Goal: Task Accomplishment & Management: Manage account settings

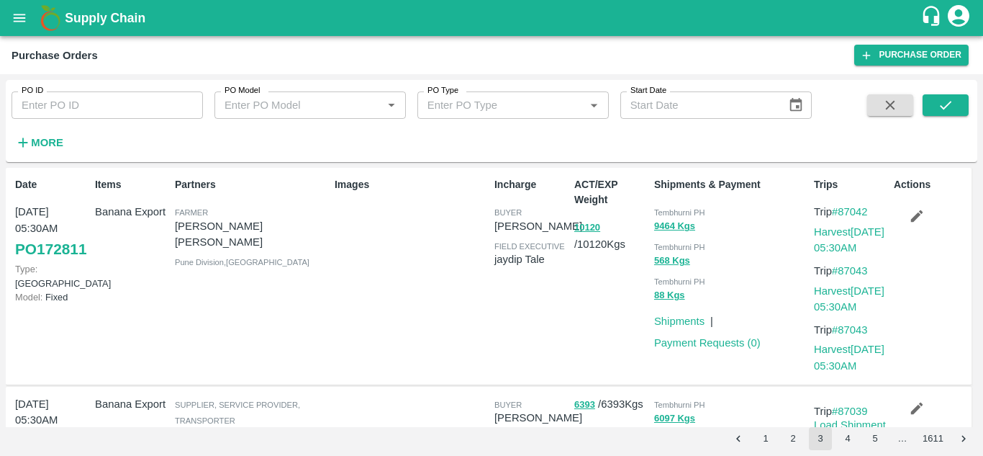
scroll to position [494, 0]
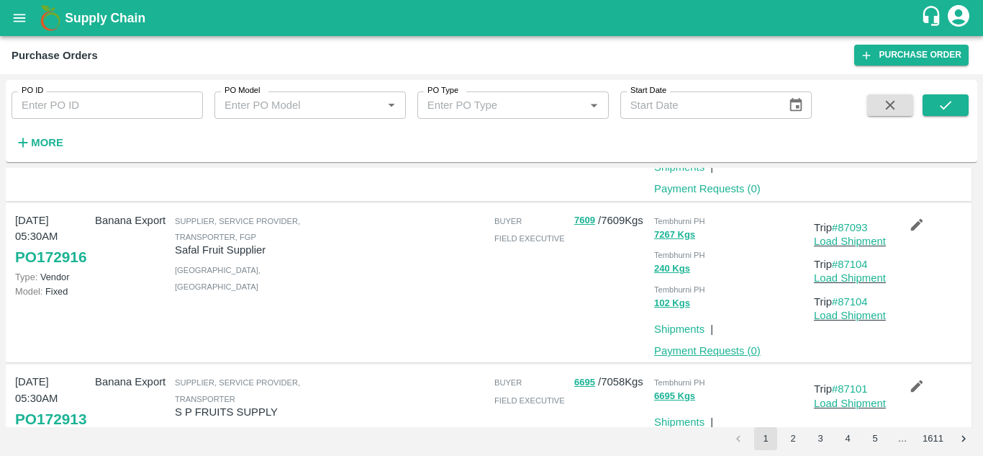
scroll to position [818, 0]
click at [798, 438] on button "2" at bounding box center [793, 438] width 23 height 23
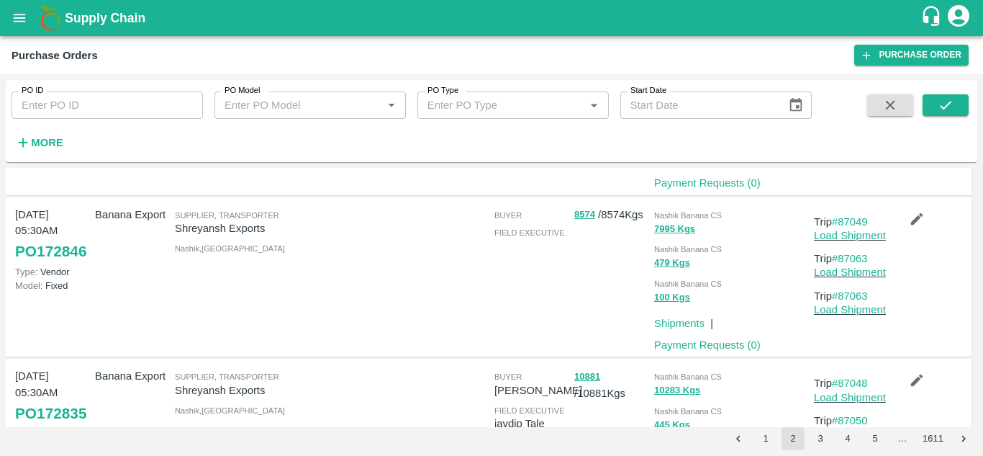
scroll to position [1398, 0]
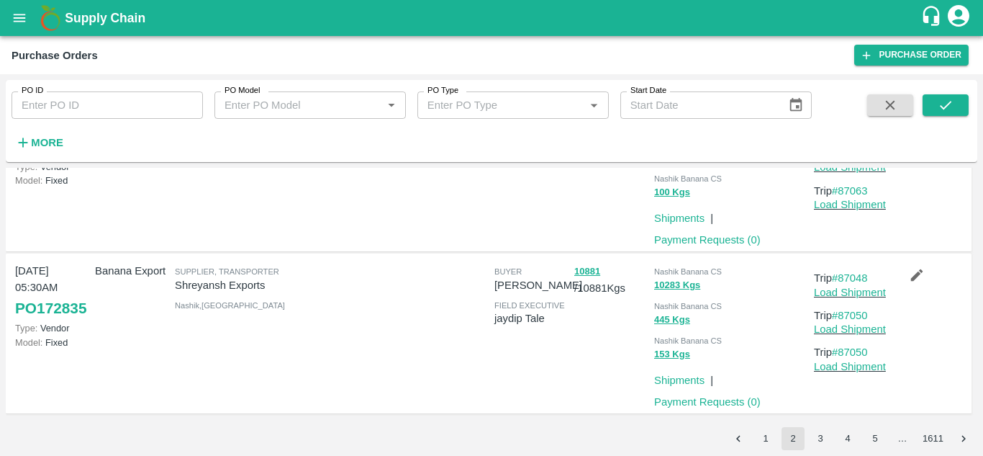
click at [818, 437] on button "3" at bounding box center [820, 438] width 23 height 23
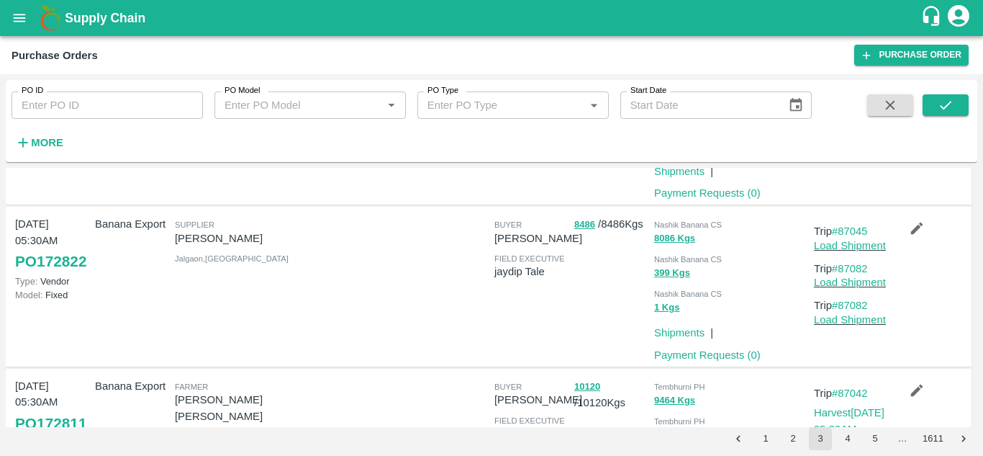
scroll to position [149, 0]
click at [769, 439] on button "1" at bounding box center [765, 438] width 23 height 23
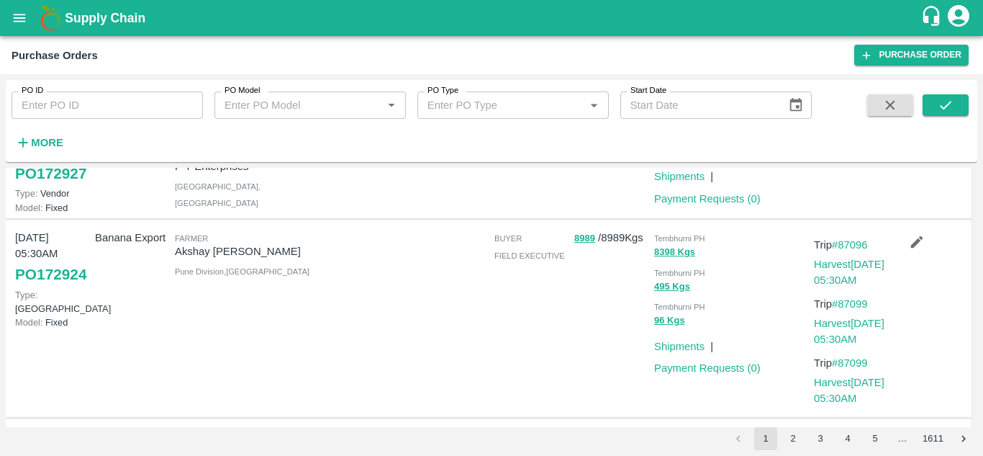
scroll to position [0, 0]
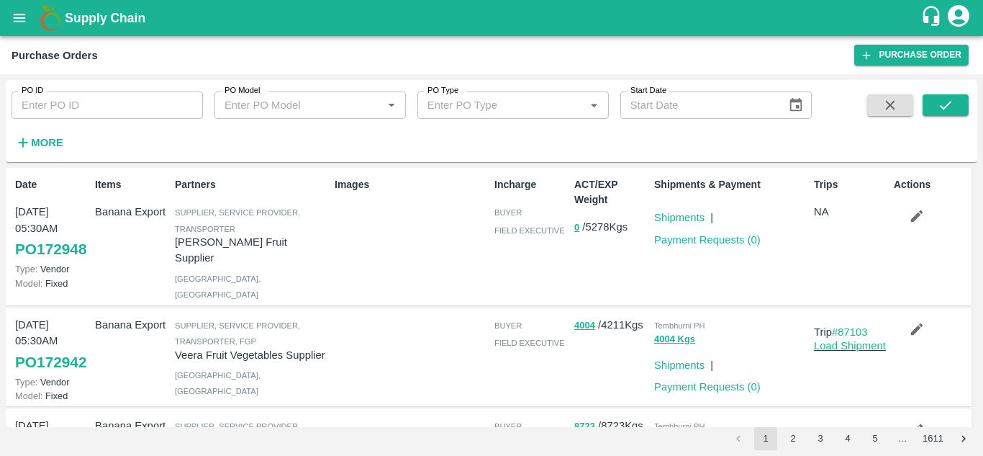
click at [53, 101] on input "PO ID" at bounding box center [107, 104] width 191 height 27
paste input "172763"
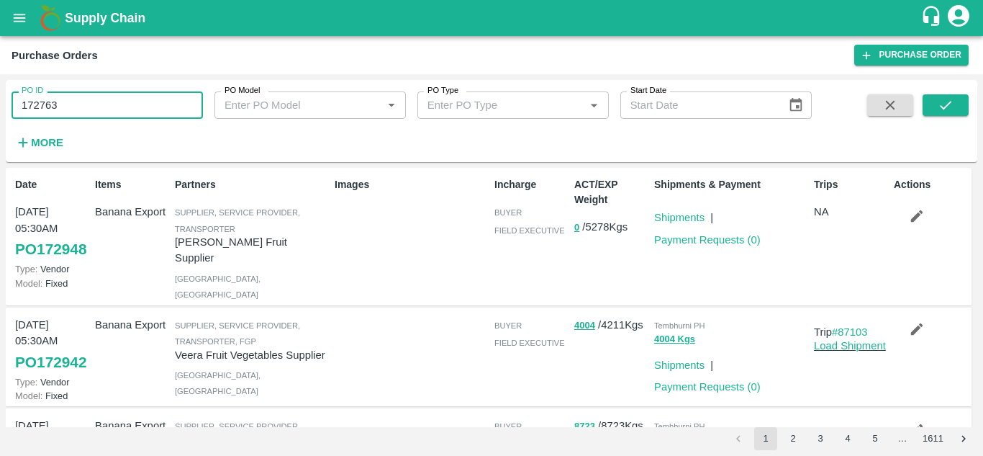
type input "172763"
click at [935, 101] on button "submit" at bounding box center [946, 105] width 46 height 22
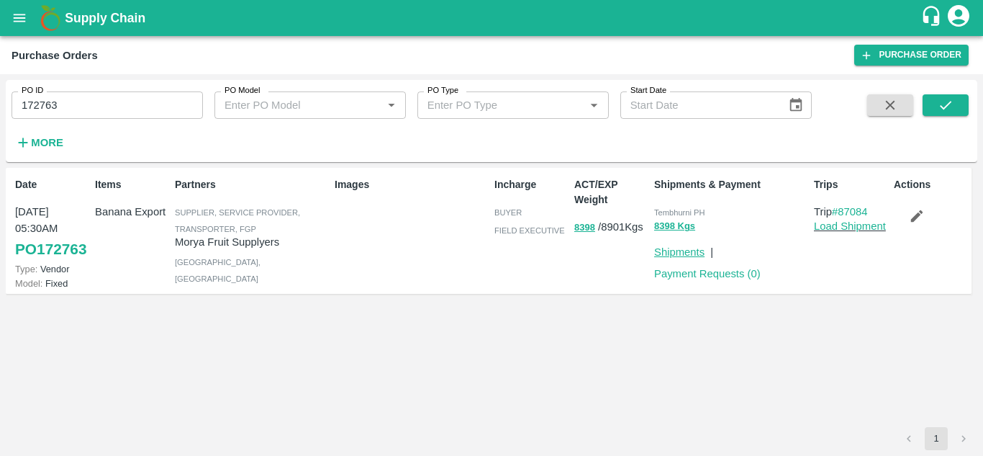
click at [695, 250] on link "Shipments" at bounding box center [679, 252] width 50 height 12
click at [944, 104] on icon "submit" at bounding box center [946, 105] width 16 height 16
click at [918, 215] on icon "button" at bounding box center [917, 216] width 12 height 12
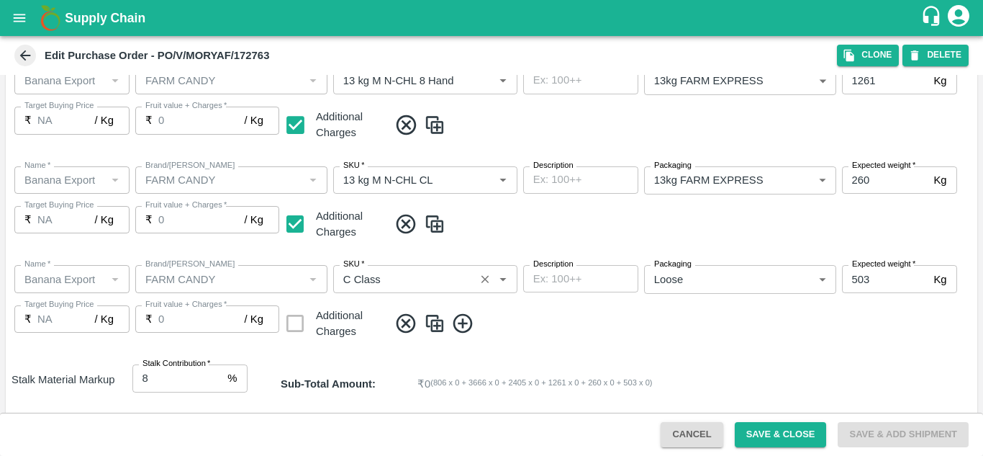
scroll to position [605, 0]
click at [435, 226] on img at bounding box center [435, 225] width 22 height 24
type input "468"
type input "260"
checkbox input "true"
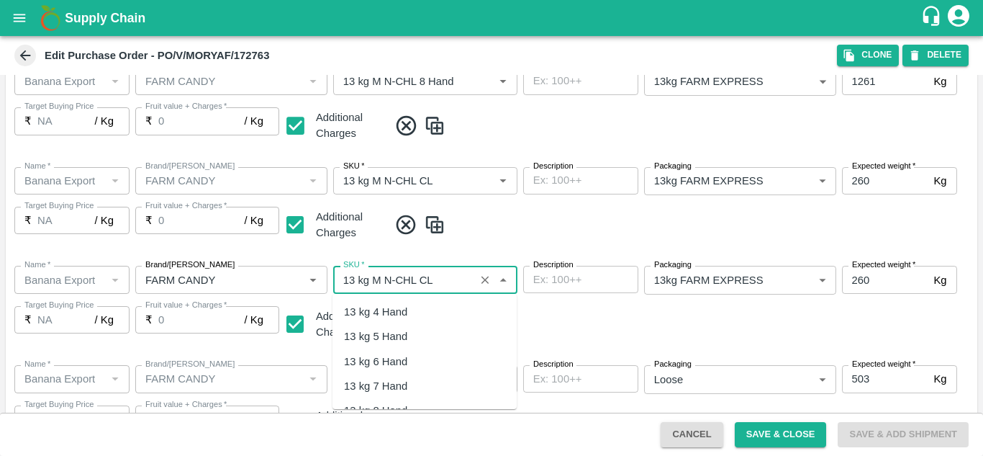
click at [432, 285] on input "SKU   *" at bounding box center [404, 279] width 133 height 19
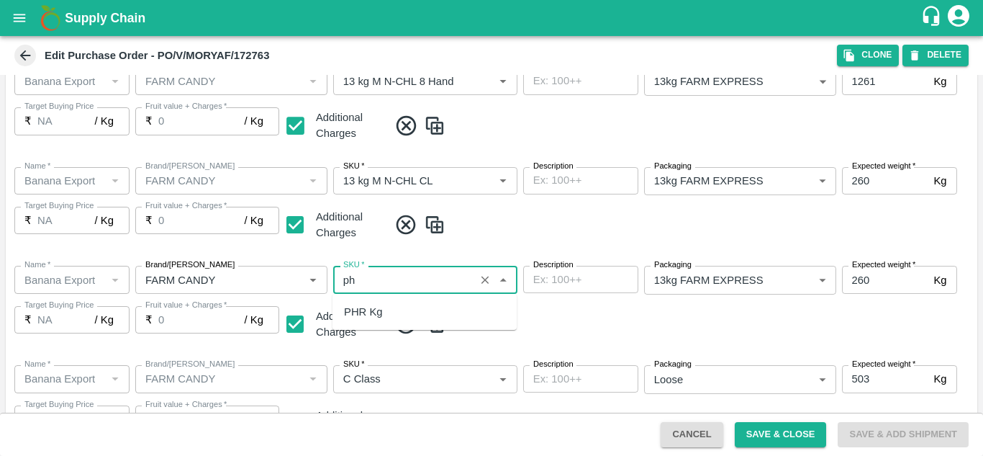
click at [379, 309] on div "PHR Kg" at bounding box center [363, 312] width 39 height 16
type input "PHR Kg"
checkbox input "false"
type input "PHR Kg"
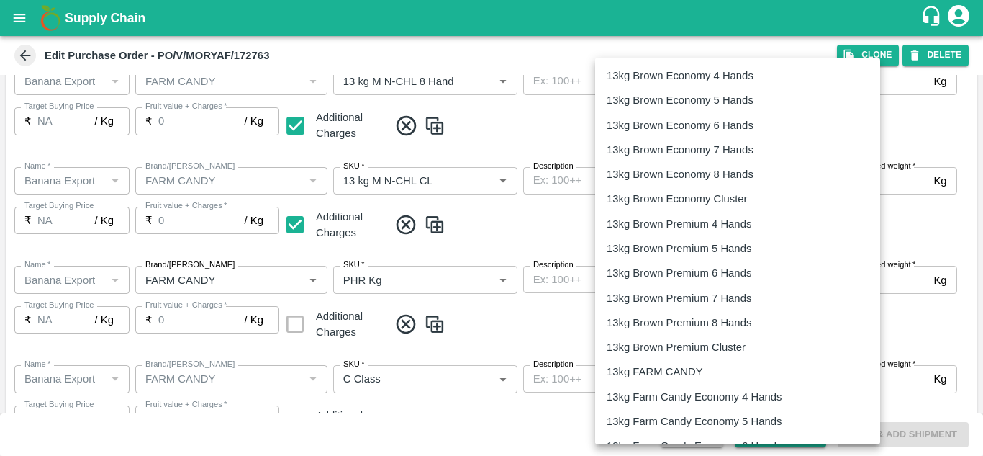
click at [812, 279] on body "Supply Chain Edit Purchase Order - PO/V/MORYAF/172763 Clone DELETE PO Type   * …" at bounding box center [491, 228] width 983 height 456
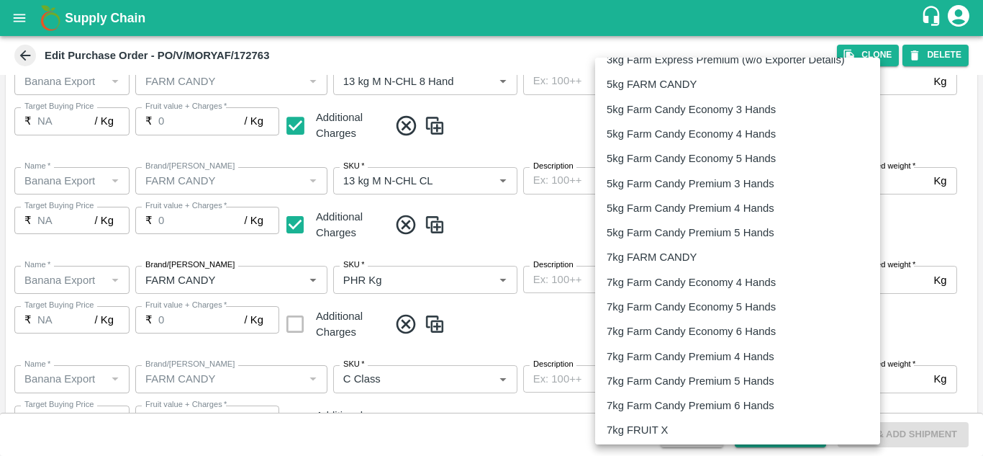
scroll to position [2389, 0]
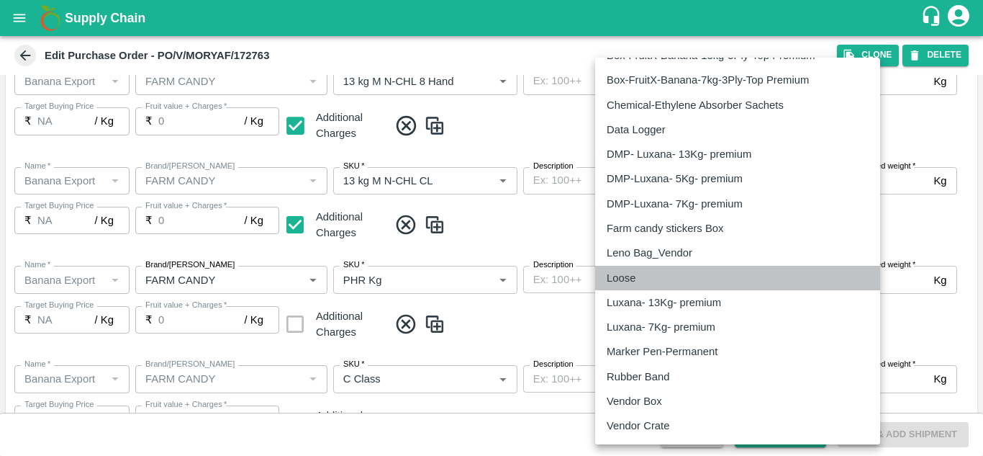
click at [630, 271] on p "Loose" at bounding box center [621, 278] width 29 height 16
type input "258"
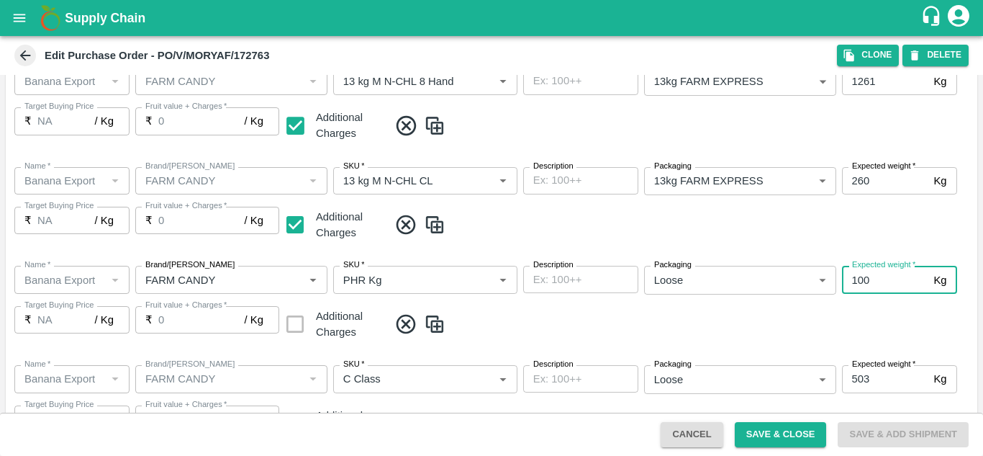
type input "100"
click at [656, 318] on span at bounding box center [680, 324] width 583 height 24
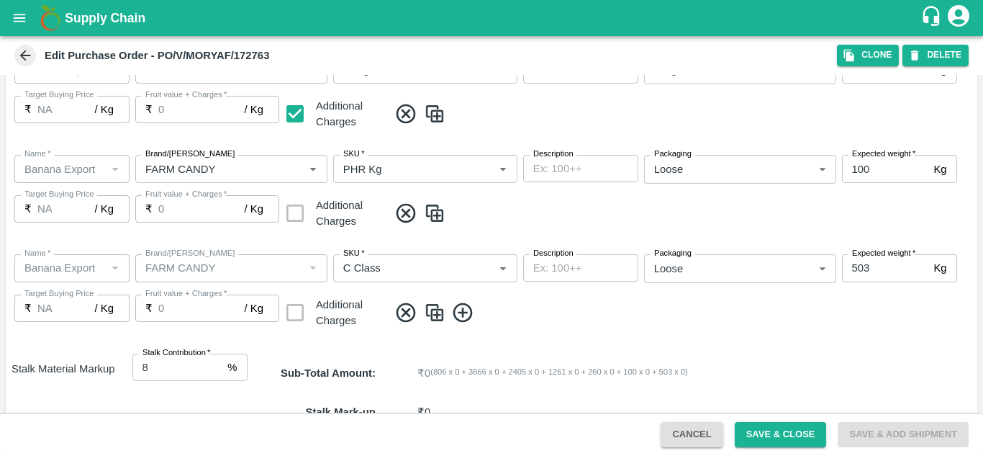
scroll to position [826, 0]
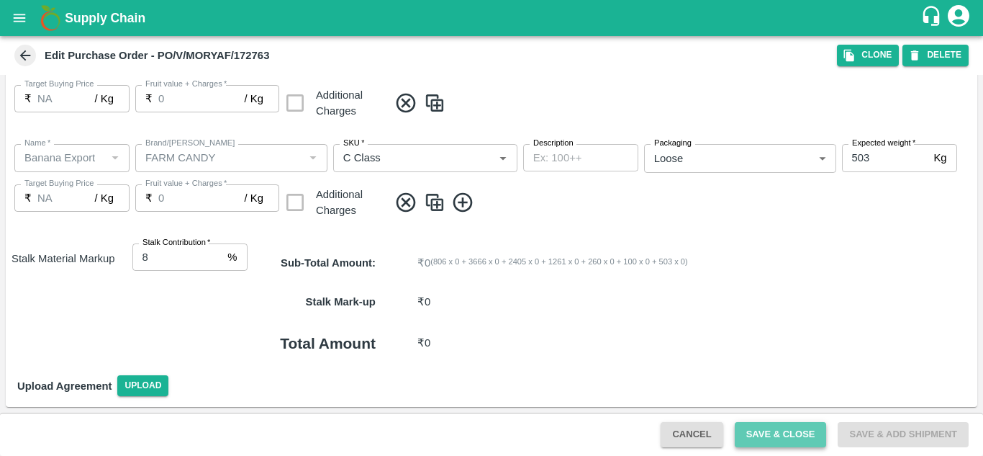
click at [771, 427] on button "Save & Close" at bounding box center [781, 434] width 92 height 25
click at [781, 432] on button "Save & Close" at bounding box center [781, 434] width 92 height 25
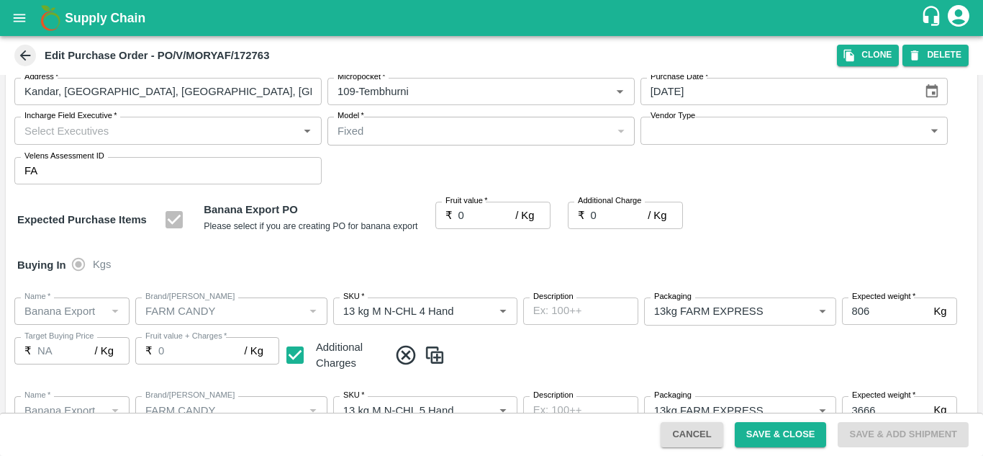
scroll to position [0, 0]
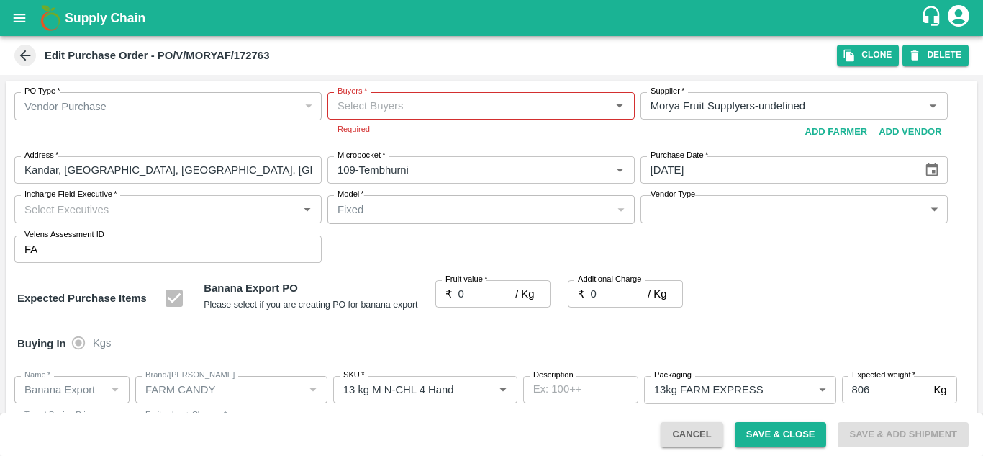
click at [456, 113] on input "Buyers   *" at bounding box center [469, 105] width 275 height 19
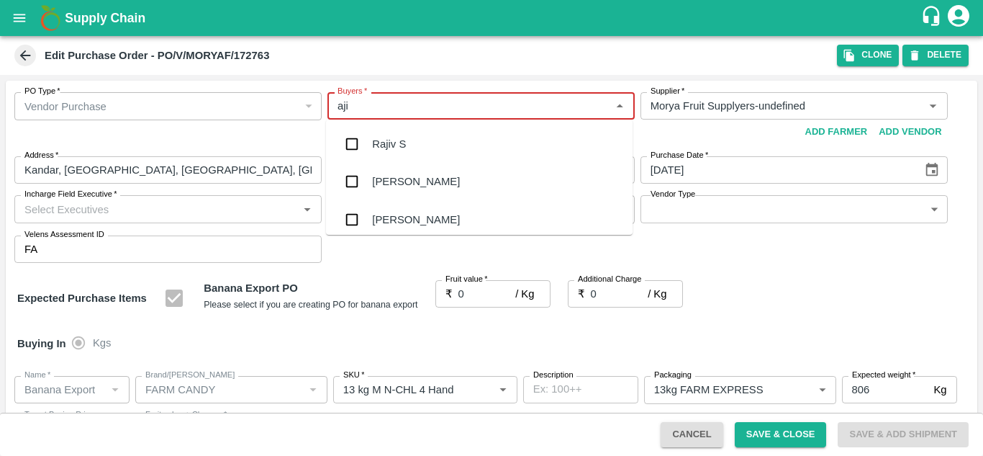
type input "ajit"
click at [395, 143] on div "Ajit Otari" at bounding box center [416, 144] width 88 height 16
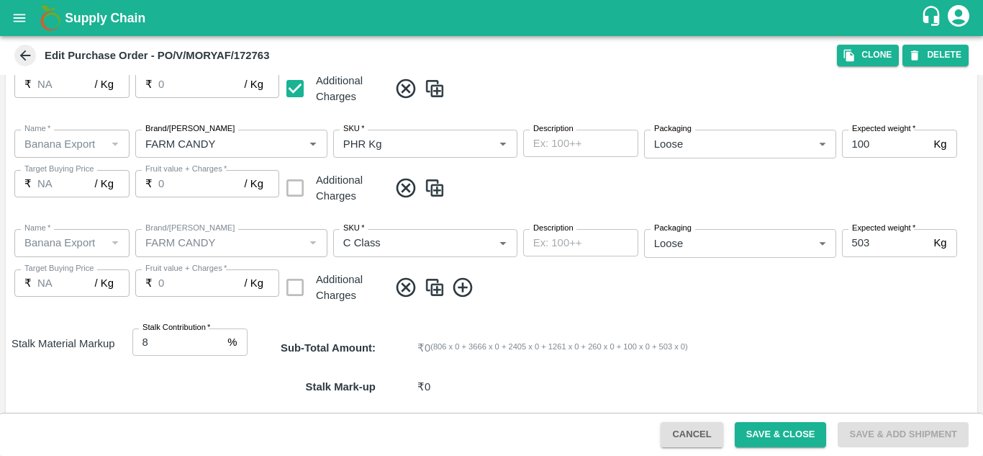
scroll to position [826, 0]
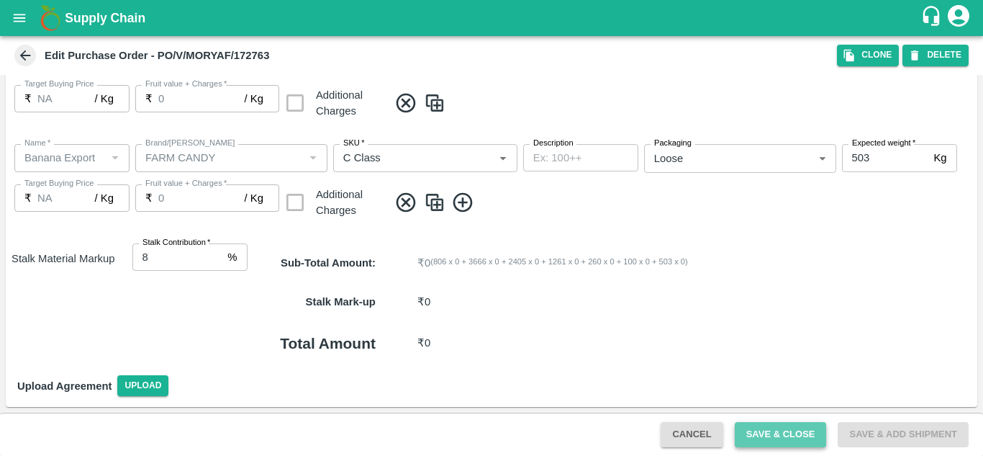
click at [772, 435] on button "Save & Close" at bounding box center [781, 434] width 92 height 25
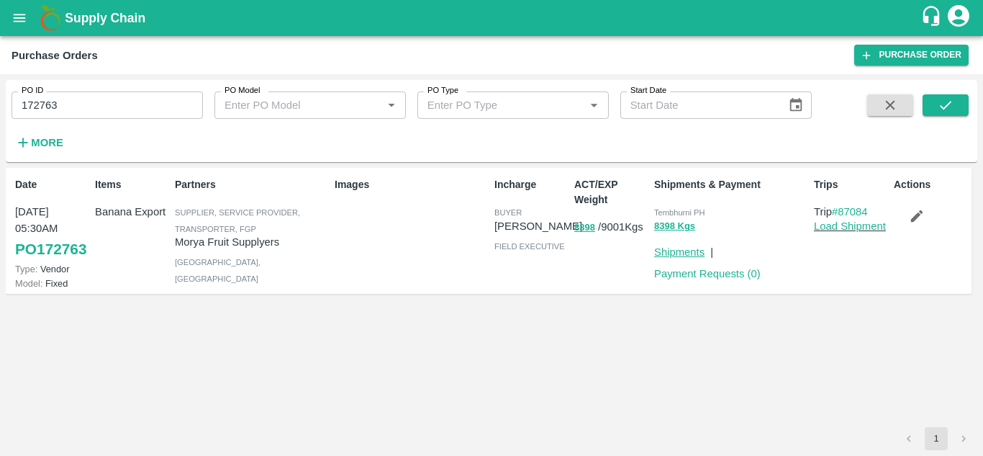
click at [689, 251] on link "Shipments" at bounding box center [679, 252] width 50 height 12
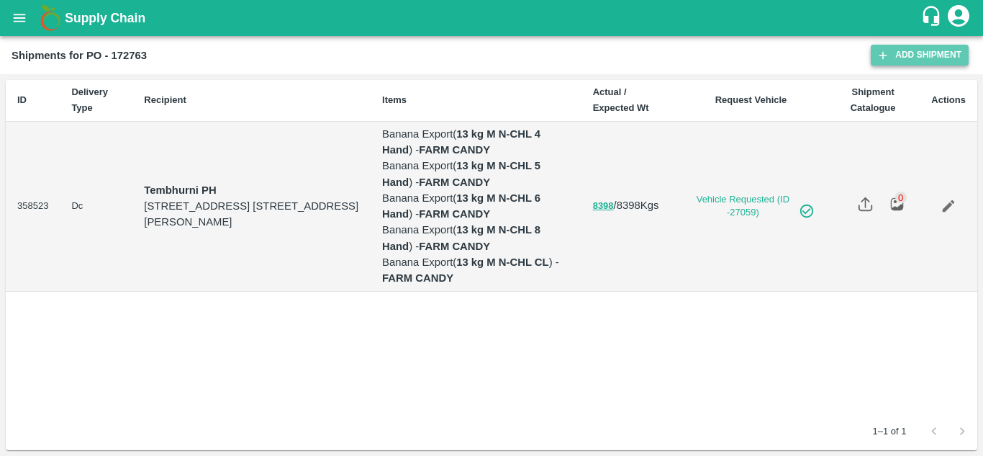
click at [926, 56] on link "Add Shipment" at bounding box center [920, 55] width 98 height 21
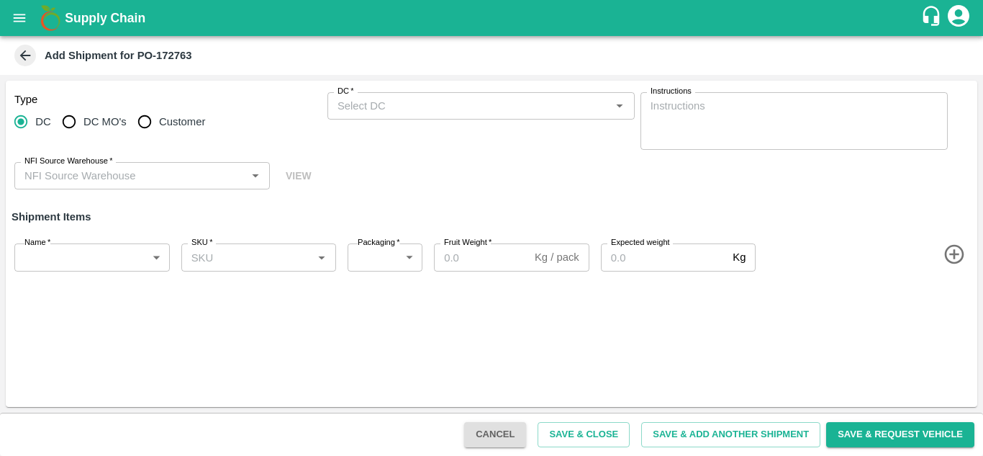
type input "54065-Morya Fruit Supplyers"
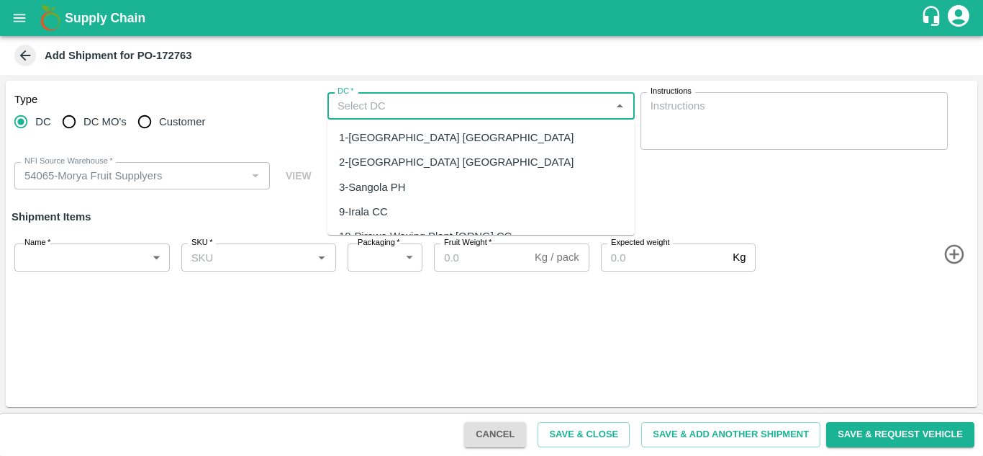
click at [345, 110] on input "DC   *" at bounding box center [469, 105] width 275 height 19
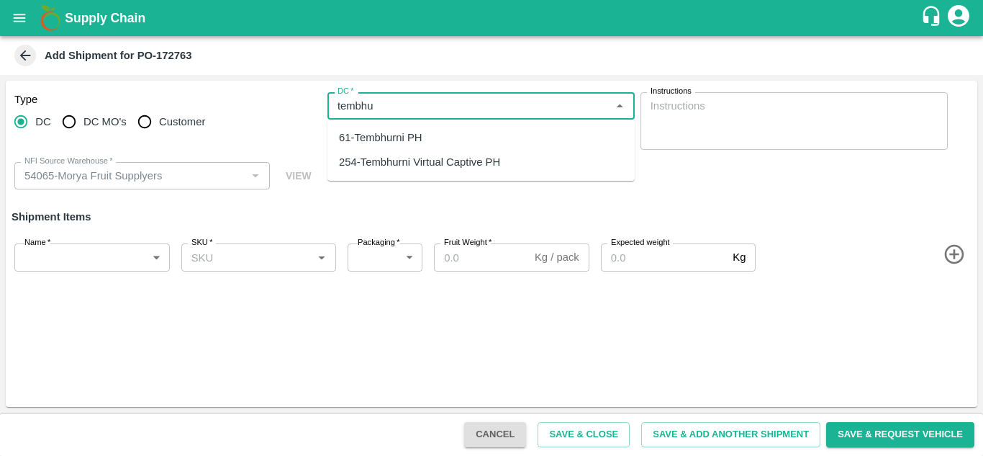
click at [386, 130] on div "61-Tembhurni PH" at bounding box center [380, 138] width 83 height 16
type input "61-Tembhurni PH"
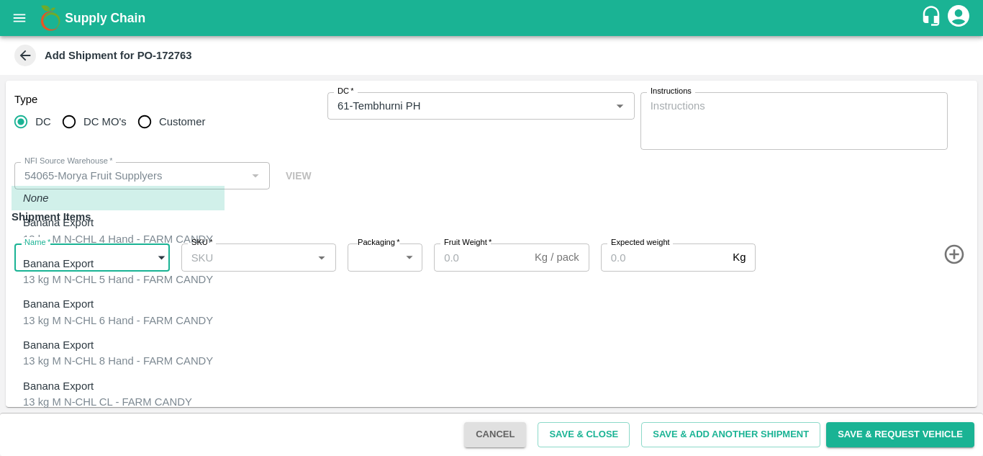
click at [71, 249] on body "Supply Chain Add Shipment for PO-172763 Type DC DC MO's Customer DC   * DC   * …" at bounding box center [491, 228] width 983 height 456
click at [279, 336] on div at bounding box center [491, 228] width 983 height 456
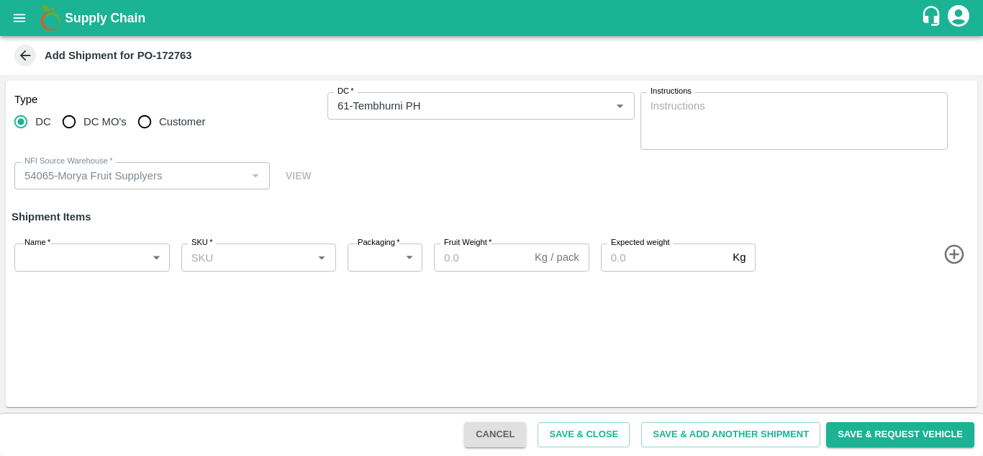
click at [19, 55] on icon at bounding box center [25, 56] width 16 height 16
type input "54065-Morya Fruit Supplyers"
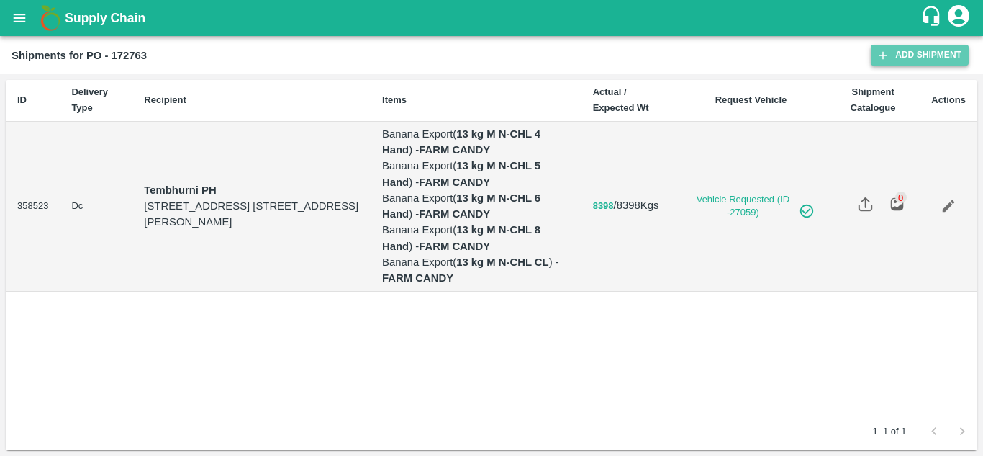
click at [914, 53] on link "Add Shipment" at bounding box center [920, 55] width 98 height 21
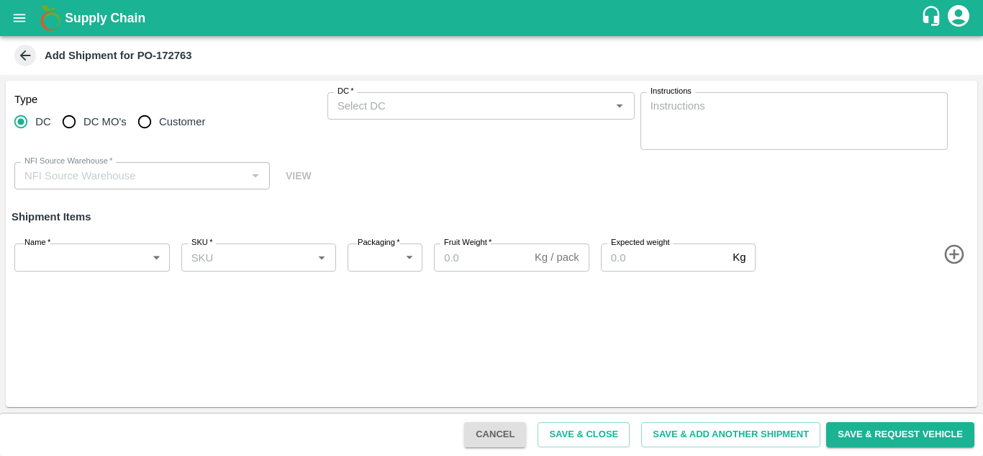
type input "54065-Morya Fruit Supplyers"
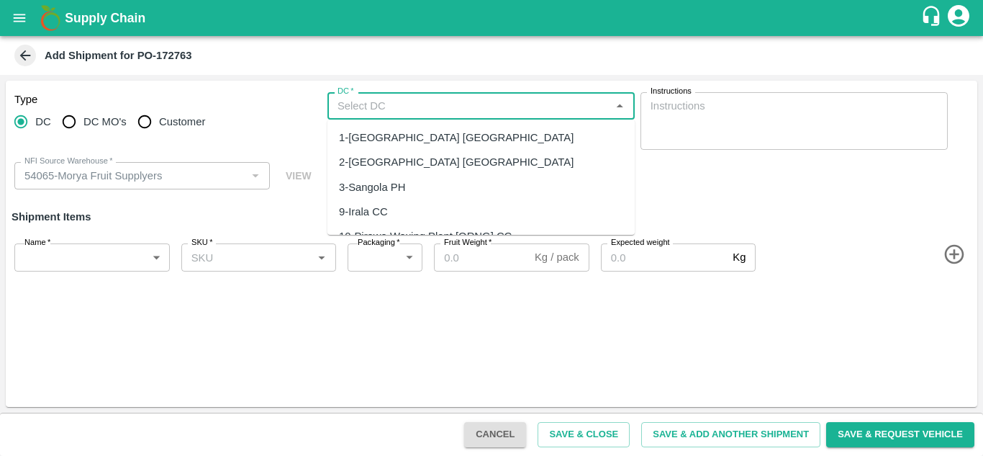
click at [363, 107] on input "DC   *" at bounding box center [469, 105] width 275 height 19
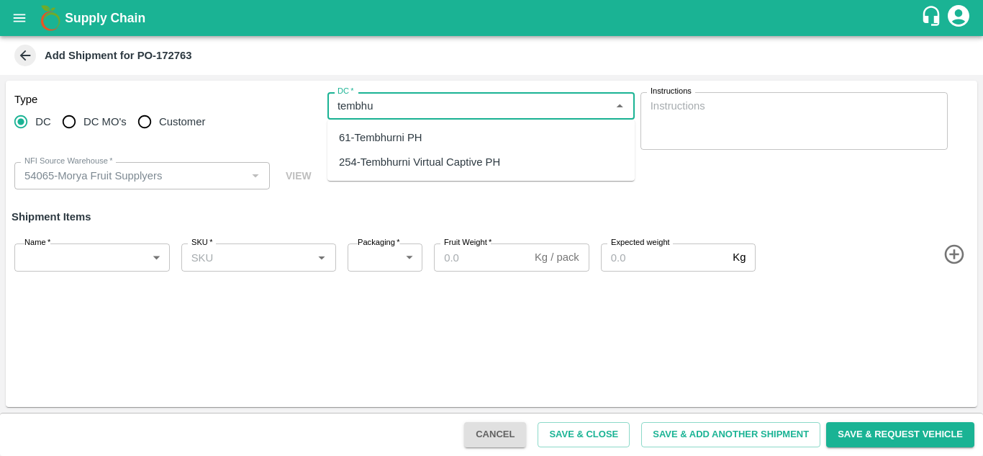
click at [404, 136] on div "61-Tembhurni PH" at bounding box center [380, 138] width 83 height 16
type input "61-Tembhurni PH"
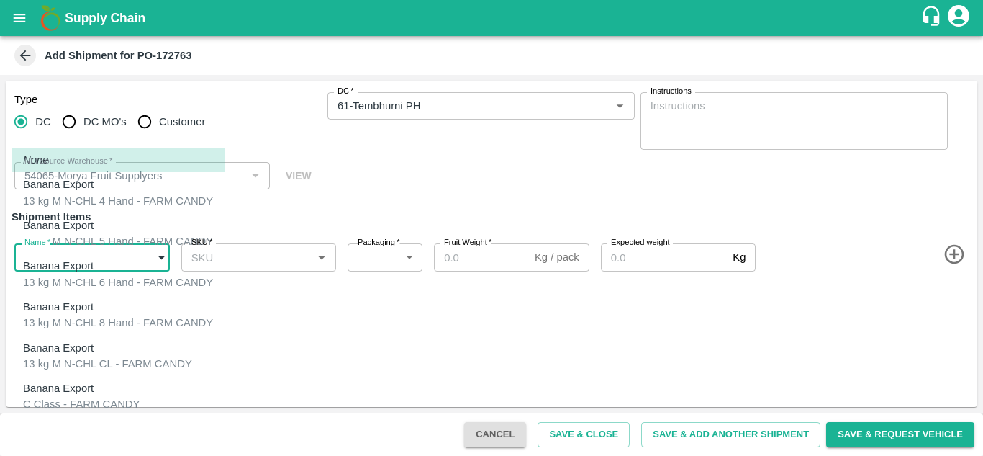
click at [115, 253] on body "Supply Chain Add Shipment for PO-172763 Type DC DC MO's Customer DC   * DC   * …" at bounding box center [491, 228] width 983 height 456
click at [96, 421] on div "Banana Export" at bounding box center [82, 429] width 118 height 16
type input "1970921"
type input "258"
type input "100"
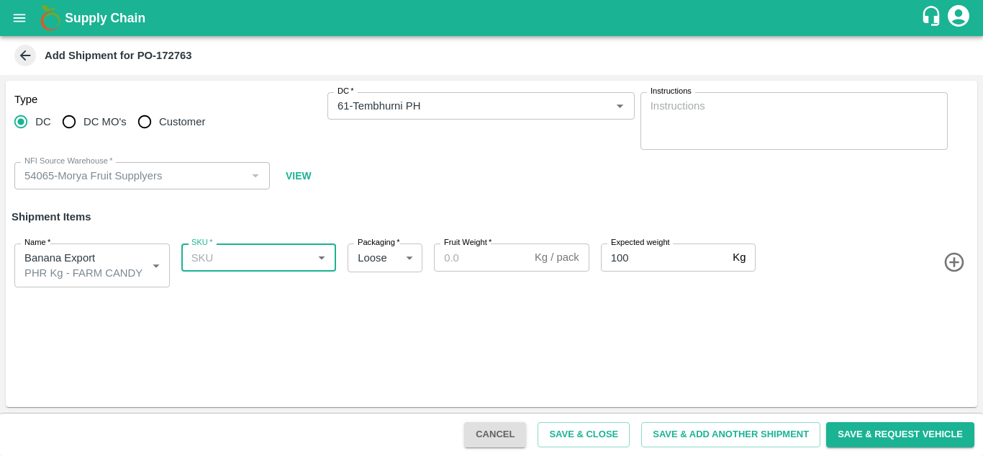
type input "o"
click at [240, 301] on div "PHR Kg" at bounding box center [258, 289] width 155 height 24
type input "PHR Kg"
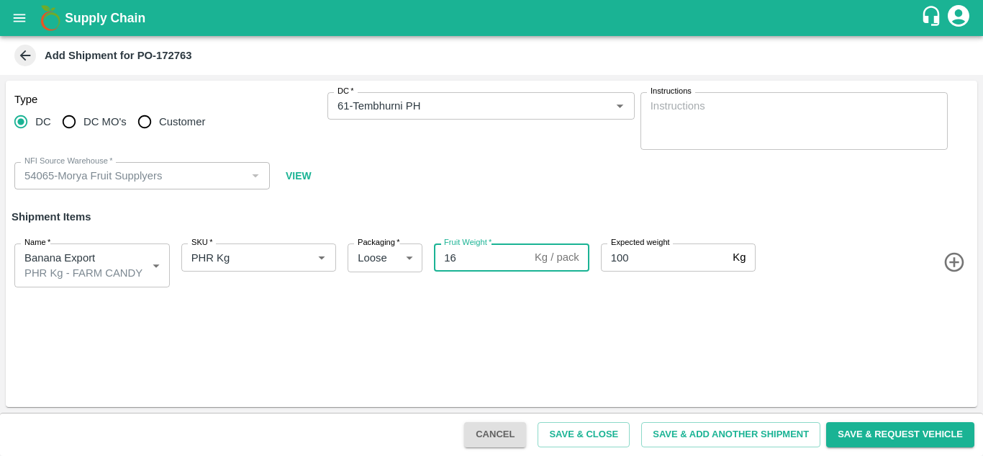
type input "16"
click at [675, 296] on div "Name   * Banana Export PHR Kg - FARM CANDY 1970921 Name SKU   * SKU   * Packagi…" at bounding box center [488, 262] width 977 height 73
click at [714, 430] on button "Save & Add Another Shipment" at bounding box center [730, 434] width 179 height 25
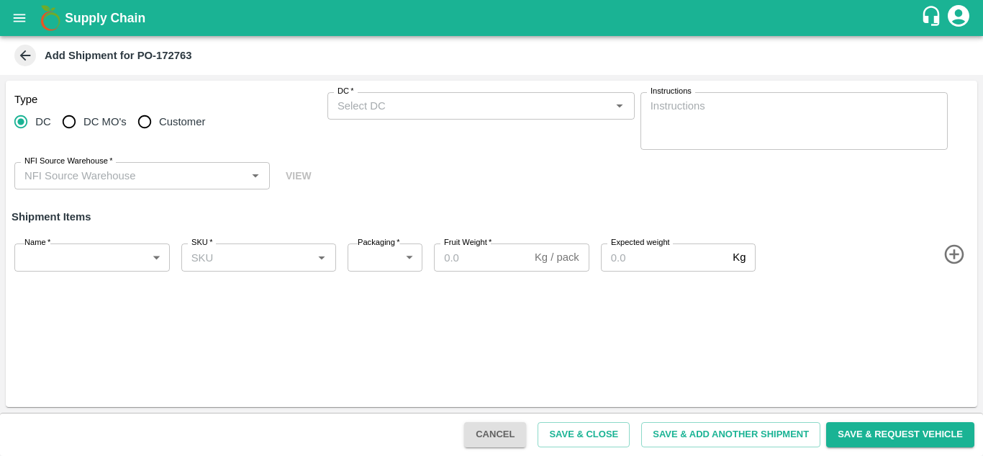
type input "54065-Morya Fruit Supplyers"
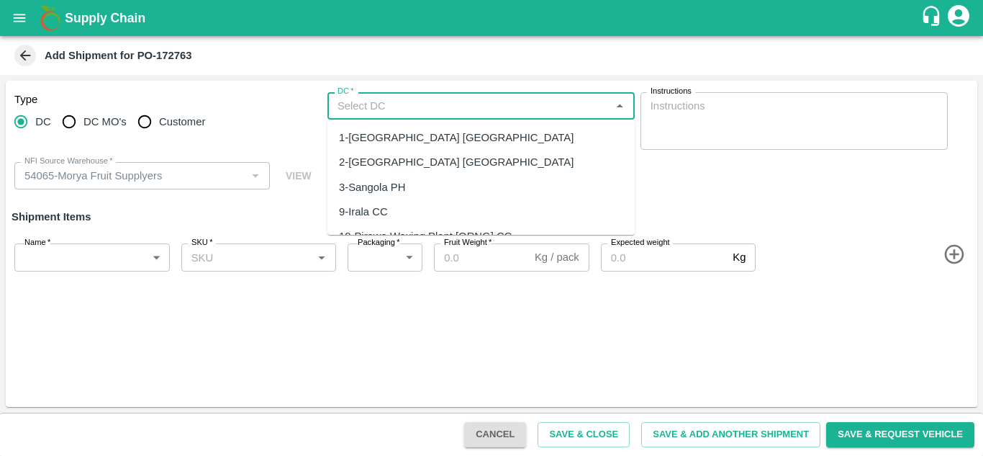
click at [350, 110] on input "DC   *" at bounding box center [469, 105] width 275 height 19
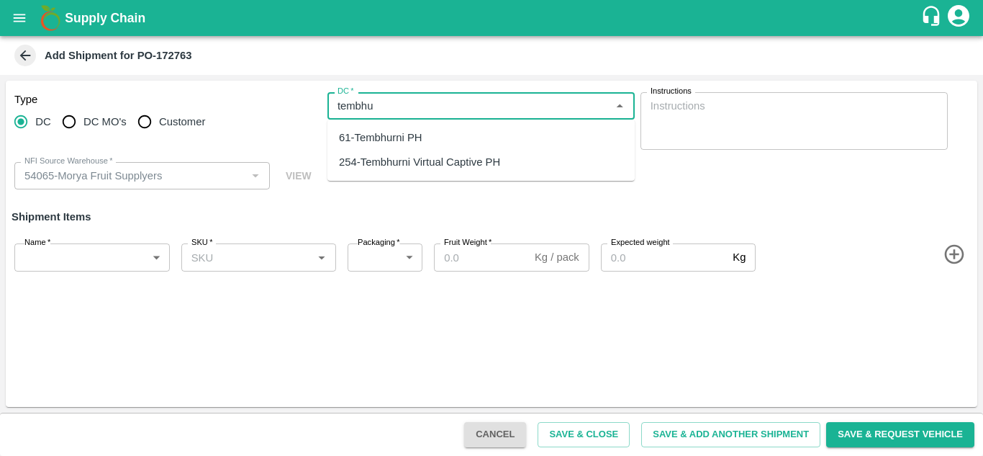
click at [369, 139] on div "61-Tembhurni PH" at bounding box center [380, 138] width 83 height 16
type input "61-Tembhurni PH"
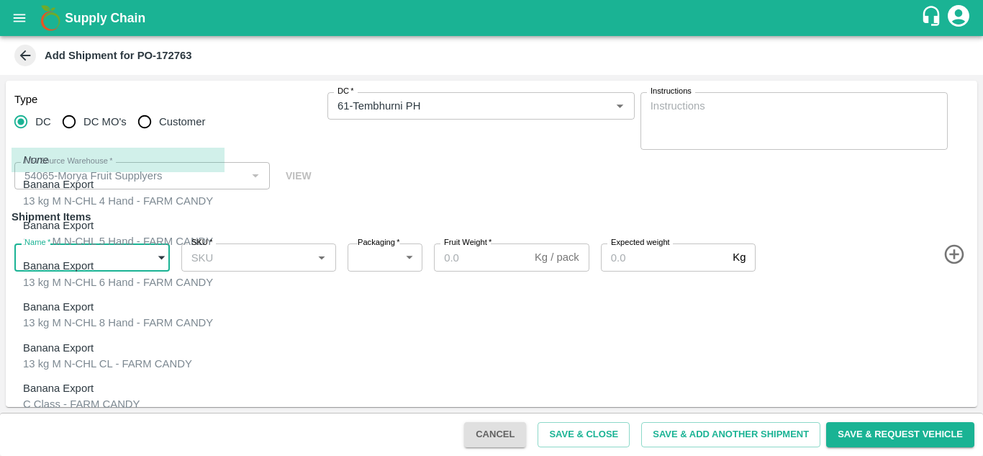
click at [116, 247] on body "Supply Chain Add Shipment for PO-172763 Type DC DC MO's Customer DC   * DC   * …" at bounding box center [491, 228] width 983 height 456
click at [86, 396] on div "C Class - FARM CANDY" at bounding box center [81, 404] width 117 height 16
type input "1966636"
type input "258"
type input "503"
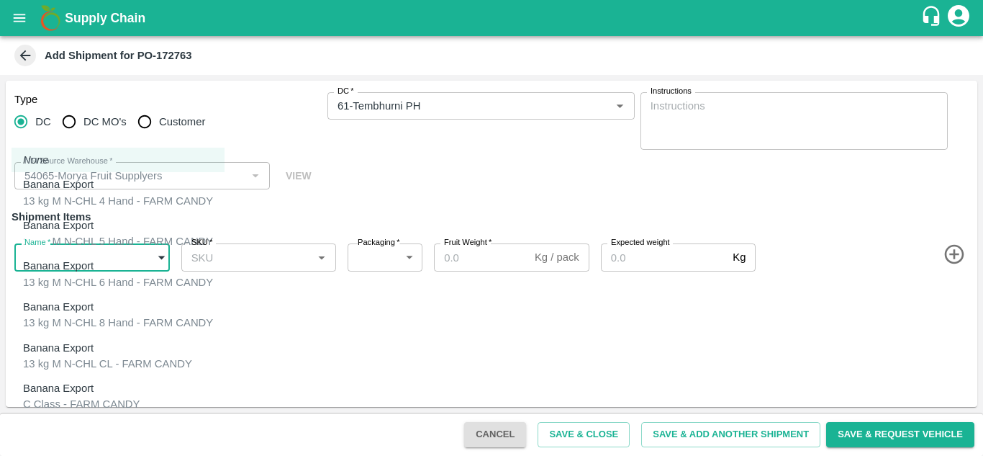
type input "503"
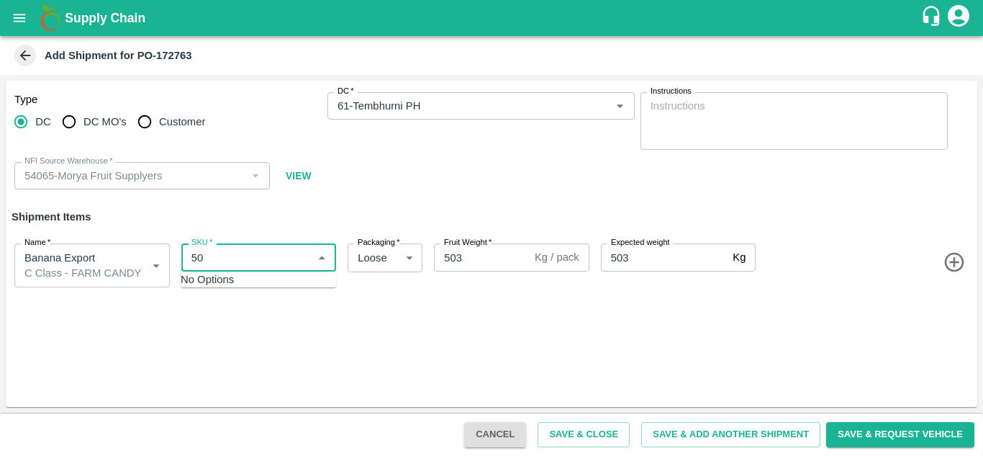
type input "5"
click at [221, 294] on div "C Class" at bounding box center [210, 289] width 37 height 16
type input "C Class"
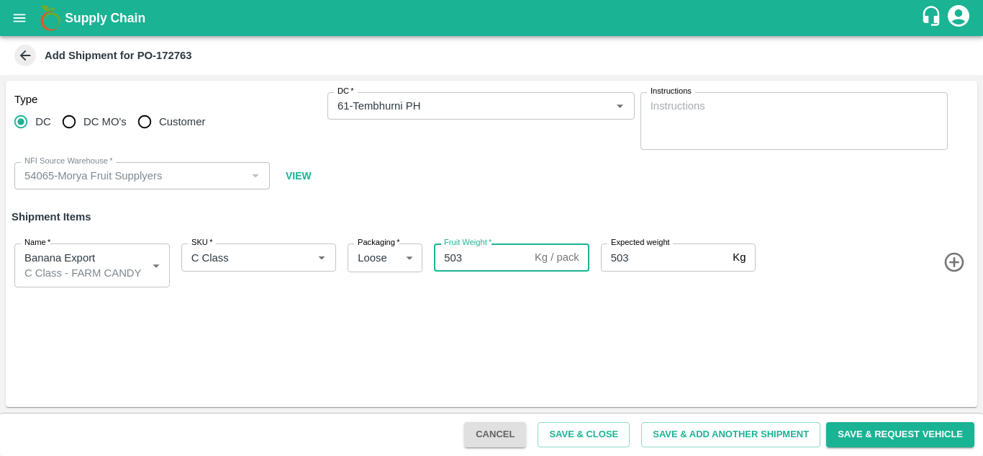
click at [485, 269] on input "503" at bounding box center [481, 256] width 95 height 27
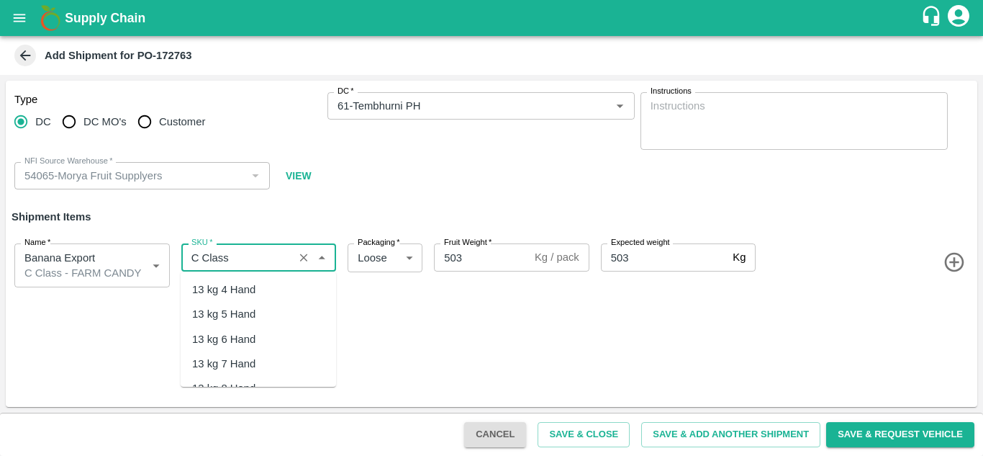
scroll to position [285, 0]
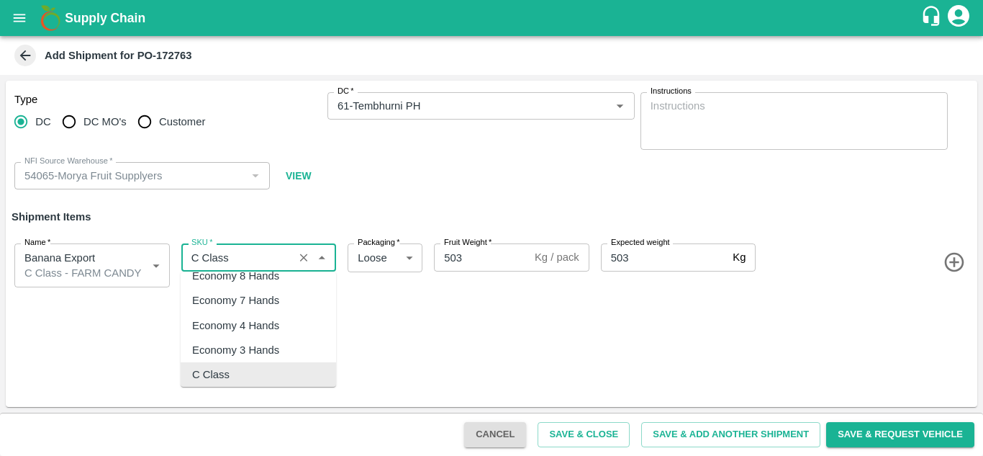
click at [245, 264] on input "SKU   *" at bounding box center [238, 257] width 104 height 19
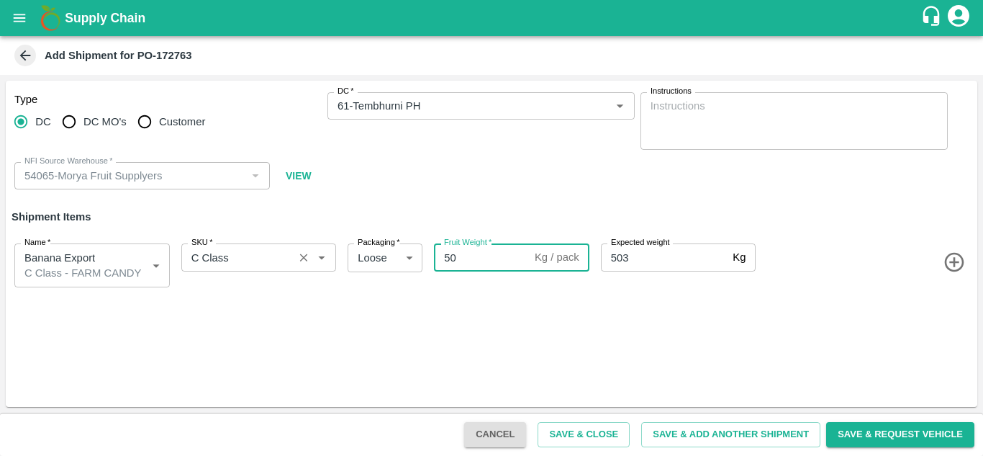
type input "503"
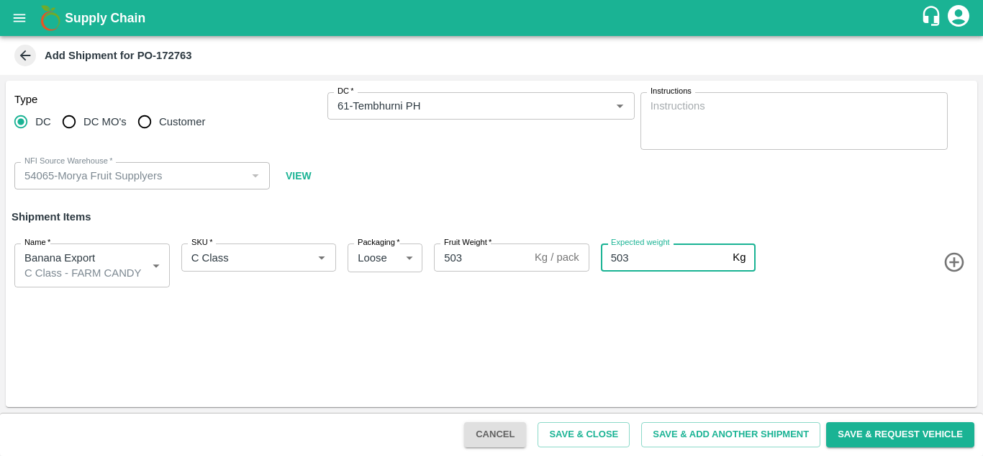
click at [692, 288] on div "Name   * Banana Export C Class - FARM CANDY 1966636 Name SKU   * SKU   * Packag…" at bounding box center [488, 262] width 977 height 73
click at [578, 428] on button "Save & Close" at bounding box center [584, 434] width 92 height 25
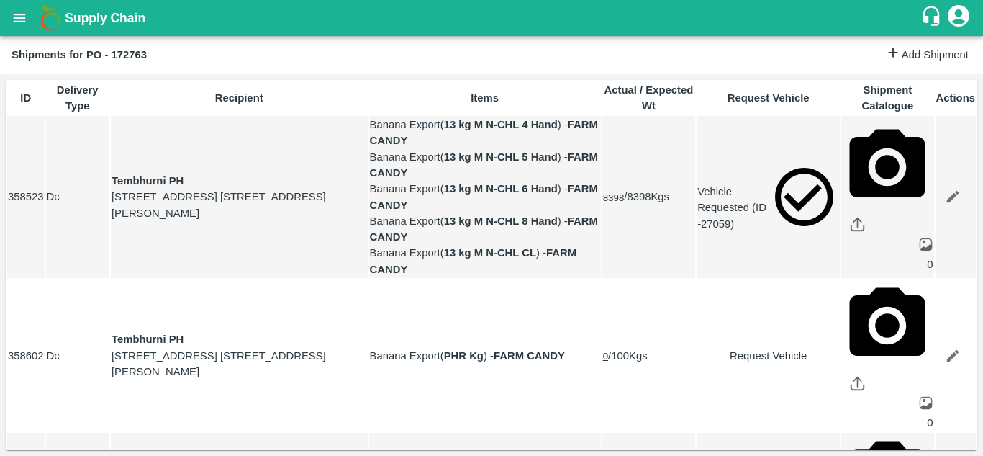
click at [12, 12] on icon "open drawer" at bounding box center [20, 18] width 16 height 16
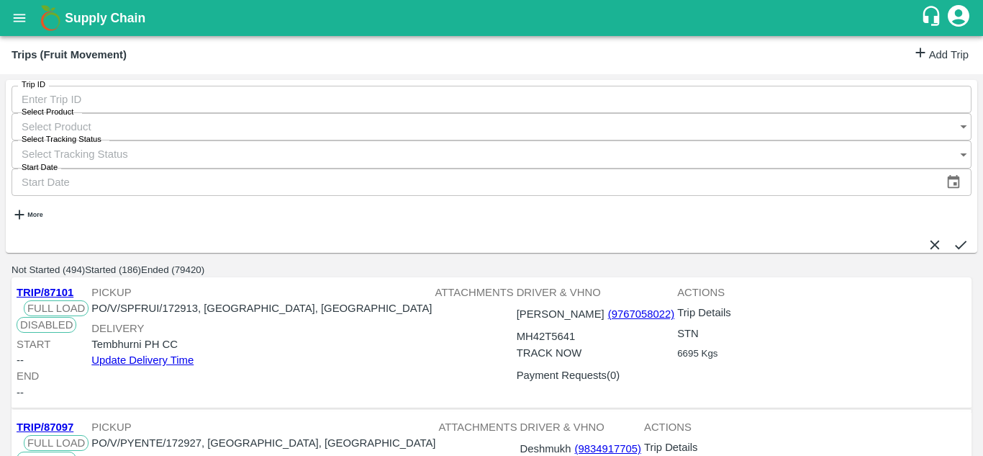
click at [948, 50] on link "Add Trip" at bounding box center [941, 55] width 56 height 21
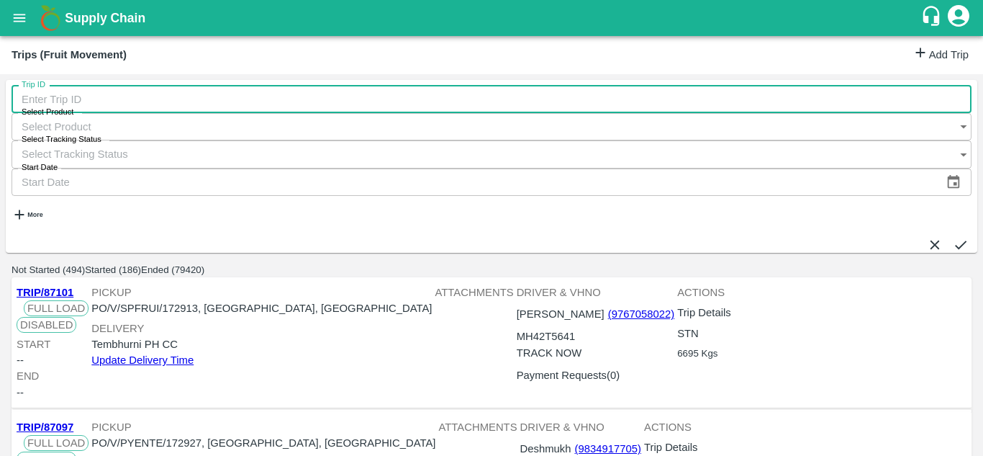
click at [98, 109] on input "Trip ID" at bounding box center [492, 99] width 960 height 27
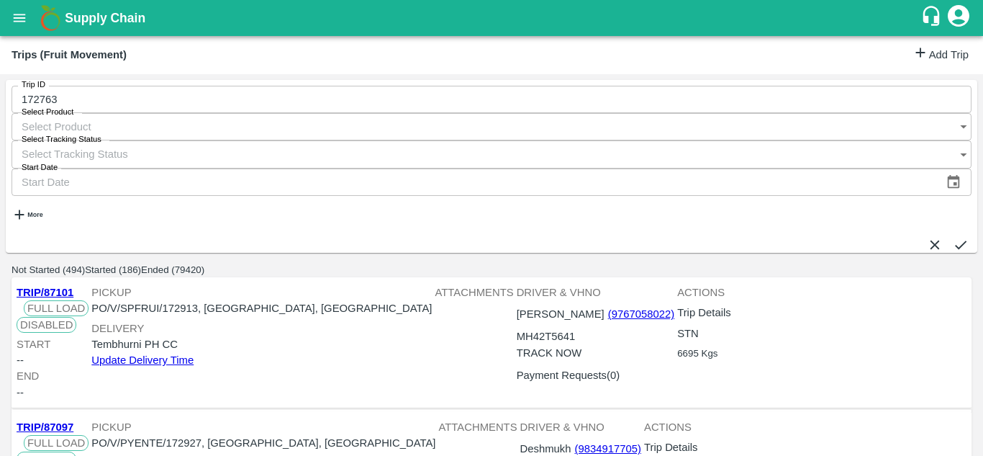
click at [953, 237] on icon "submit" at bounding box center [961, 245] width 16 height 16
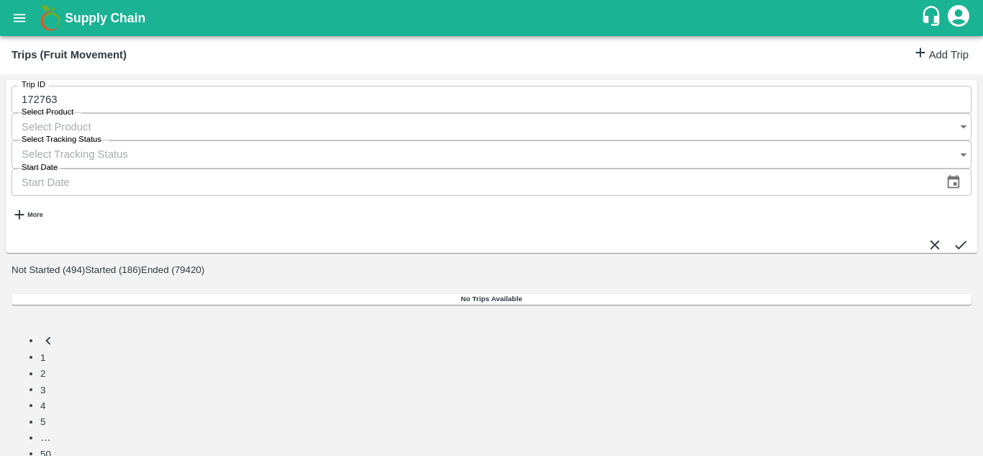
click at [953, 237] on icon "submit" at bounding box center [961, 245] width 16 height 16
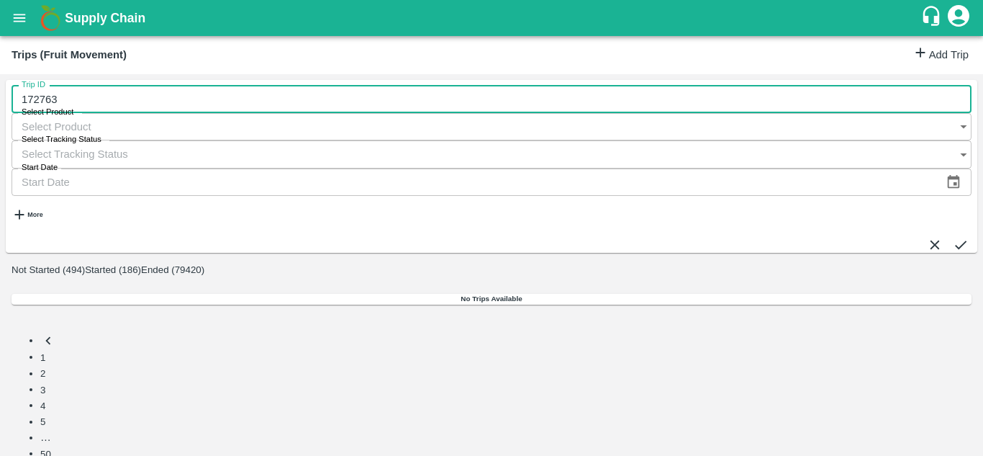
click at [102, 104] on input "172763" at bounding box center [492, 99] width 960 height 27
type input "1"
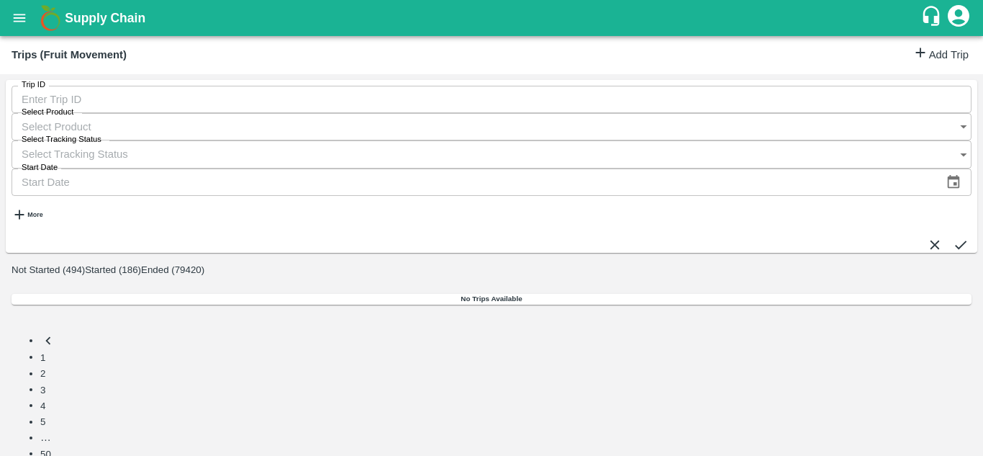
click at [19, 18] on icon "open drawer" at bounding box center [20, 18] width 12 height 8
click at [935, 46] on link "Add Trip" at bounding box center [941, 55] width 56 height 21
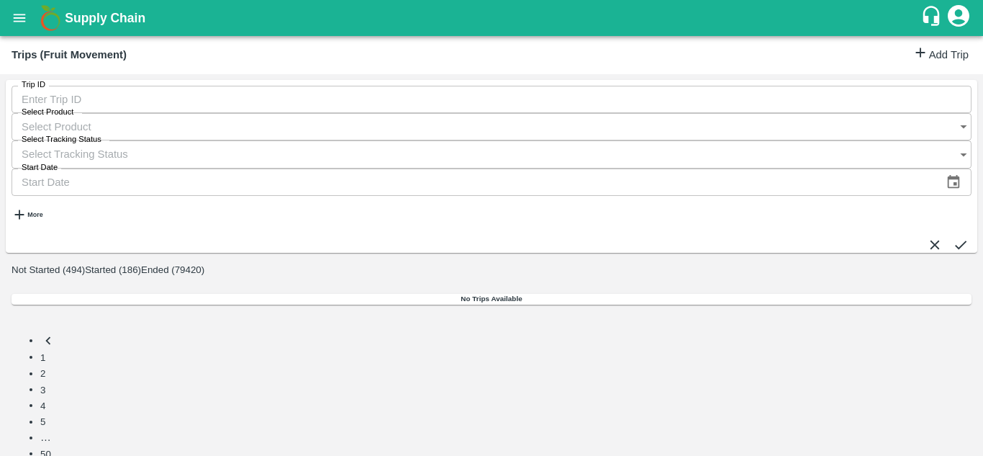
click at [17, 21] on icon "open drawer" at bounding box center [20, 18] width 12 height 8
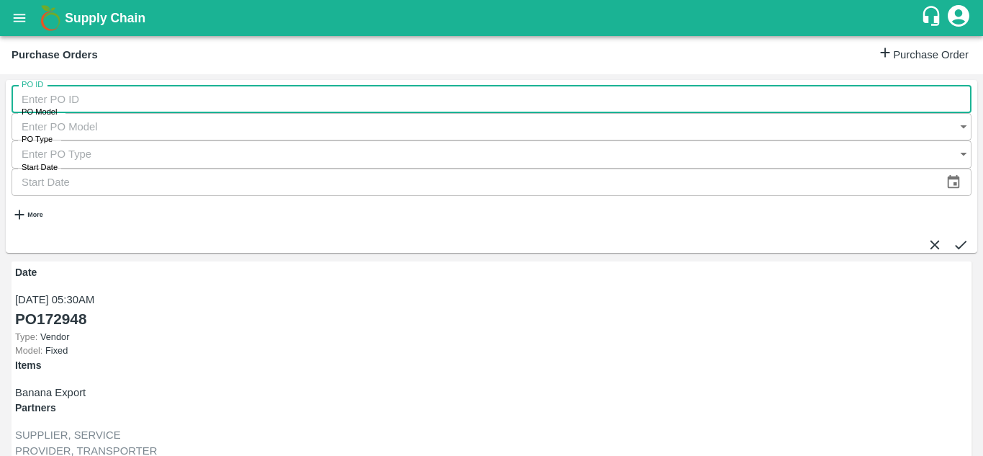
click at [69, 113] on input "PO ID" at bounding box center [492, 99] width 960 height 27
click at [42, 108] on input "PO ID" at bounding box center [492, 99] width 960 height 27
type input "172763"
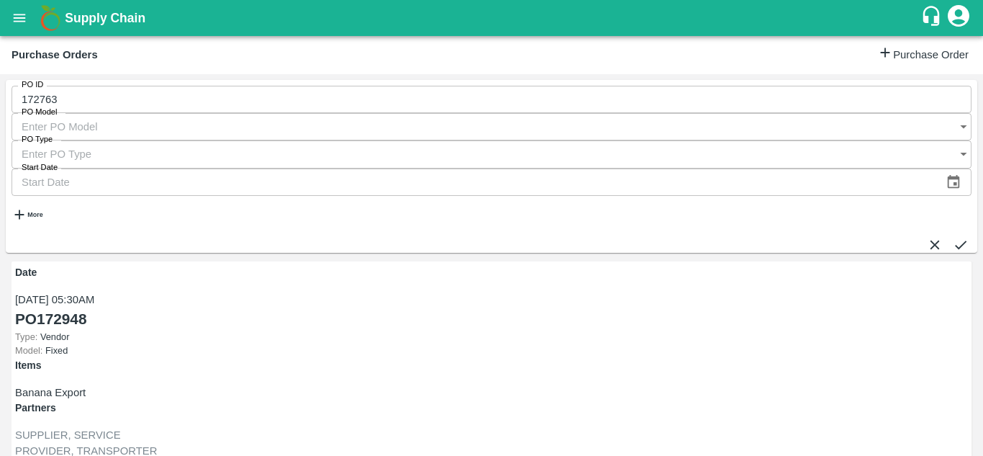
click at [953, 237] on button "submit" at bounding box center [961, 245] width 16 height 16
click at [24, 23] on icon "open drawer" at bounding box center [20, 18] width 16 height 16
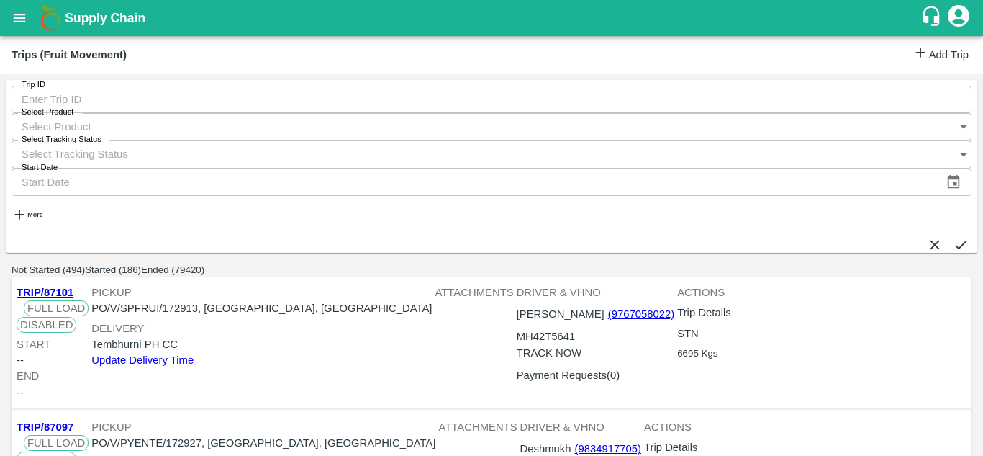
click at [924, 51] on link "Add Trip" at bounding box center [941, 55] width 56 height 21
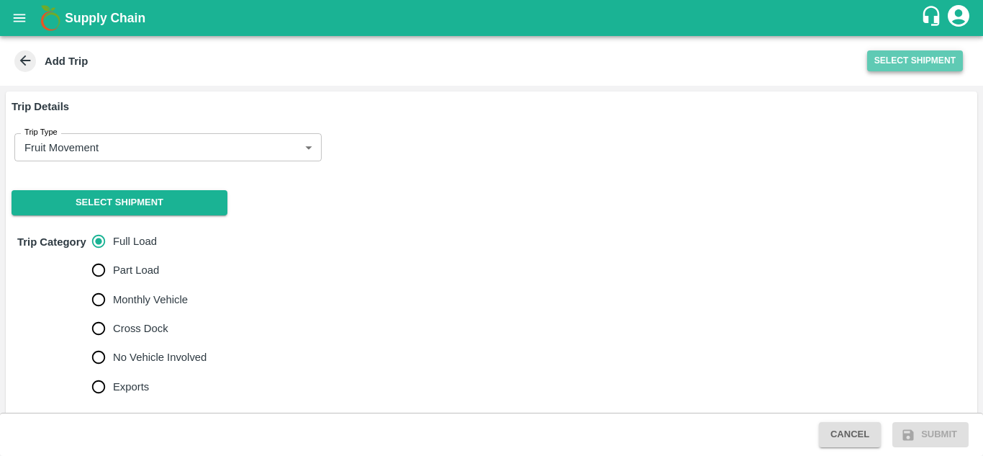
click at [931, 51] on button "Select Shipment" at bounding box center [915, 60] width 96 height 21
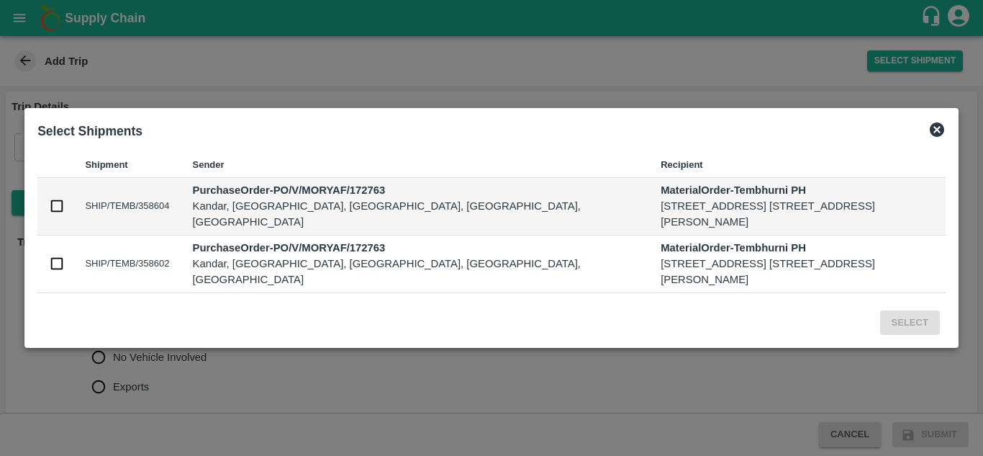
click at [938, 122] on icon at bounding box center [937, 129] width 14 height 14
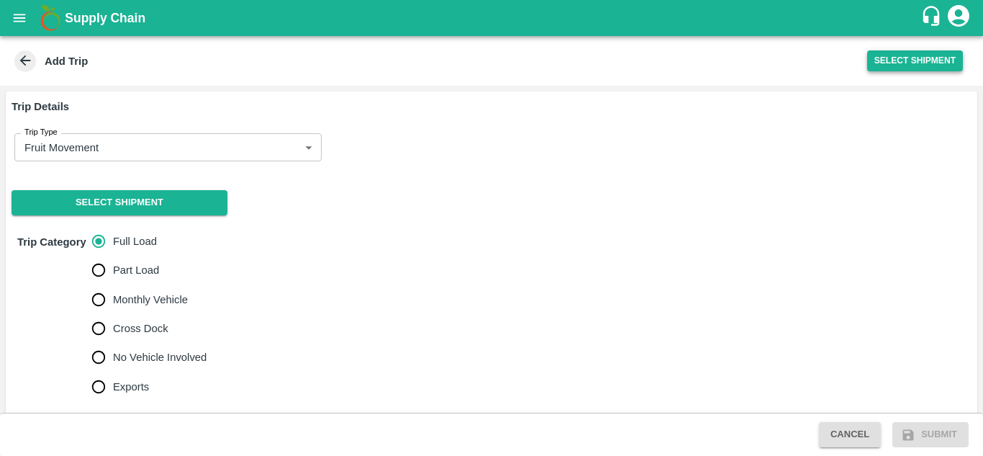
click at [887, 63] on button "Select Shipment" at bounding box center [915, 60] width 96 height 21
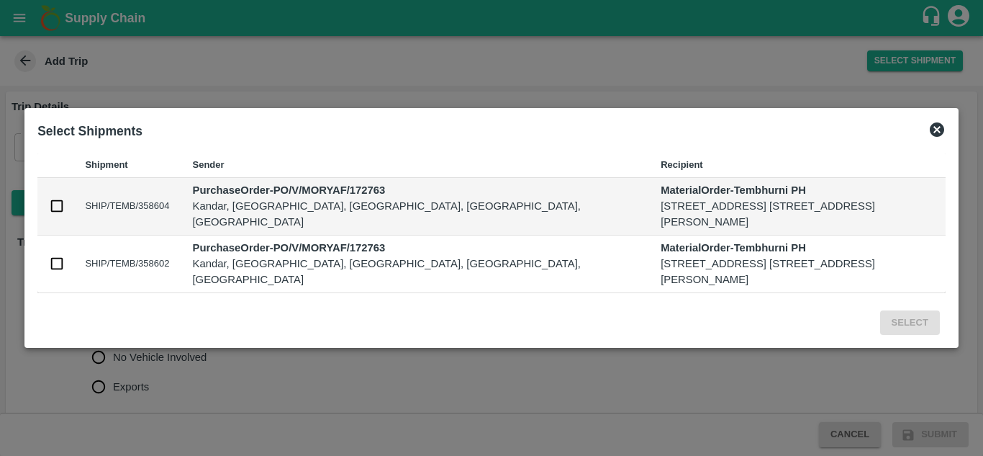
click at [936, 122] on icon at bounding box center [937, 129] width 14 height 14
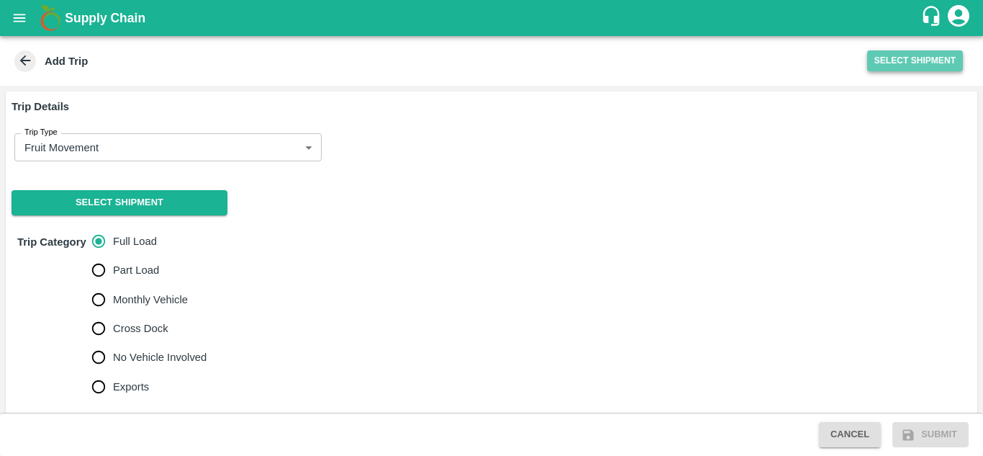
click at [921, 59] on button "Select Shipment" at bounding box center [915, 60] width 96 height 21
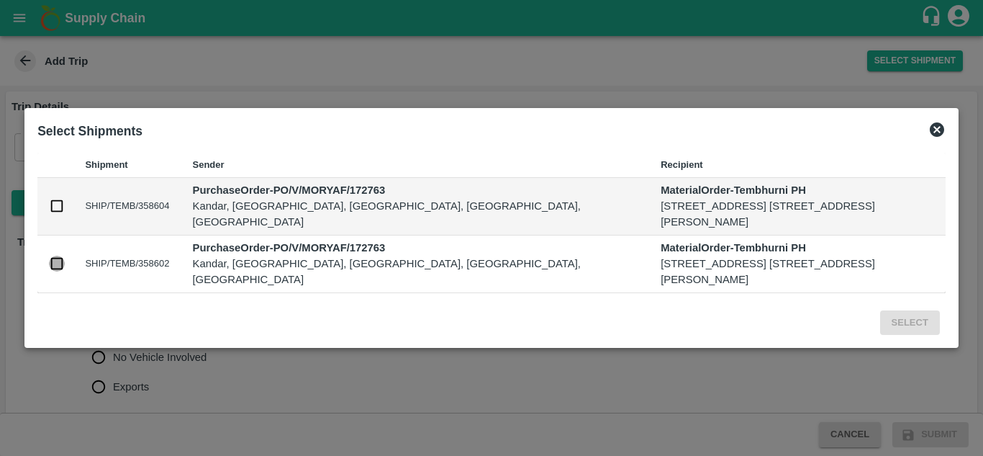
click at [55, 271] on input "checkbox" at bounding box center [57, 263] width 16 height 16
checkbox input "true"
click at [57, 198] on input "checkbox" at bounding box center [57, 206] width 16 height 16
checkbox input "true"
click at [911, 335] on button "Select" at bounding box center [910, 322] width 60 height 25
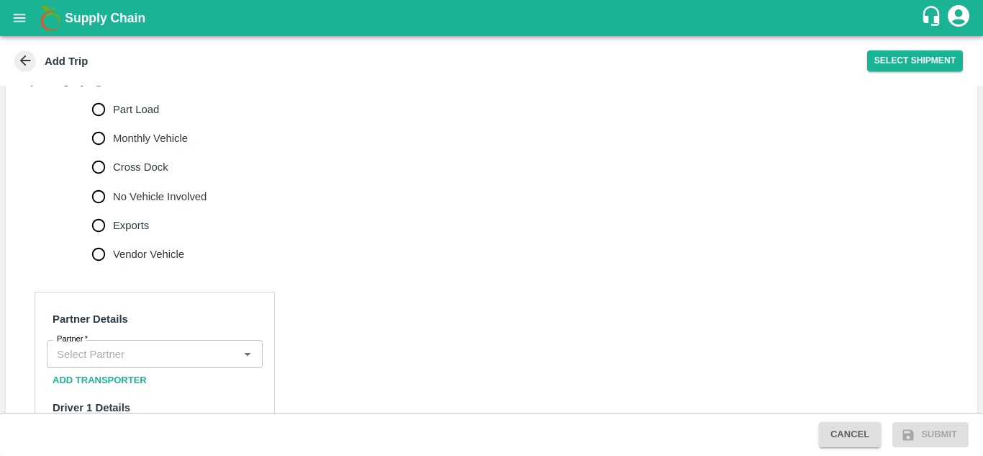
scroll to position [477, 0]
click at [98, 209] on input "No Vehicle Involved" at bounding box center [98, 195] width 29 height 29
radio input "true"
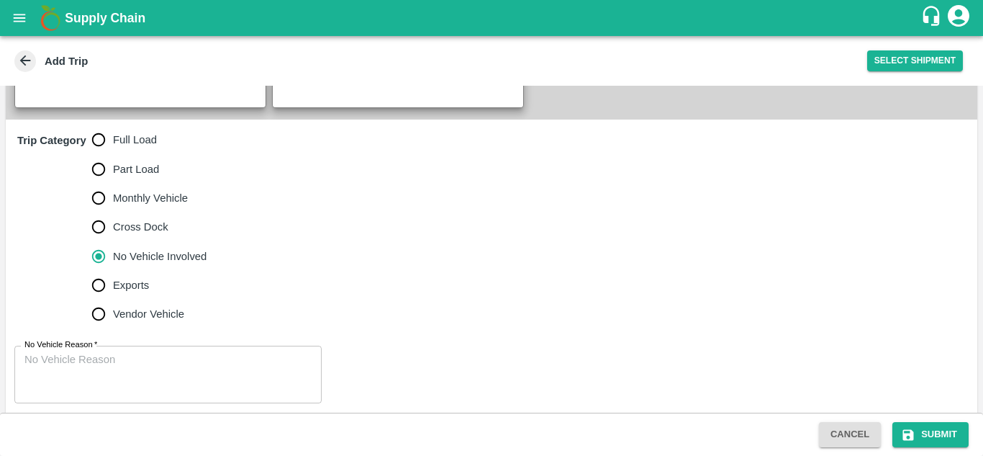
scroll to position [440, 0]
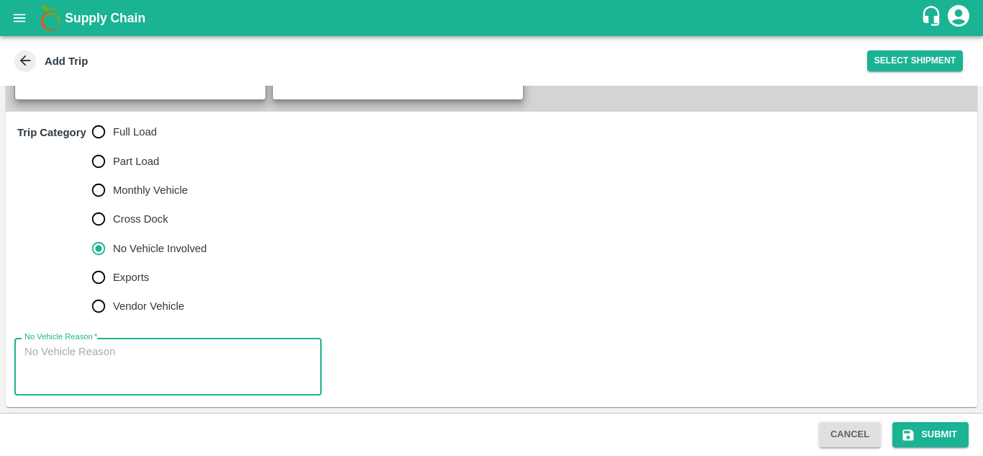
click at [30, 353] on textarea "No Vehicle Reason   *" at bounding box center [167, 366] width 287 height 45
type textarea "f"
type textarea "Field Dump"
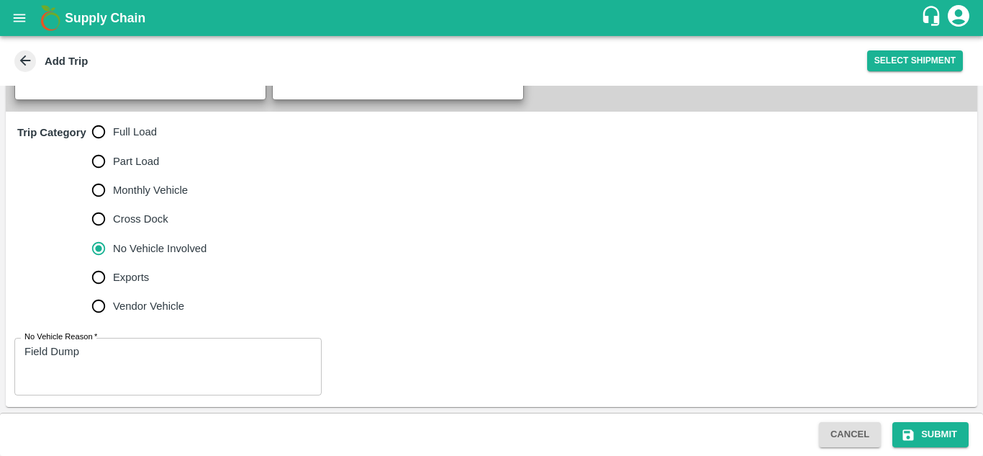
click at [428, 263] on div "Trip Category Full Load Part Load Monthly Vehicle Cross Dock No Vehicle Involve…" at bounding box center [492, 219] width 972 height 214
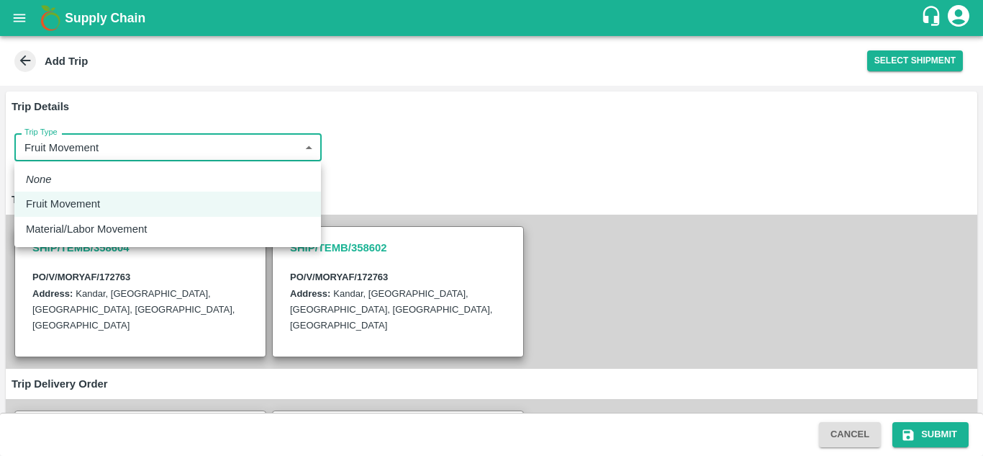
click at [208, 143] on body "Supply Chain Add Trip Select Shipment Trip Details Trip Type Fruit Movement 1 T…" at bounding box center [491, 228] width 983 height 456
click at [517, 134] on div at bounding box center [491, 228] width 983 height 456
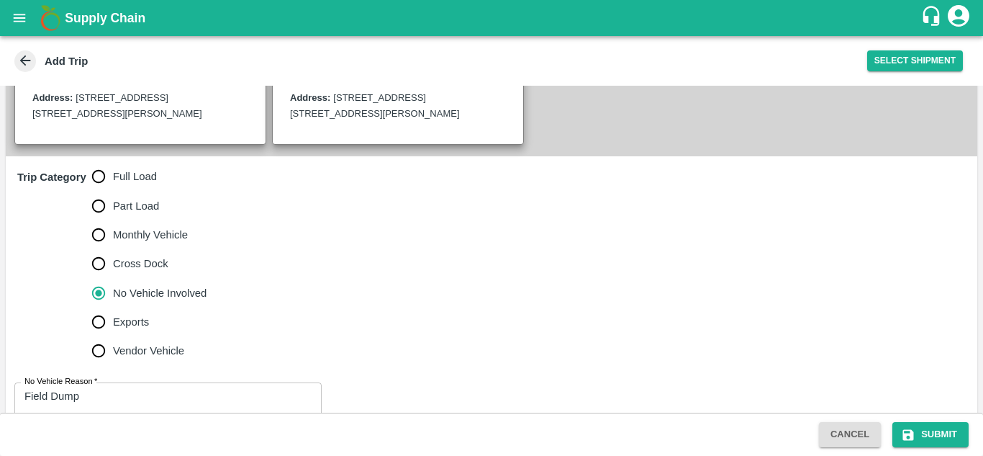
scroll to position [440, 0]
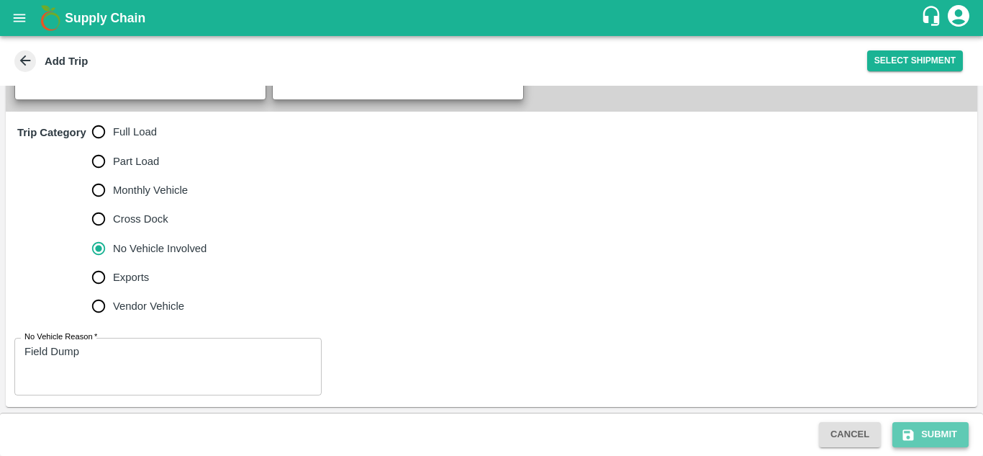
click at [942, 437] on button "Submit" at bounding box center [930, 434] width 76 height 25
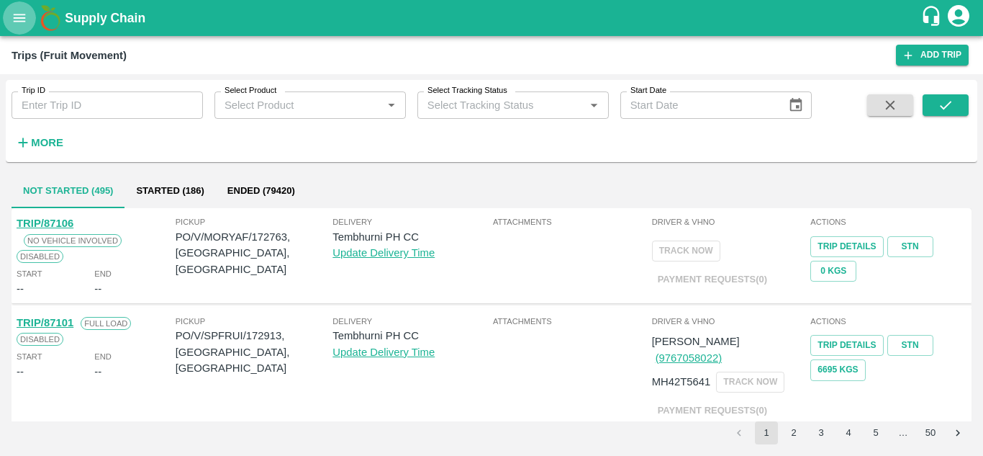
click at [9, 14] on button "open drawer" at bounding box center [19, 17] width 33 height 33
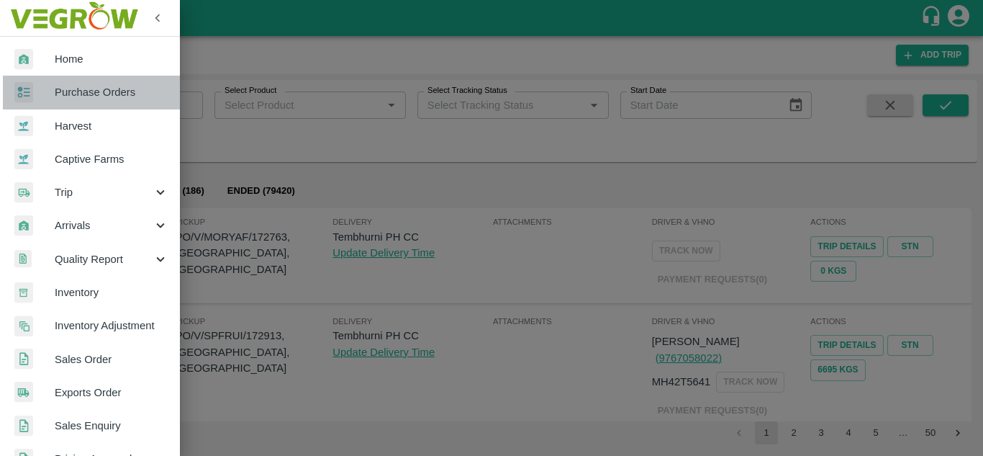
click at [91, 94] on span "Purchase Orders" at bounding box center [112, 92] width 114 height 16
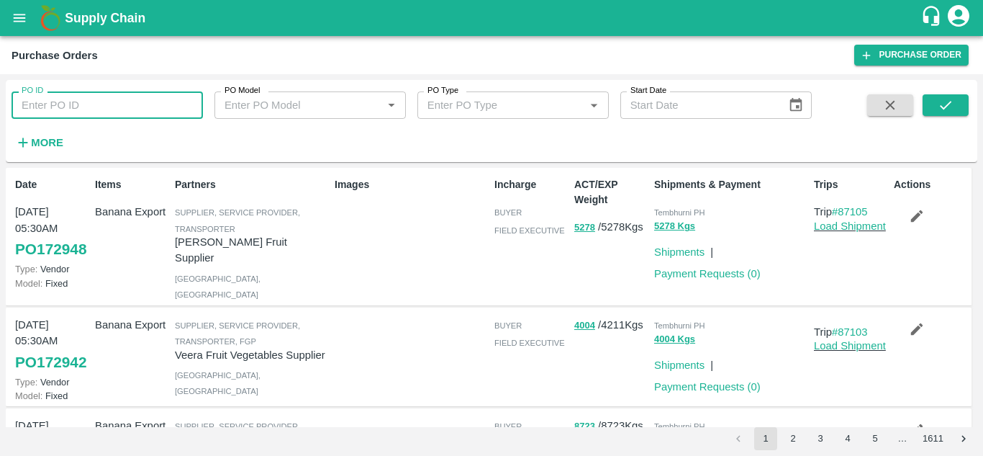
click at [72, 111] on input "PO ID" at bounding box center [107, 104] width 191 height 27
type input "172763"
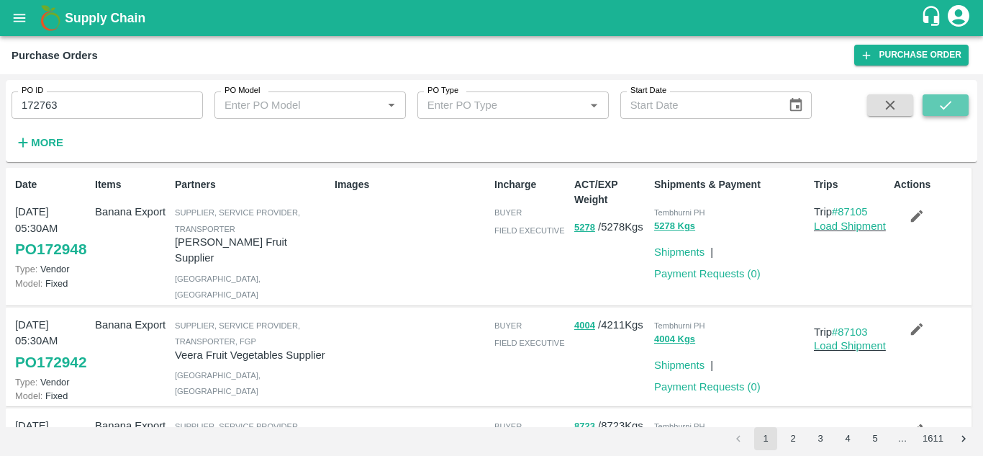
click at [945, 101] on icon "submit" at bounding box center [946, 105] width 16 height 16
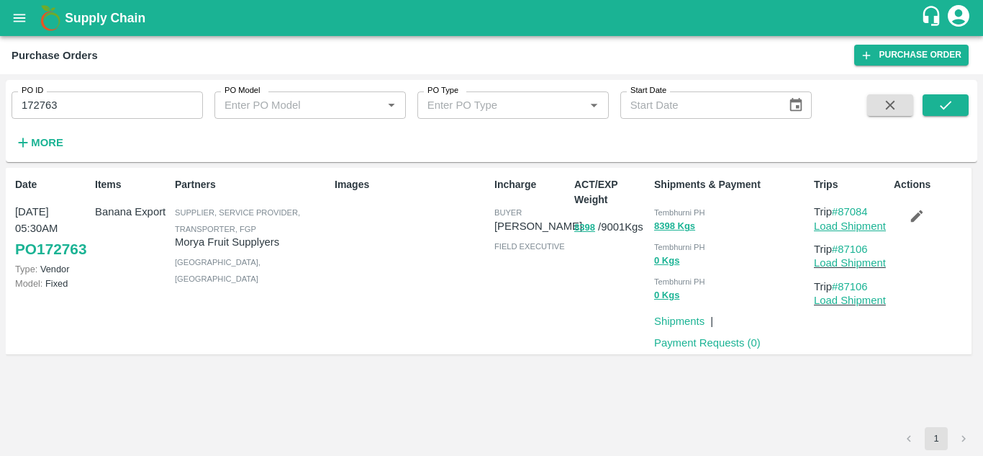
click at [858, 225] on link "Load Shipment" at bounding box center [850, 226] width 72 height 12
click at [916, 214] on icon "button" at bounding box center [917, 216] width 16 height 16
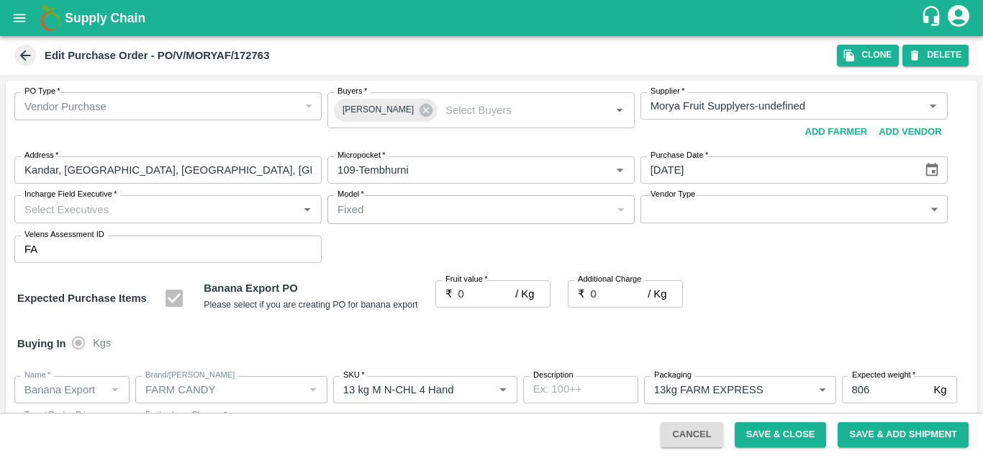
click at [785, 315] on div "Expected Purchase Items Banana Export PO Please select if you are creating PO f…" at bounding box center [491, 298] width 949 height 37
click at [233, 108] on div "Vendor Purchase" at bounding box center [161, 107] width 274 height 16
click at [136, 99] on div "Vendor Purchase" at bounding box center [161, 107] width 274 height 16
click at [80, 97] on div "Vendor Purchase" at bounding box center [167, 106] width 307 height 28
click at [199, 214] on input "Incharge Field Executive   *" at bounding box center [156, 208] width 275 height 19
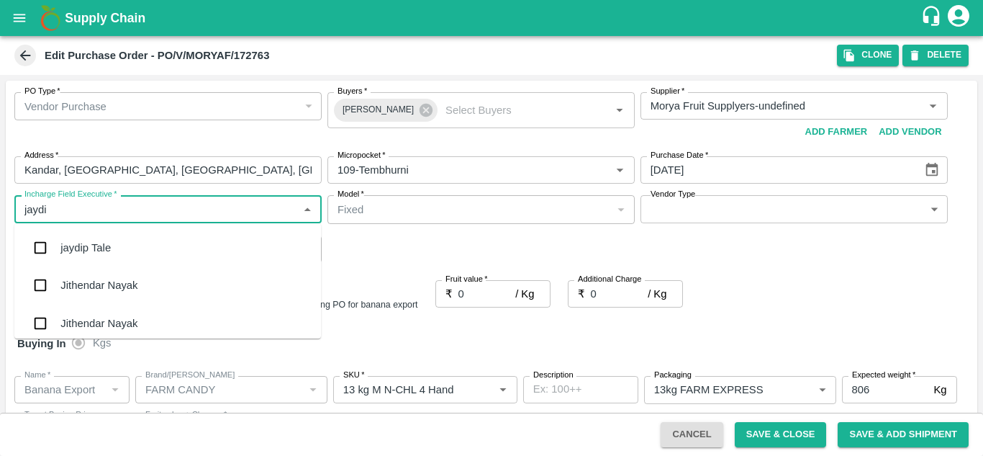
type input "jaydip"
click at [83, 240] on div "jaydip Tale" at bounding box center [85, 248] width 50 height 16
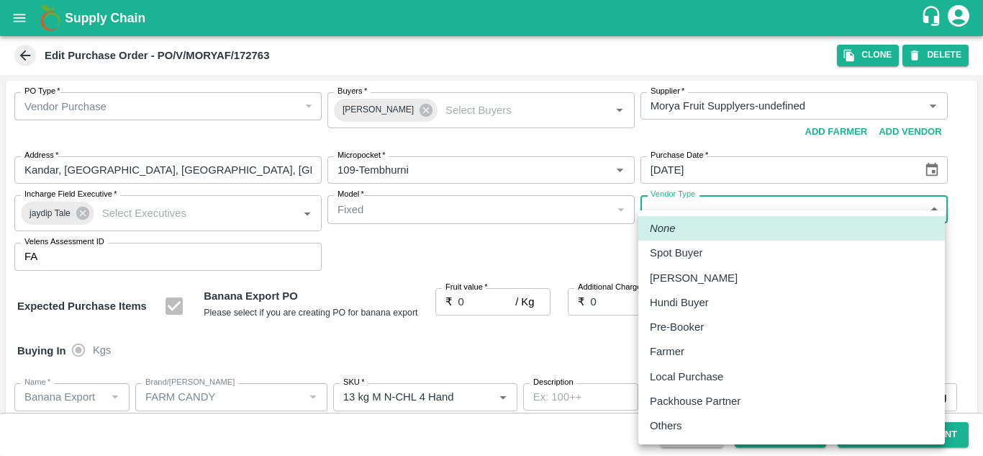
click at [737, 218] on body "Supply Chain Edit Purchase Order - PO/V/MORYAF/172763 Clone DELETE PO Type   * …" at bounding box center [491, 228] width 983 height 456
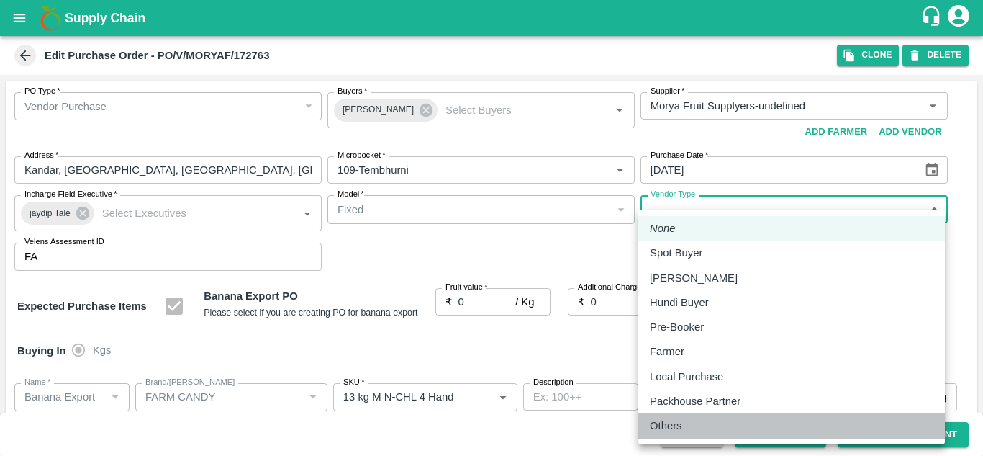
click at [683, 424] on div "Others" at bounding box center [670, 425] width 40 height 16
type input "OTHER"
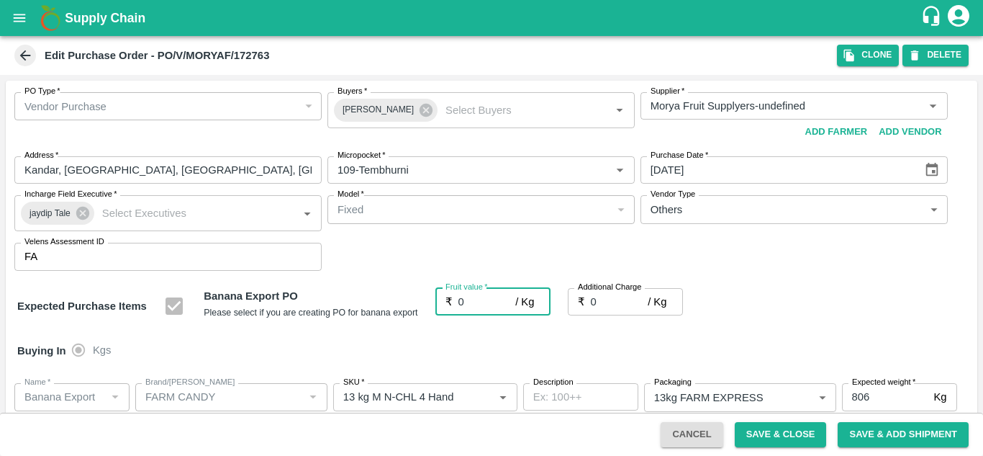
click at [468, 297] on input "0" at bounding box center [487, 301] width 58 height 27
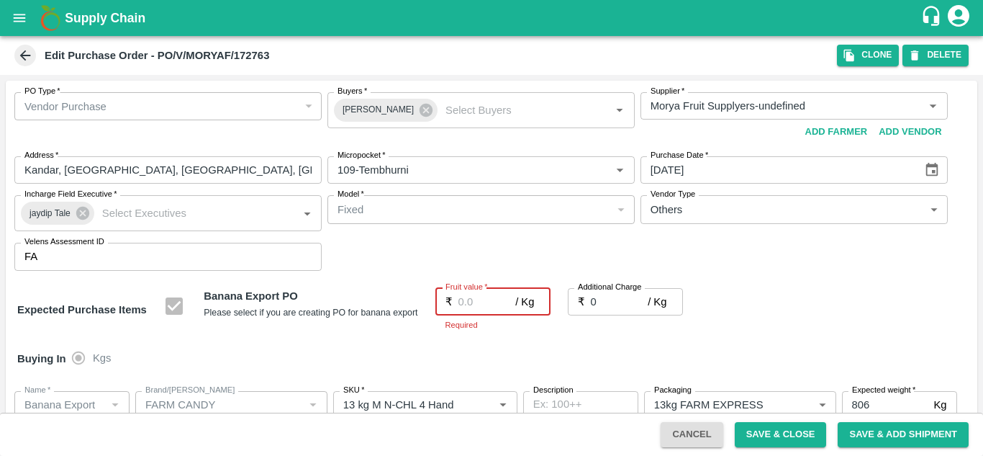
type input "2"
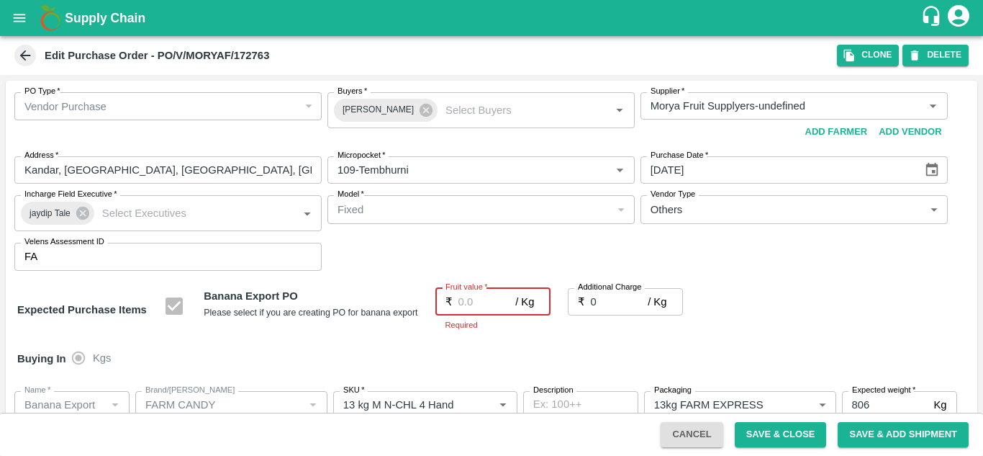
type input "2"
type input "26"
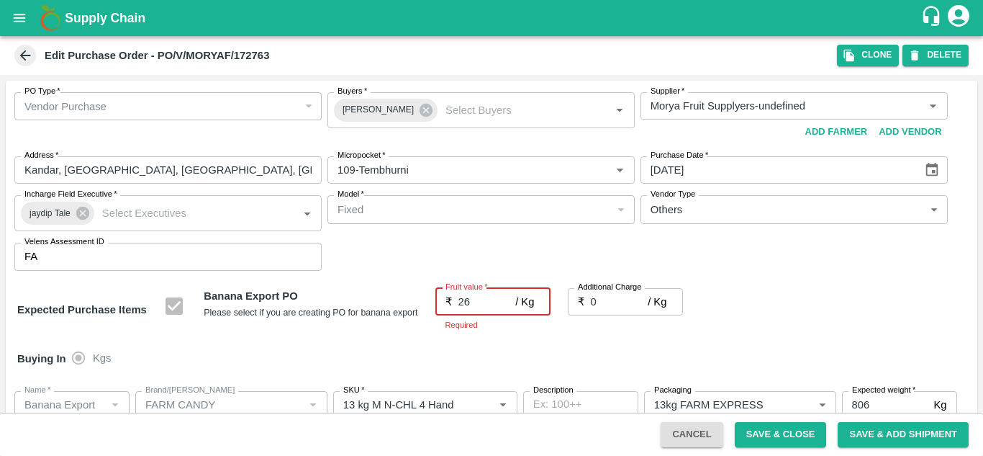
type input "26"
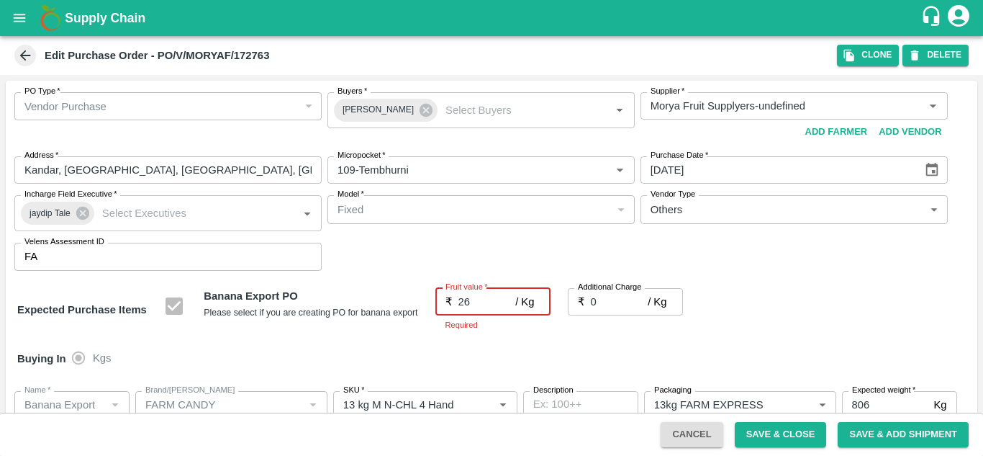
type input "26"
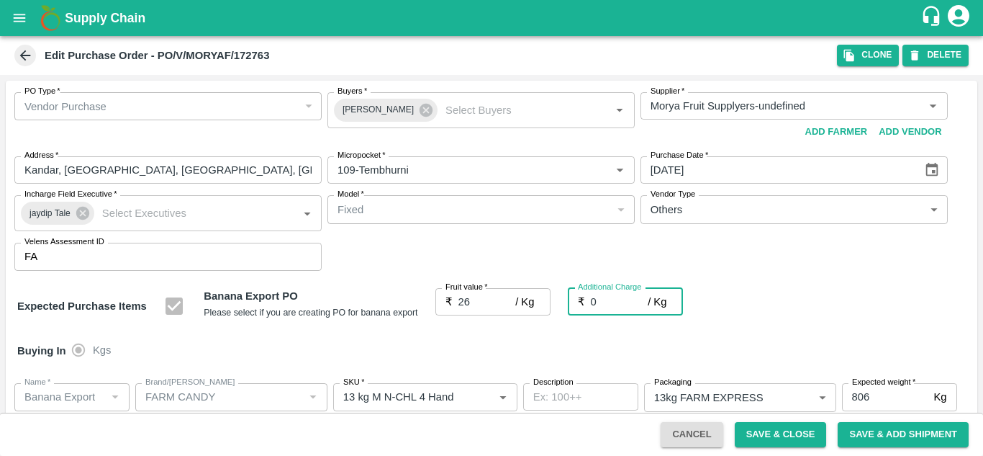
type input "2"
type input "28"
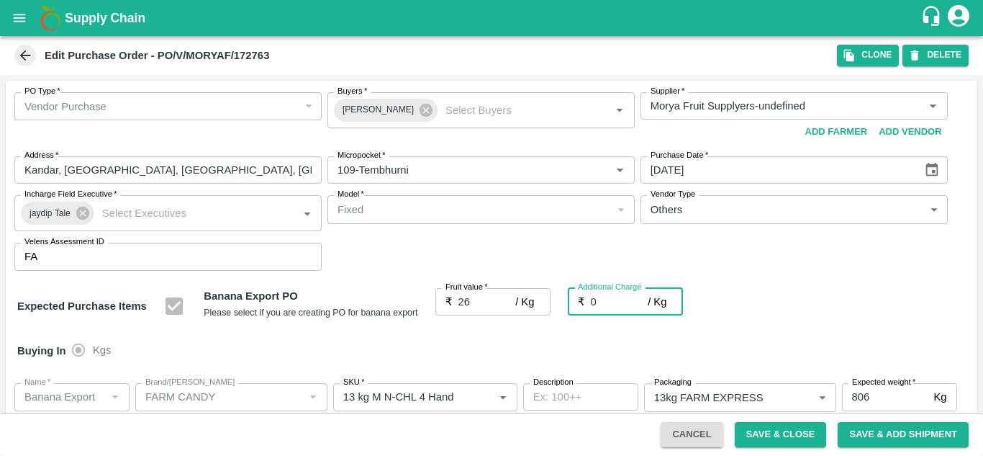
type input "28"
type input "2.7"
type input "28.7"
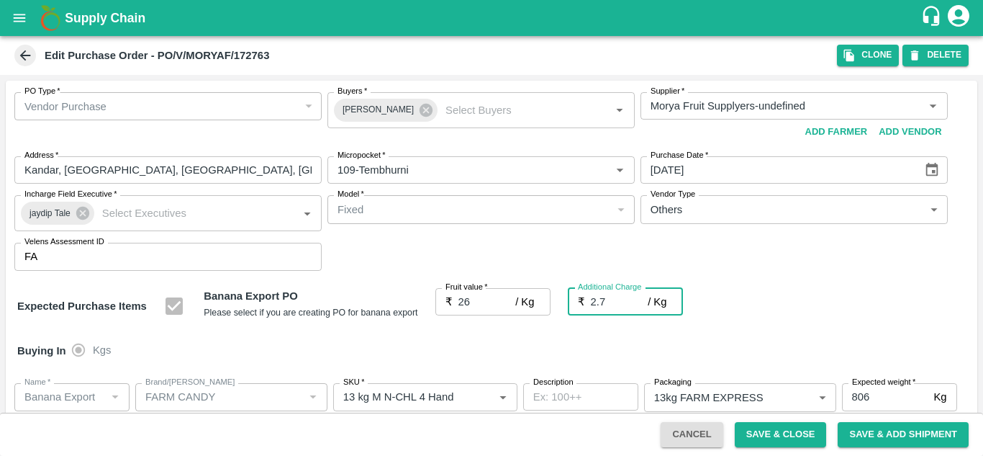
type input "28.7"
type input "2.75"
type input "28.75"
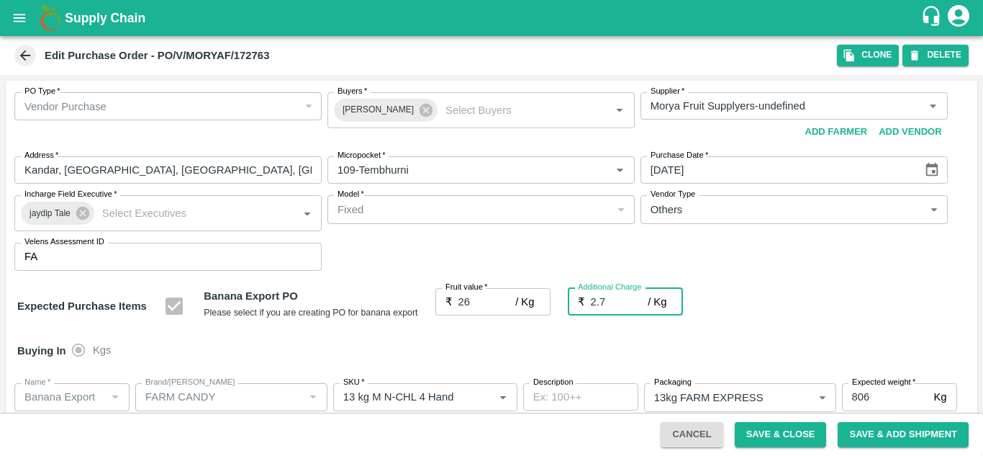
type input "28.75"
type input "2.75"
click at [766, 339] on div "Buying In Kgs" at bounding box center [492, 351] width 972 height 42
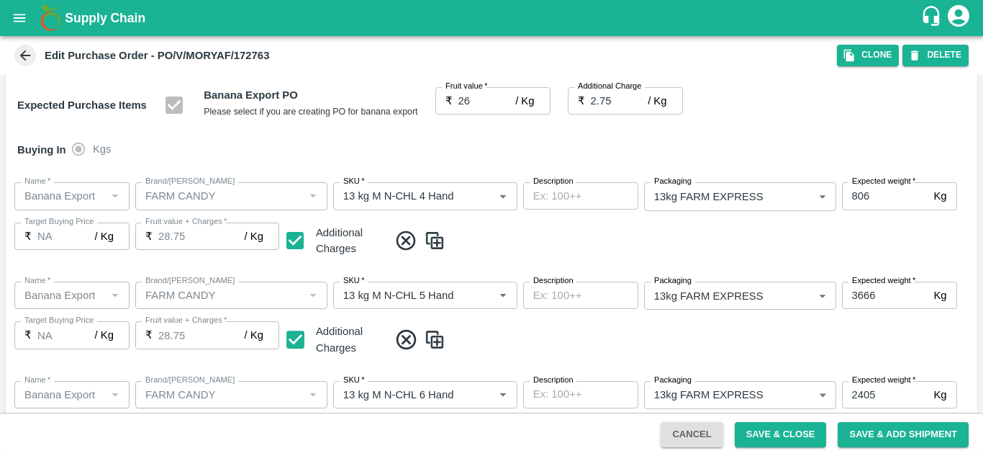
scroll to position [200, 0]
click at [815, 202] on body "Supply Chain Edit Purchase Order - PO/V/MORYAF/172763 Clone DELETE PO Type   * …" at bounding box center [491, 228] width 983 height 456
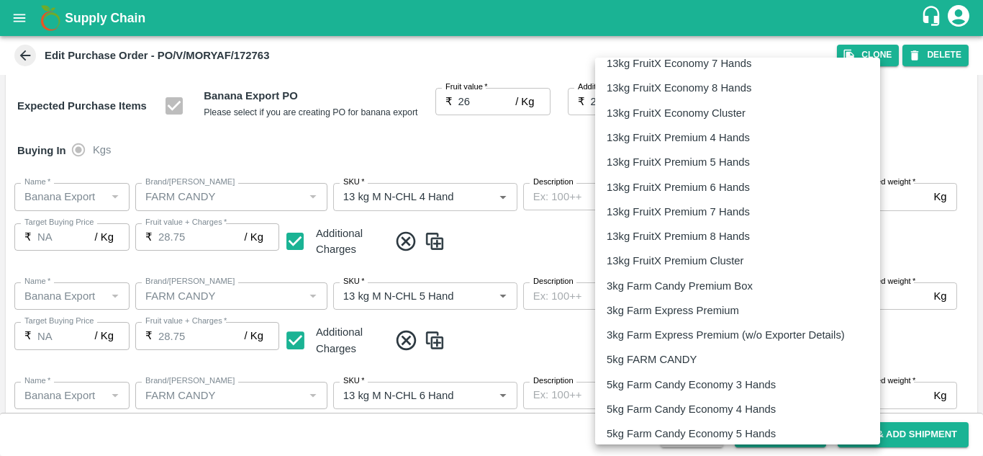
scroll to position [1111, 0]
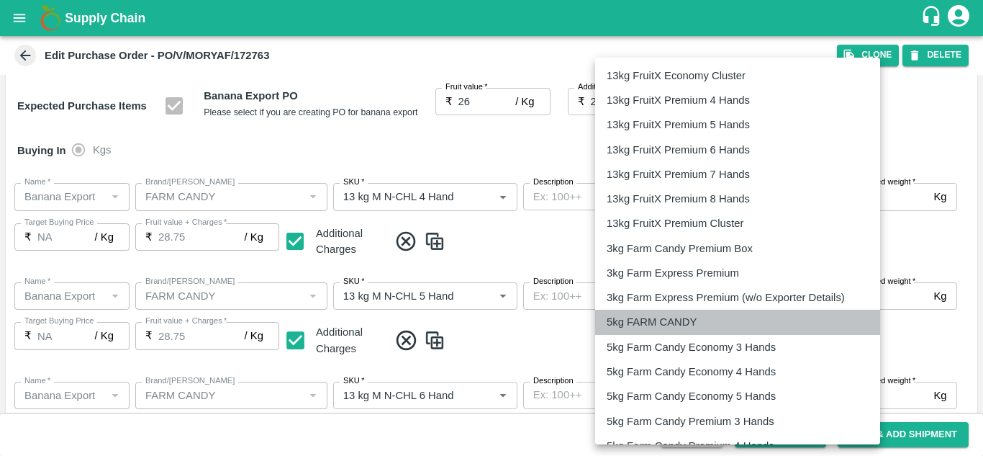
click at [674, 322] on p "5kg FARM CANDY" at bounding box center [652, 322] width 90 height 16
type input "473"
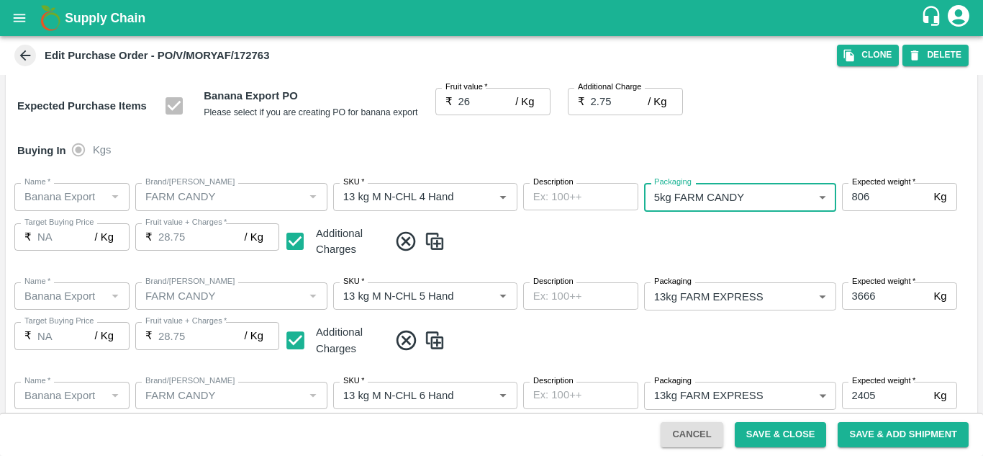
click at [809, 289] on body "Supply Chain Edit Purchase Order - PO/V/MORYAF/172763 Clone DELETE PO Type   * …" at bounding box center [491, 228] width 983 height 456
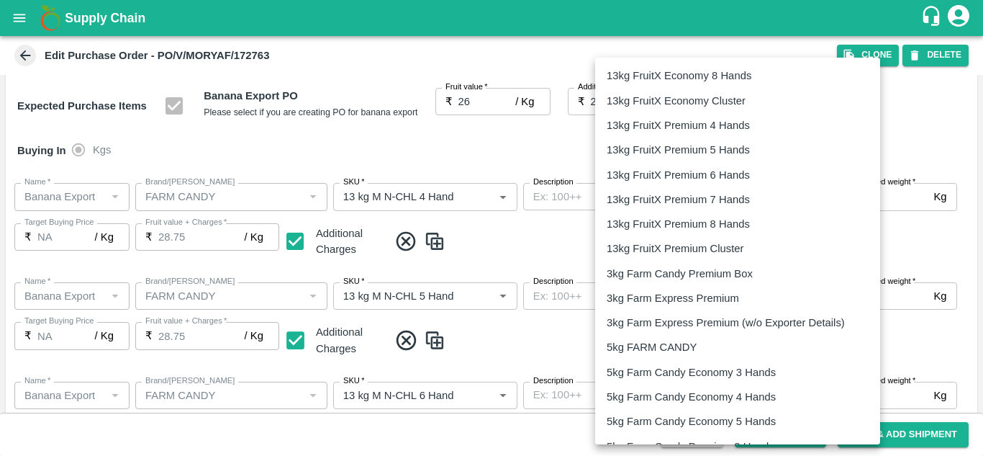
scroll to position [1247, 0]
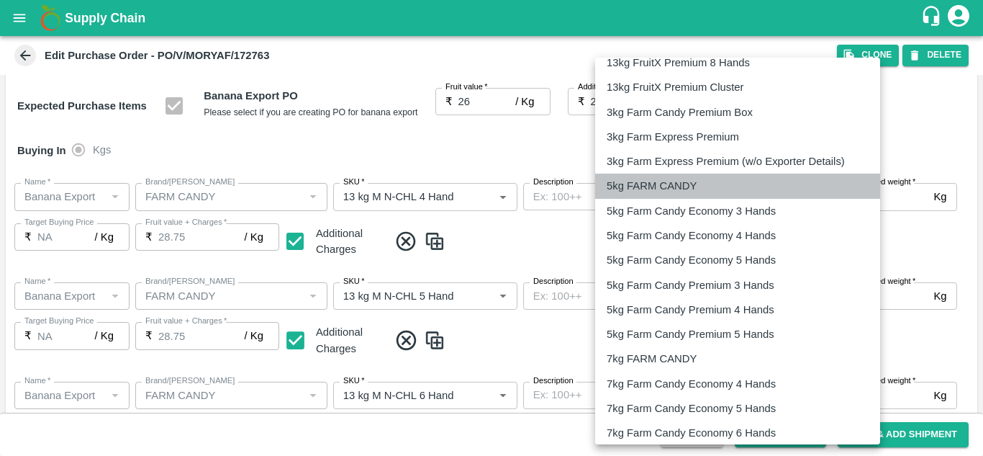
click at [663, 189] on p "5kg FARM CANDY" at bounding box center [652, 186] width 90 height 16
type input "473"
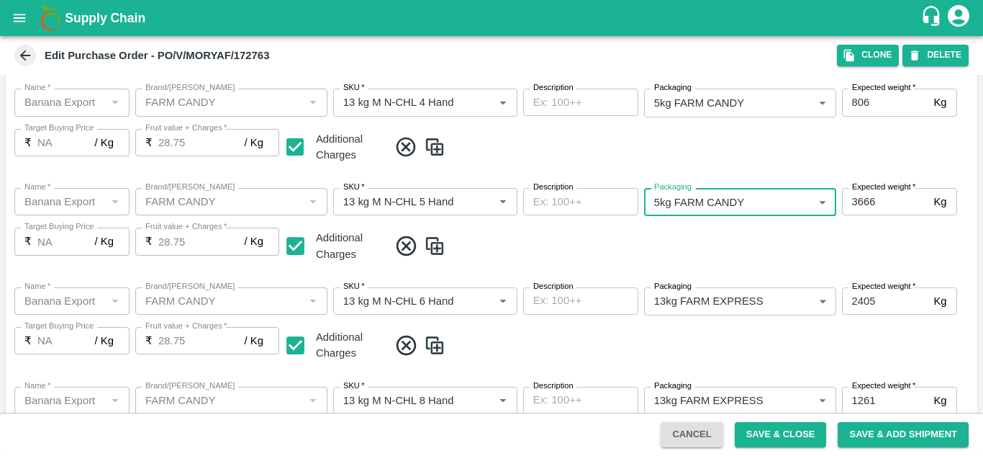
scroll to position [296, 0]
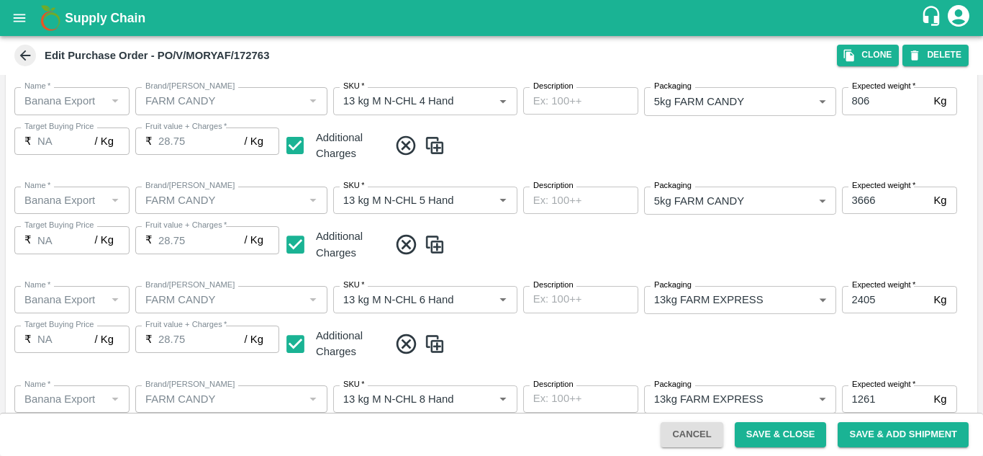
click at [875, 138] on span at bounding box center [680, 146] width 583 height 24
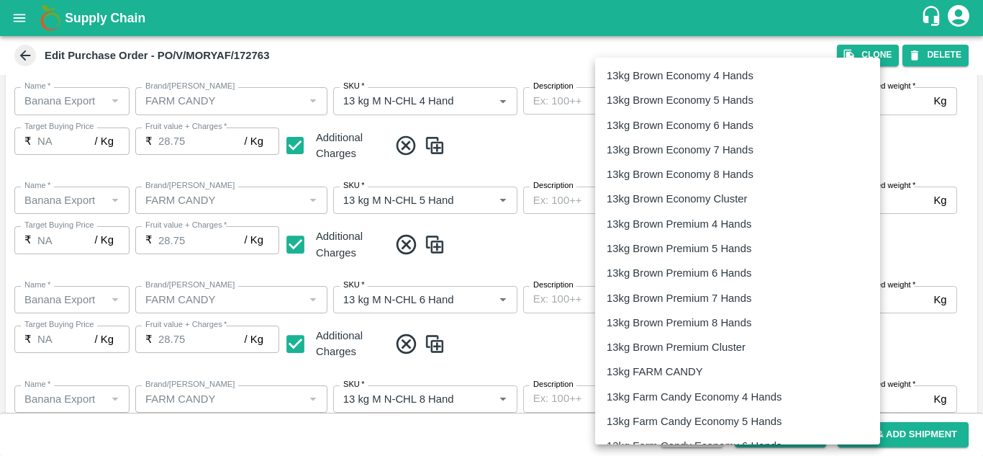
click at [770, 306] on body "Supply Chain Edit Purchase Order - PO/V/MORYAF/172763 Clone DELETE PO Type   * …" at bounding box center [491, 228] width 983 height 456
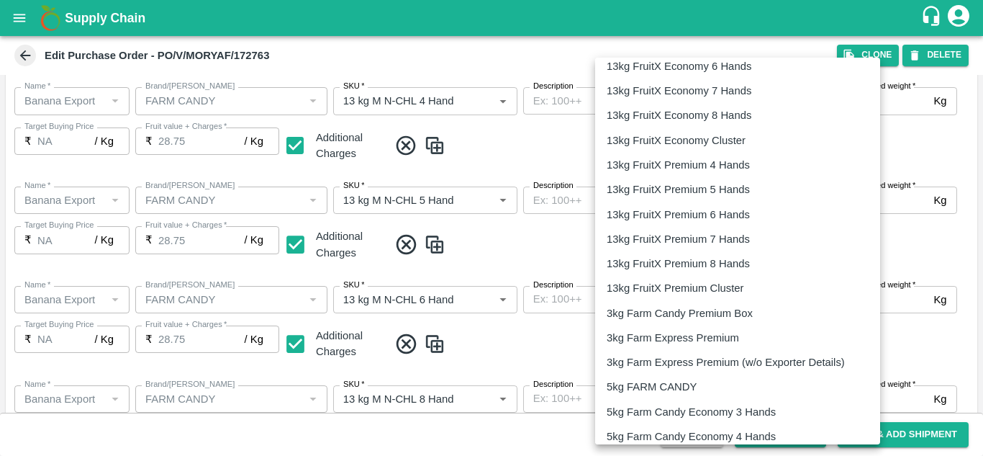
scroll to position [1131, 0]
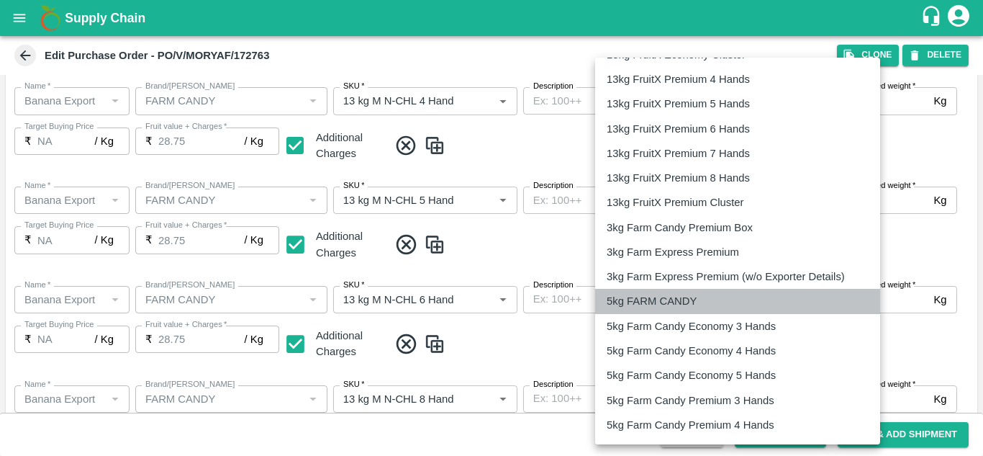
click at [673, 297] on p "5kg FARM CANDY" at bounding box center [652, 301] width 90 height 16
type input "473"
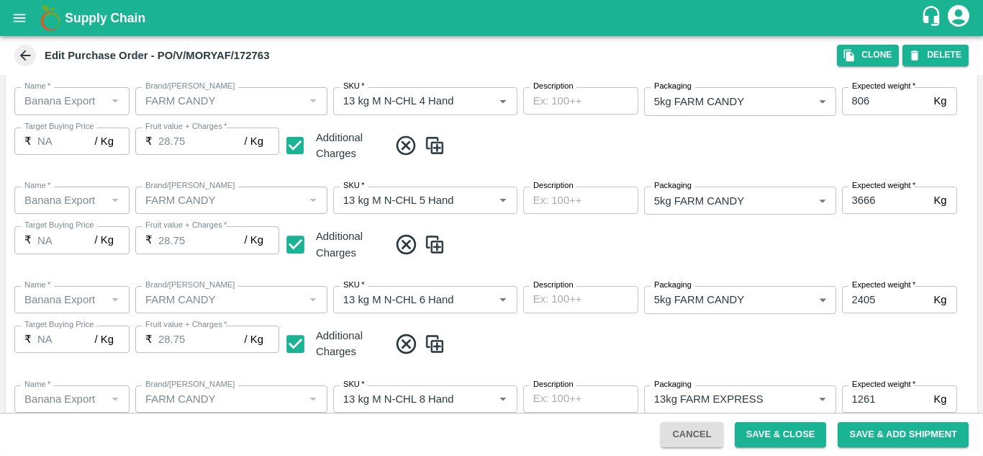
click at [744, 343] on span at bounding box center [680, 344] width 583 height 24
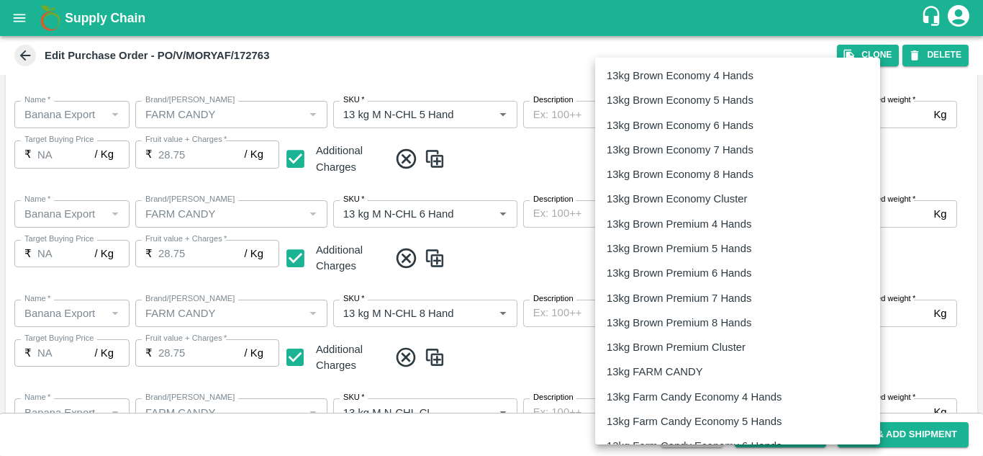
click at [785, 310] on body "Supply Chain Edit Purchase Order - PO/V/MORYAF/172763 Clone DELETE PO Type   * …" at bounding box center [491, 228] width 983 height 456
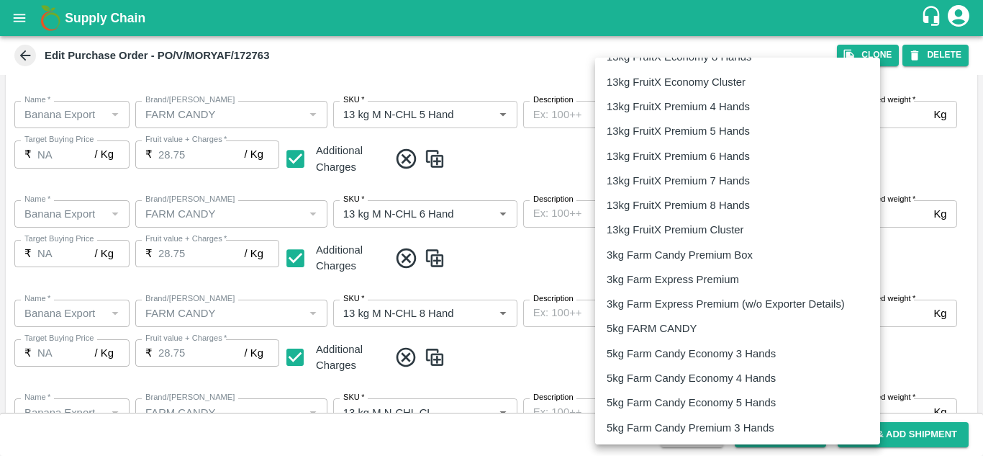
scroll to position [1141, 0]
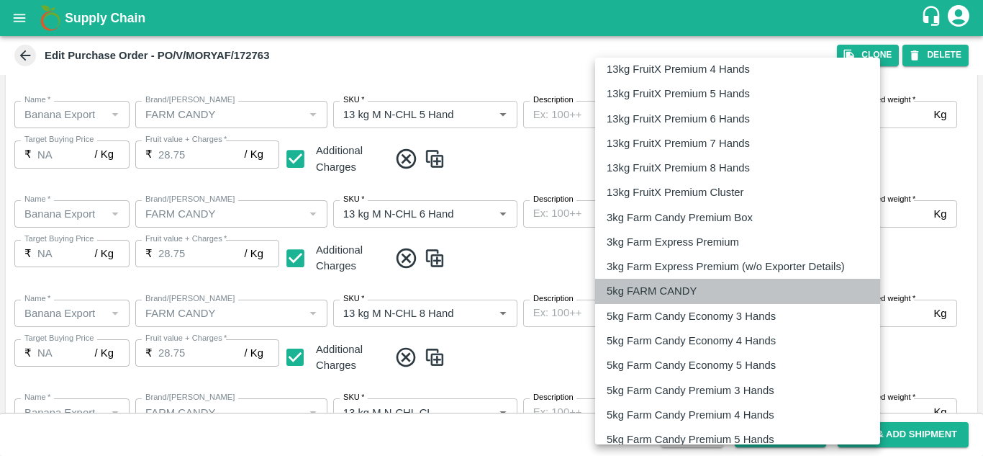
click at [676, 294] on p "5kg FARM CANDY" at bounding box center [652, 291] width 90 height 16
type input "473"
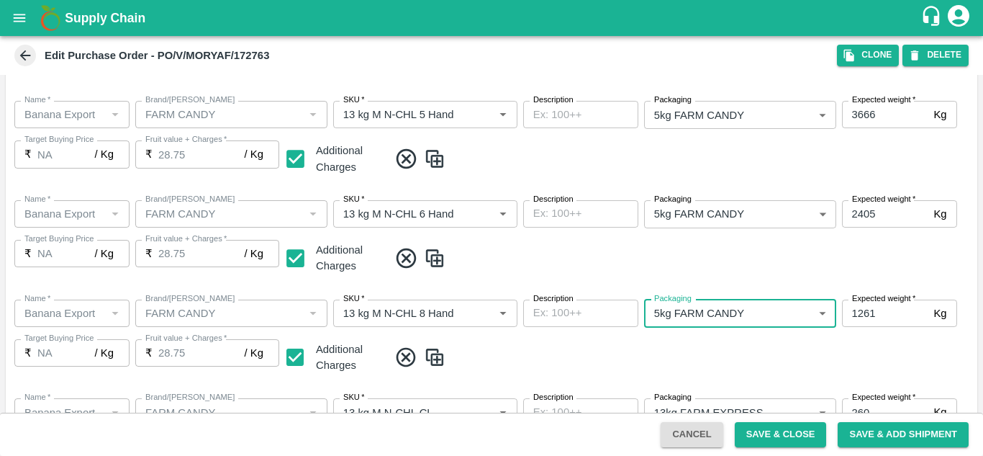
click at [738, 268] on span at bounding box center [680, 258] width 583 height 24
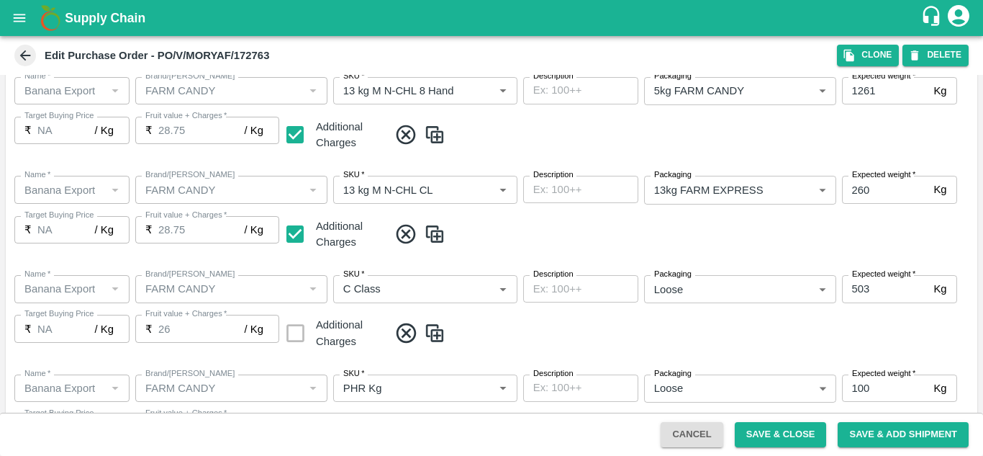
scroll to position [633, 0]
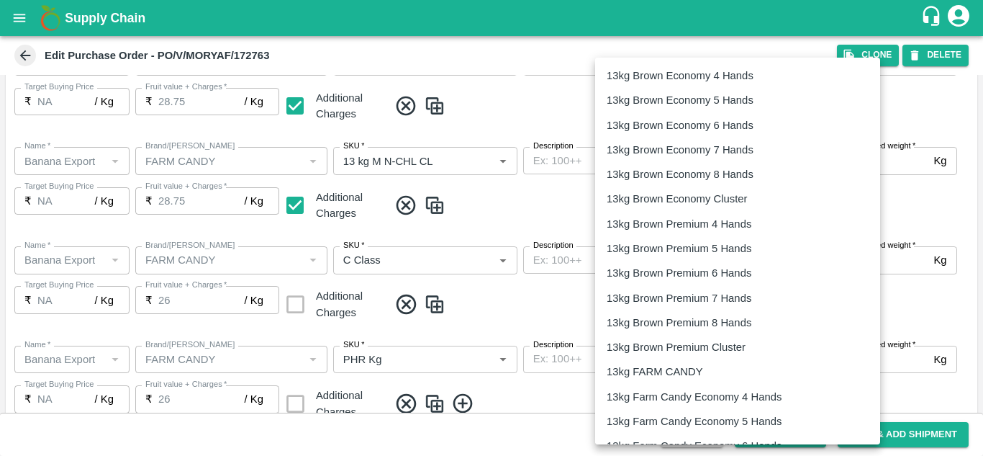
click at [779, 163] on body "Supply Chain Edit Purchase Order - PO/V/MORYAF/172763 Clone DELETE PO Type   * …" at bounding box center [491, 228] width 983 height 456
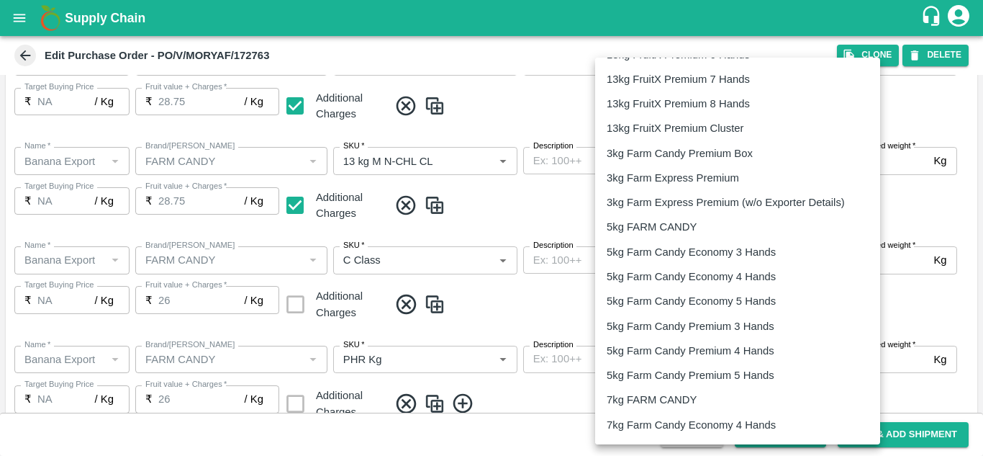
scroll to position [1252, 0]
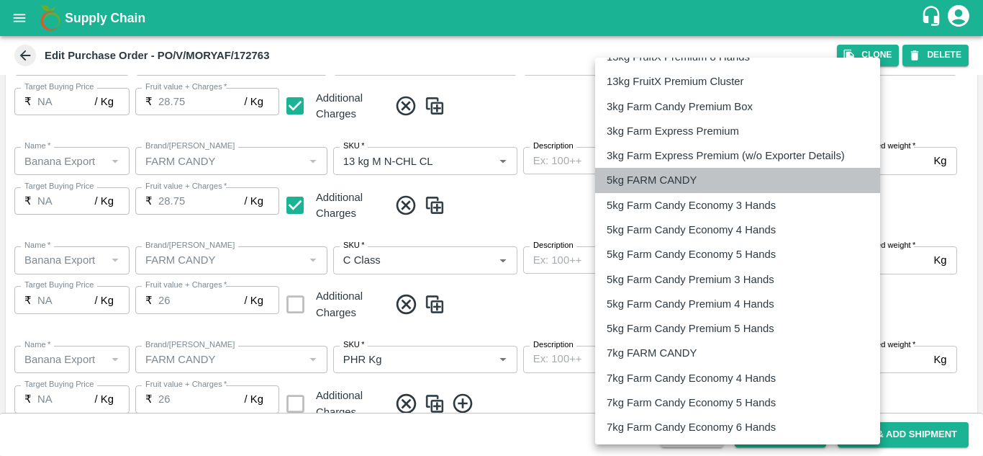
click at [673, 180] on p "5kg FARM CANDY" at bounding box center [652, 180] width 90 height 16
type input "473"
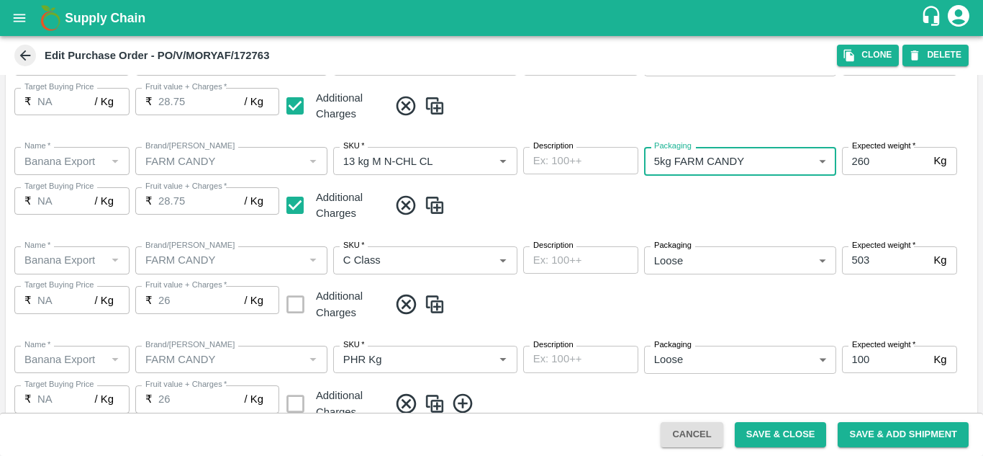
click at [693, 220] on div "Name   * Name   * Brand/Marka Brand/Marka SKU   * SKU   * Description x Descrip…" at bounding box center [492, 184] width 972 height 99
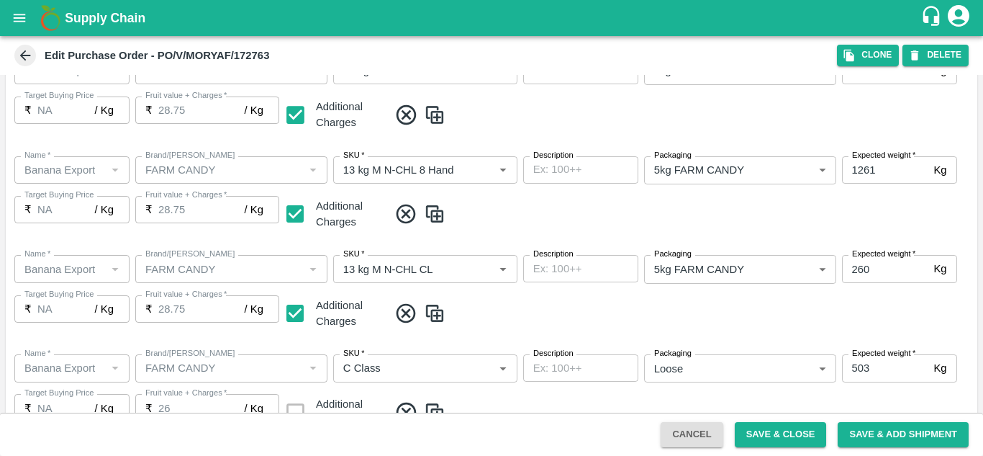
scroll to position [833, 0]
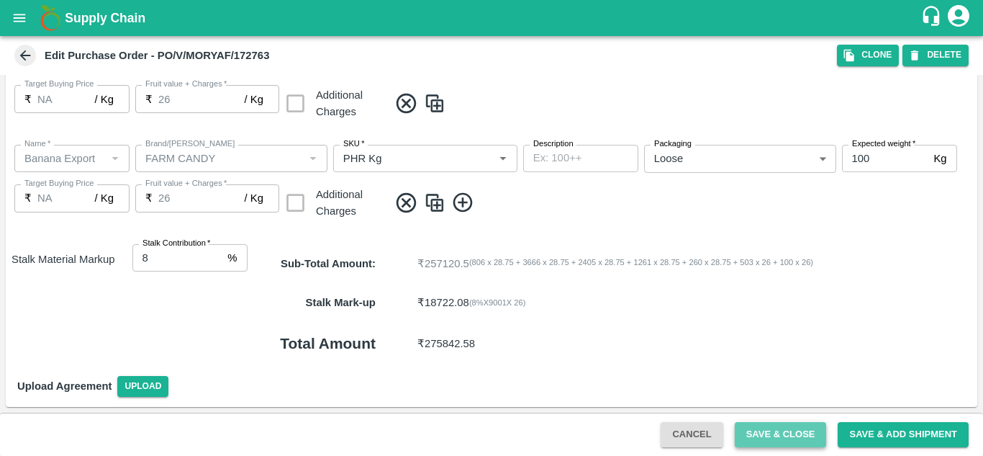
click at [761, 431] on button "Save & Close" at bounding box center [781, 434] width 92 height 25
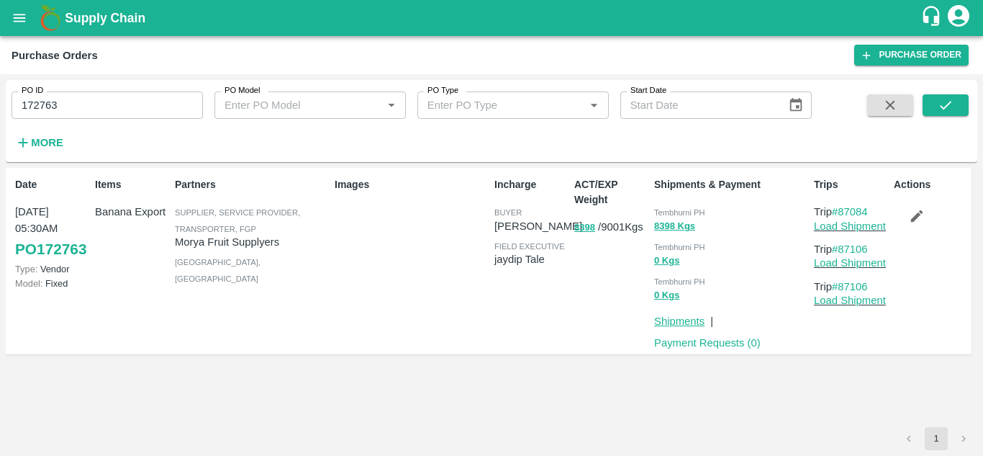
click at [689, 317] on link "Shipments" at bounding box center [679, 321] width 50 height 12
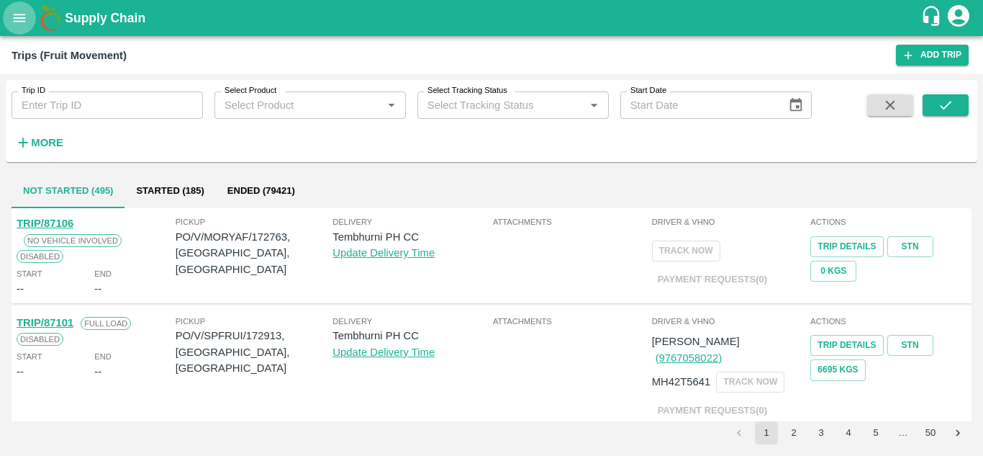
click at [18, 12] on icon "open drawer" at bounding box center [20, 18] width 16 height 16
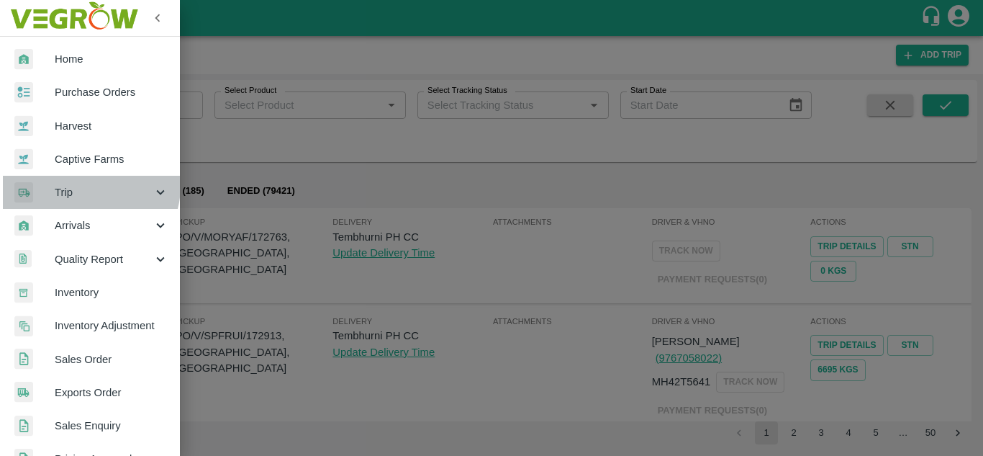
click at [87, 186] on span "Trip" at bounding box center [104, 192] width 98 height 16
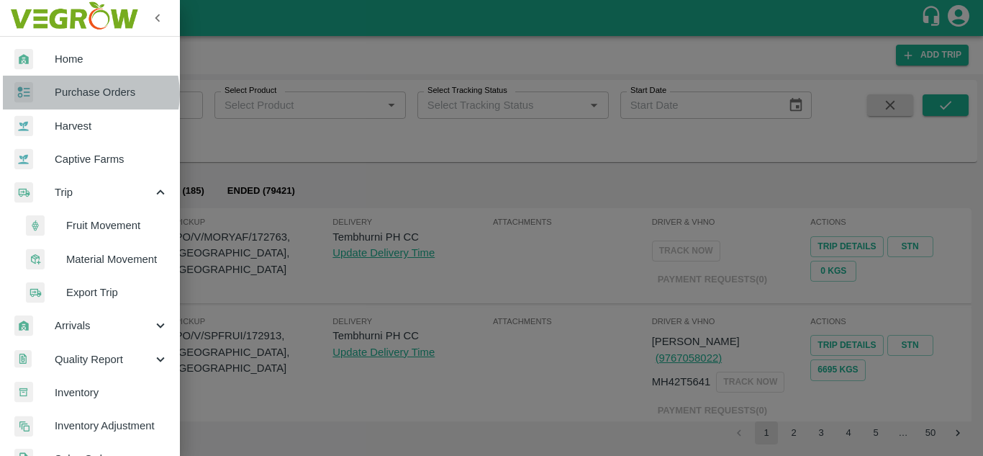
click at [89, 94] on span "Purchase Orders" at bounding box center [112, 92] width 114 height 16
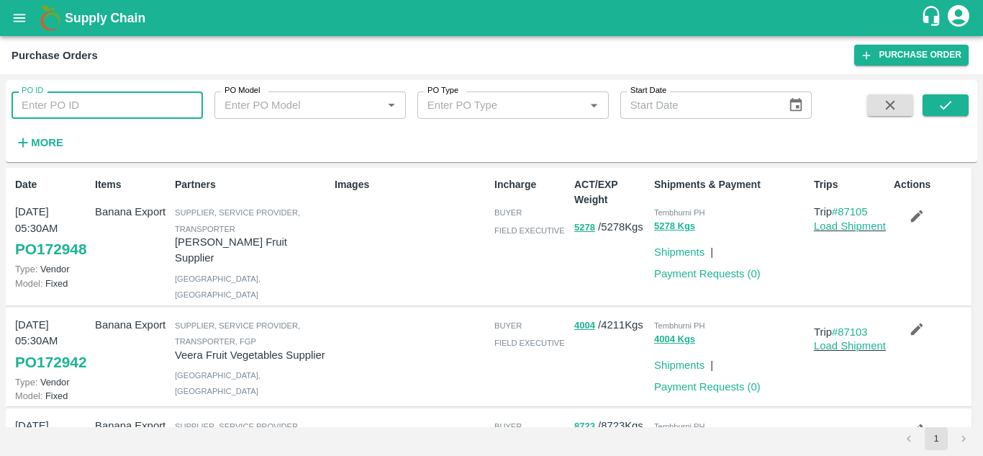
click at [60, 107] on input "PO ID" at bounding box center [107, 104] width 191 height 27
type input "172763"
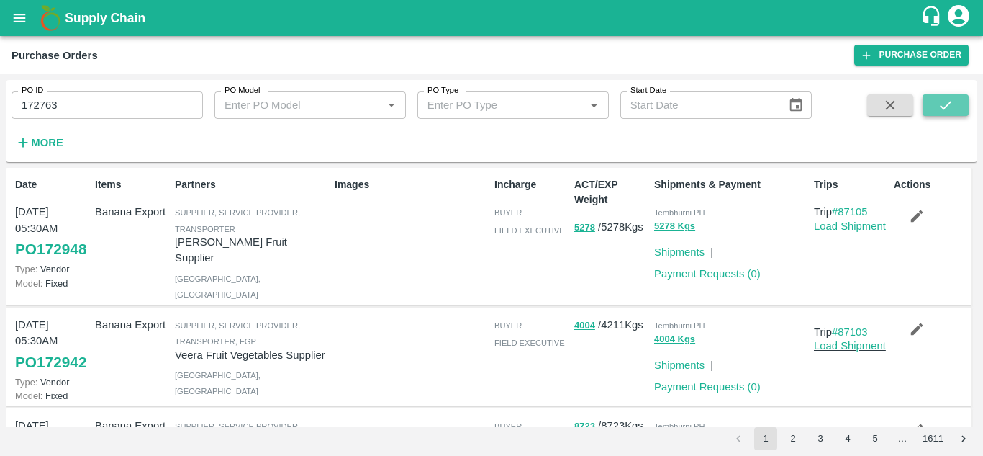
click at [957, 110] on button "submit" at bounding box center [946, 105] width 46 height 22
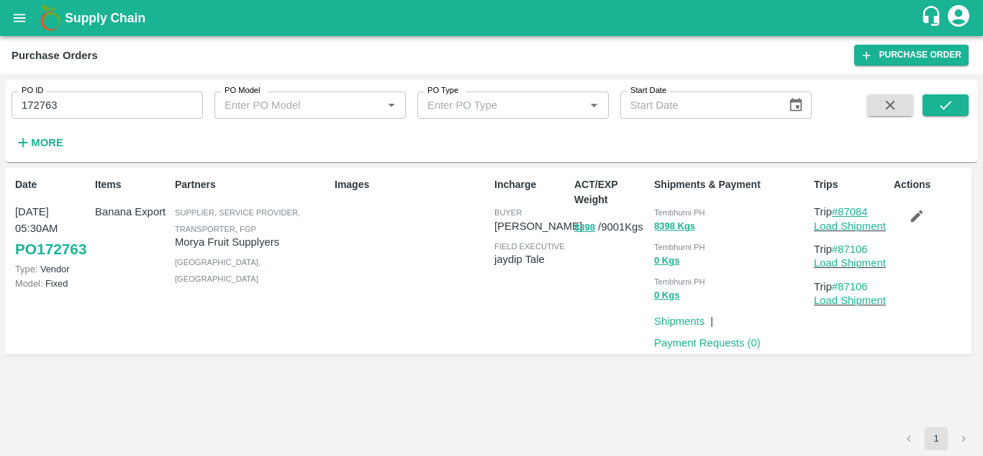
click at [853, 211] on link "#87084" at bounding box center [850, 212] width 36 height 12
click at [877, 211] on p "Trip #87084" at bounding box center [851, 212] width 74 height 16
drag, startPoint x: 877, startPoint y: 211, endPoint x: 870, endPoint y: 212, distance: 7.3
click at [870, 212] on p "Trip #87084" at bounding box center [851, 212] width 74 height 16
click at [868, 212] on link "#87084" at bounding box center [850, 212] width 36 height 12
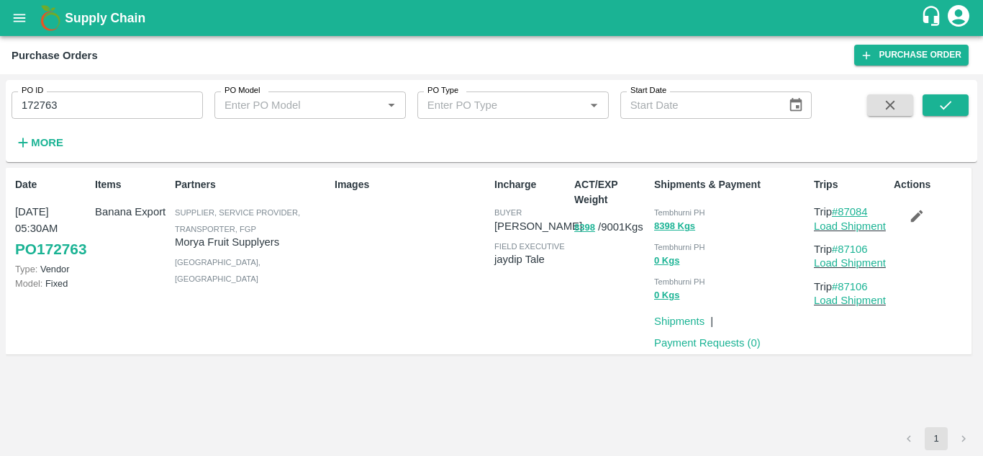
drag, startPoint x: 877, startPoint y: 213, endPoint x: 839, endPoint y: 209, distance: 38.3
click at [839, 209] on p "Trip #87084" at bounding box center [851, 212] width 74 height 16
copy link "87084"
click at [13, 14] on icon "open drawer" at bounding box center [20, 18] width 16 height 16
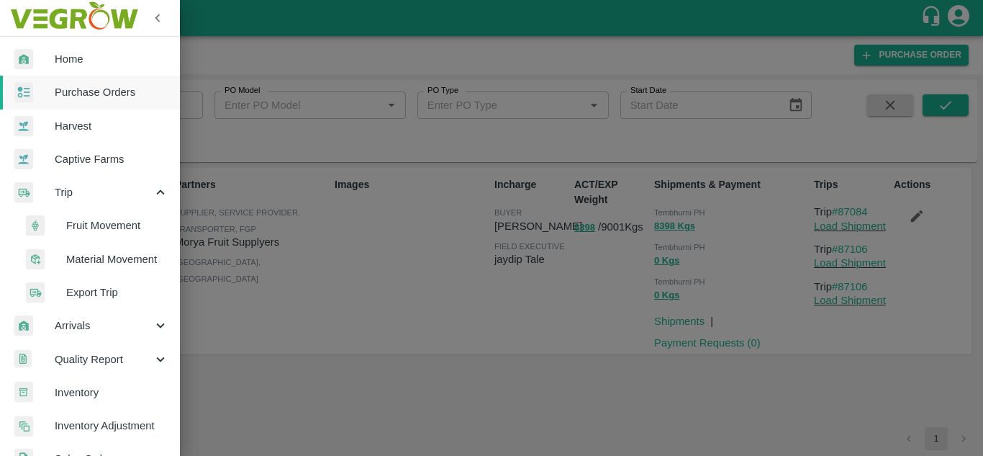
click at [78, 193] on span "Trip" at bounding box center [104, 192] width 98 height 16
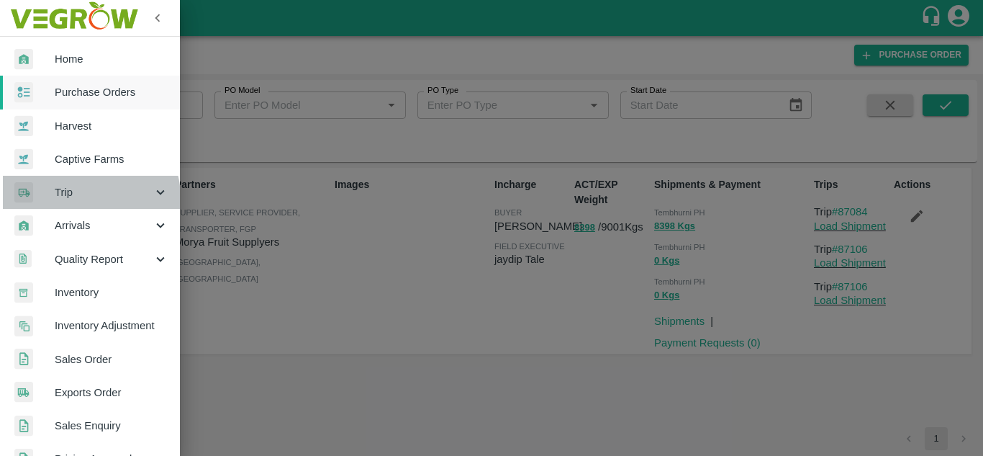
click at [87, 197] on span "Trip" at bounding box center [104, 192] width 98 height 16
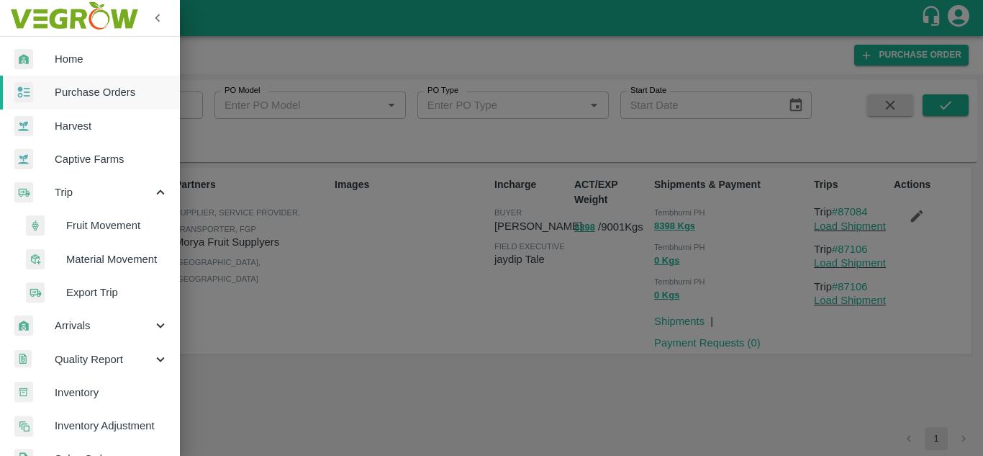
click at [97, 234] on li "Fruit Movement" at bounding box center [96, 225] width 168 height 33
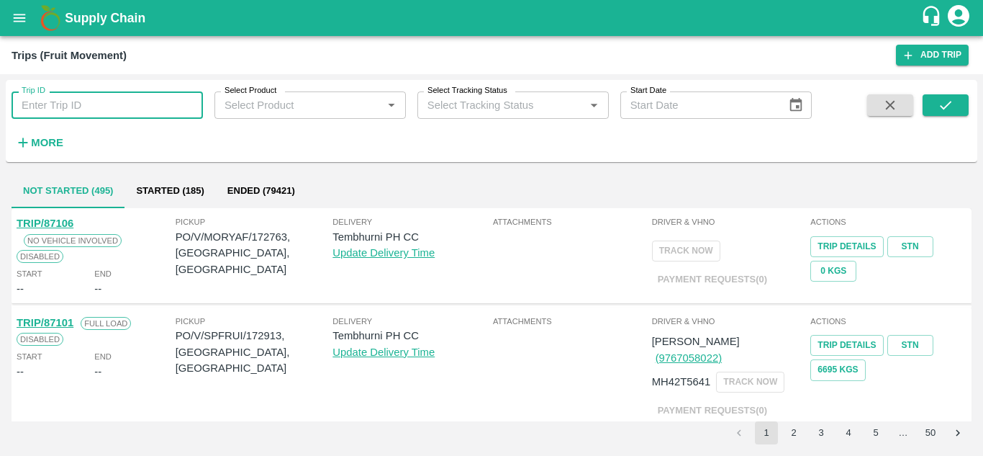
click at [38, 114] on input "Trip ID" at bounding box center [107, 104] width 191 height 27
paste input "87084"
type input "87084"
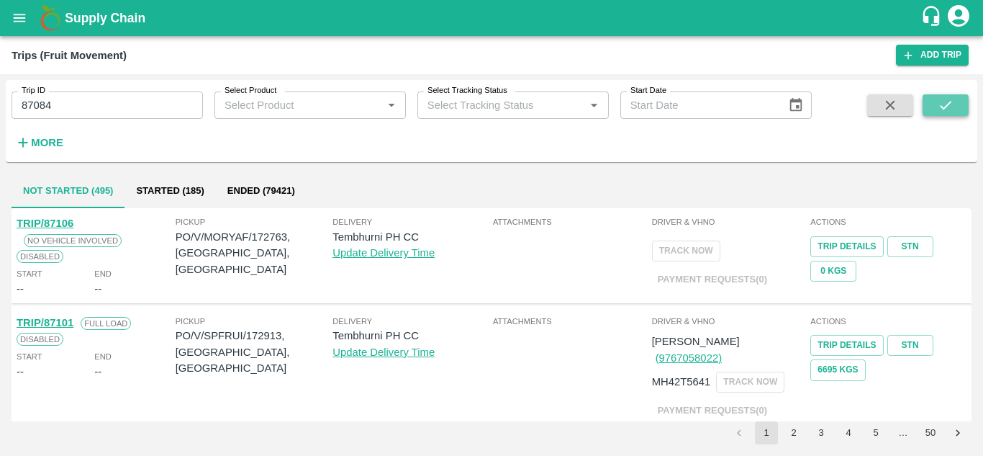
click at [944, 101] on icon "submit" at bounding box center [946, 105] width 16 height 16
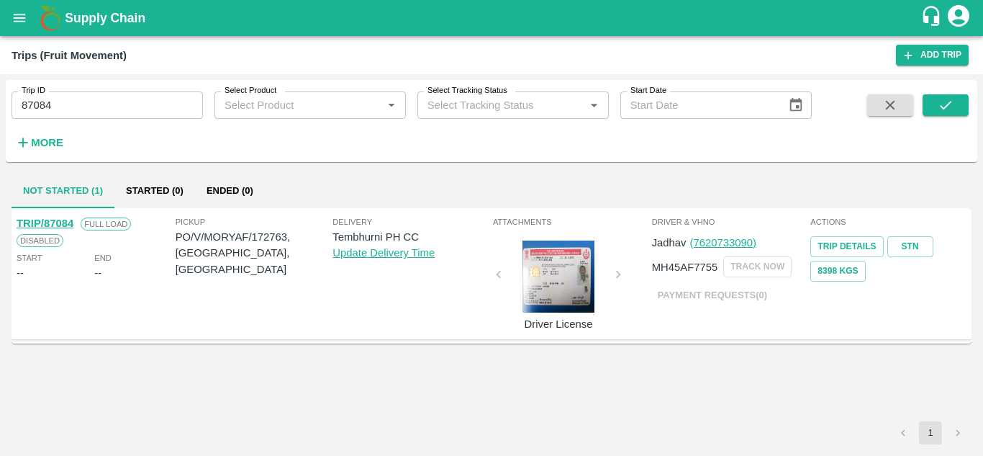
click at [58, 224] on link "TRIP/87084" at bounding box center [45, 223] width 57 height 12
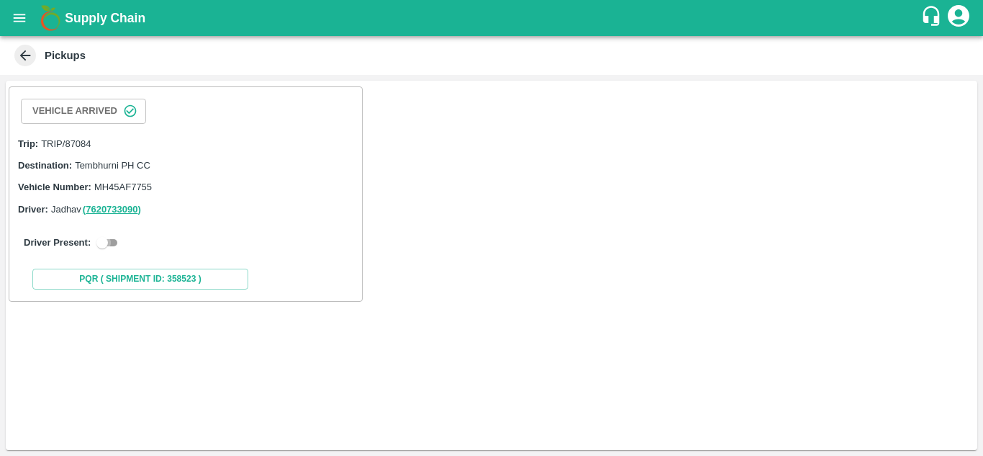
click at [112, 240] on input "checkbox" at bounding box center [102, 242] width 52 height 17
checkbox input "true"
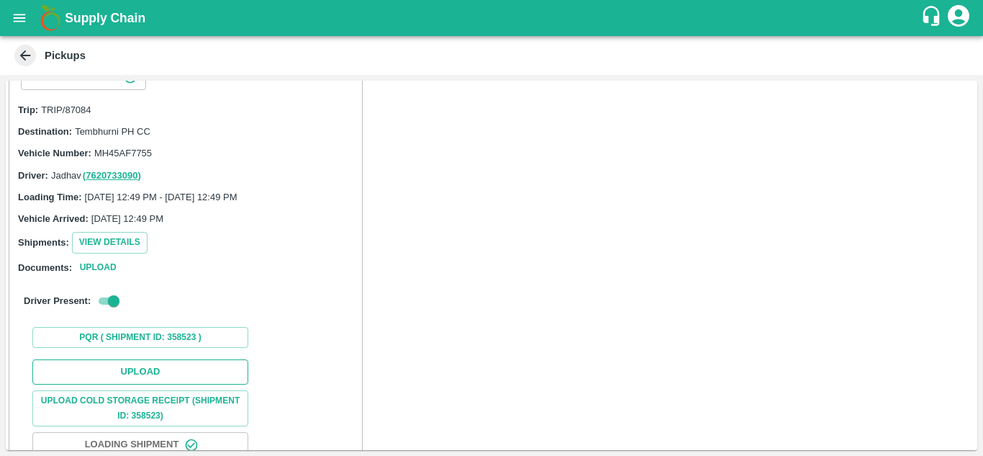
scroll to position [39, 0]
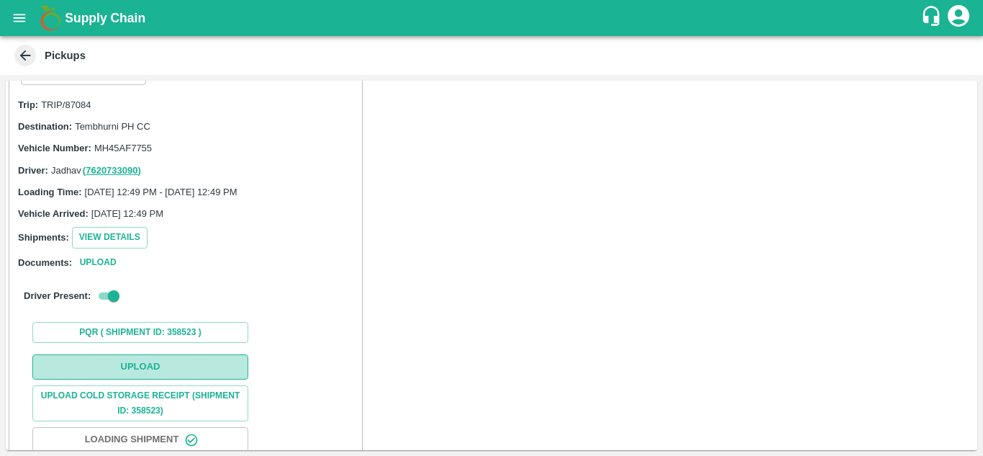
click at [151, 371] on button "Upload" at bounding box center [140, 366] width 216 height 25
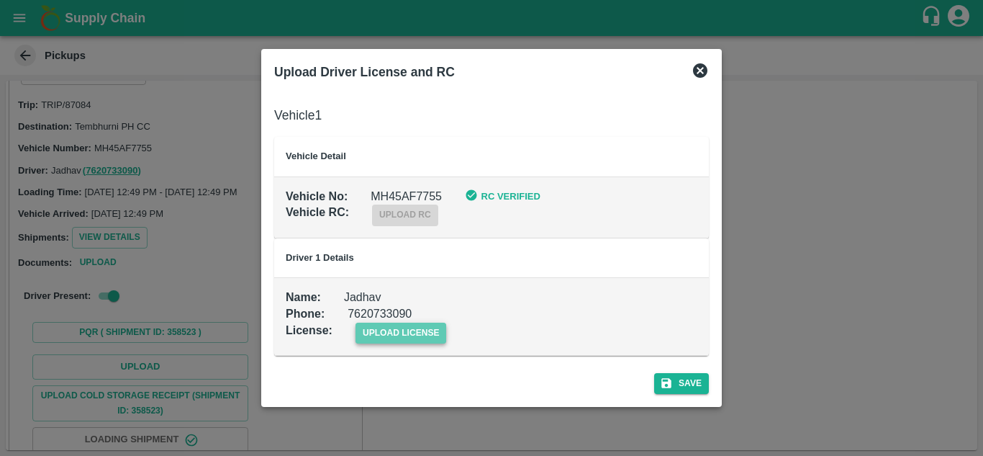
click at [411, 330] on span "upload license" at bounding box center [401, 332] width 91 height 21
click at [0, 0] on input "upload license" at bounding box center [0, 0] width 0 height 0
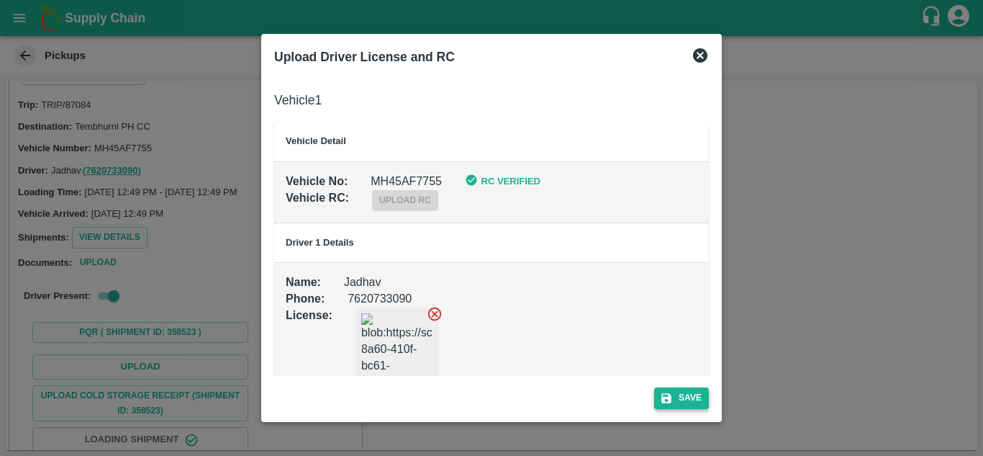
click at [678, 394] on button "Save" at bounding box center [681, 397] width 55 height 21
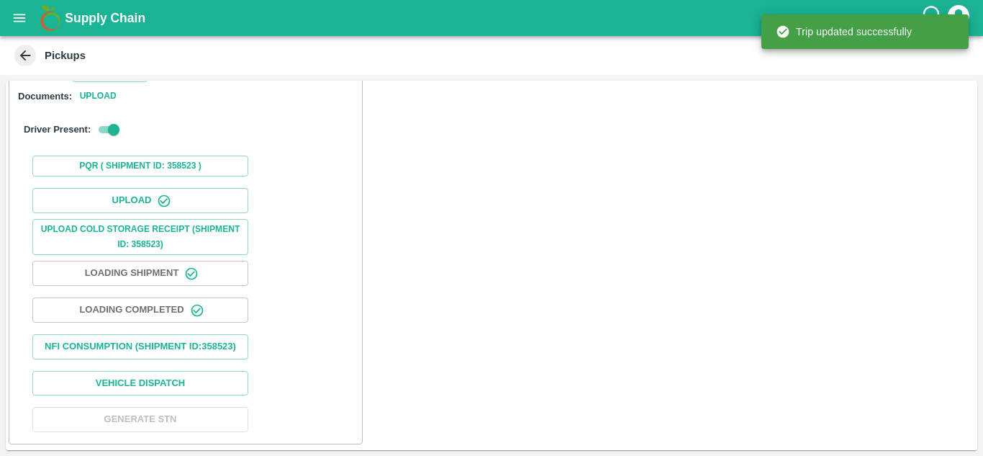
scroll to position [163, 0]
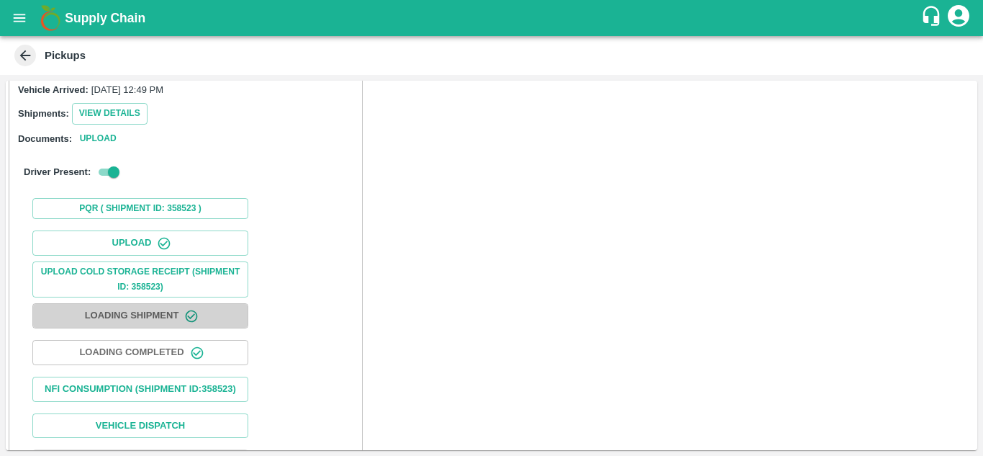
click at [145, 316] on button "Loading Shipment" at bounding box center [140, 315] width 216 height 25
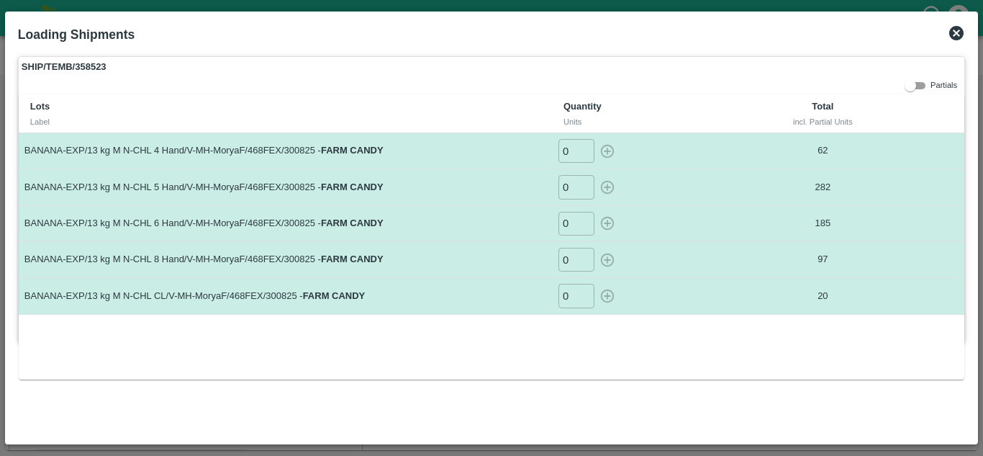
click at [145, 316] on div "Lots Label Quantity Units Total incl. Partial Units BANANA-EXP/13 kg M N-CHL 4 …" at bounding box center [492, 236] width 946 height 284
click at [956, 34] on icon at bounding box center [956, 32] width 17 height 17
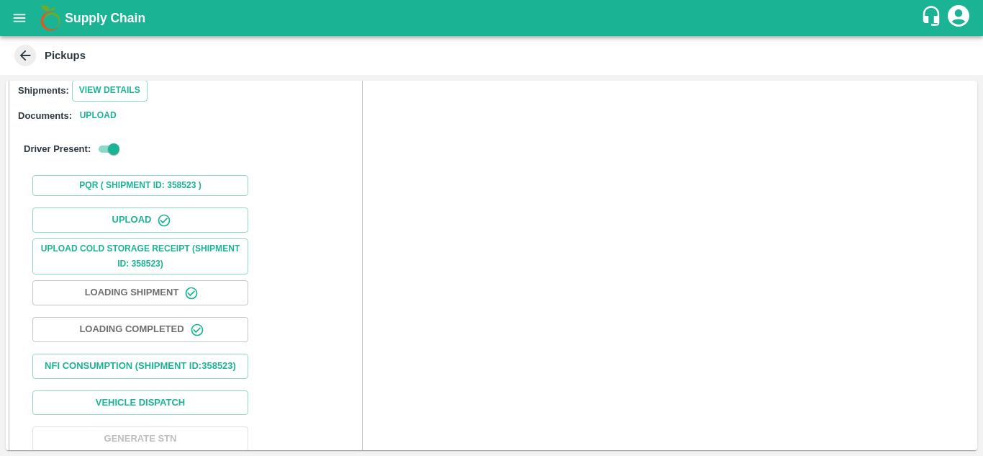
scroll to position [222, 0]
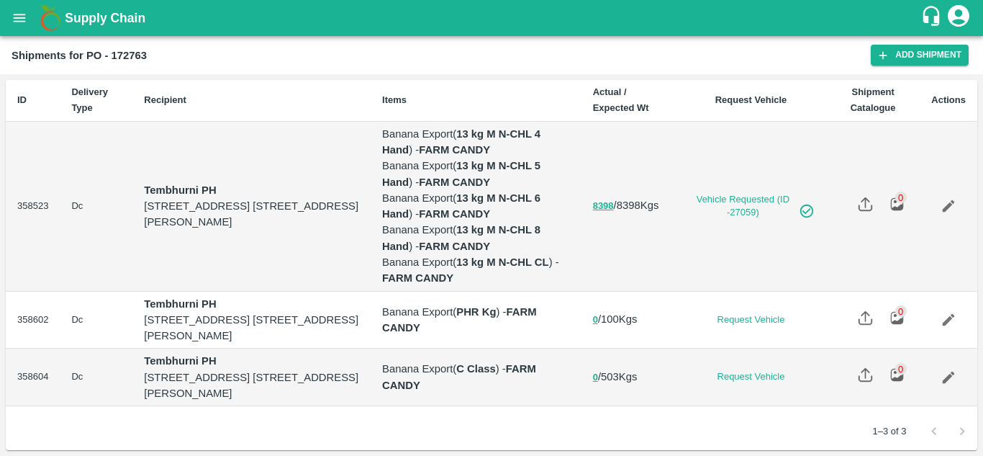
scroll to position [26, 0]
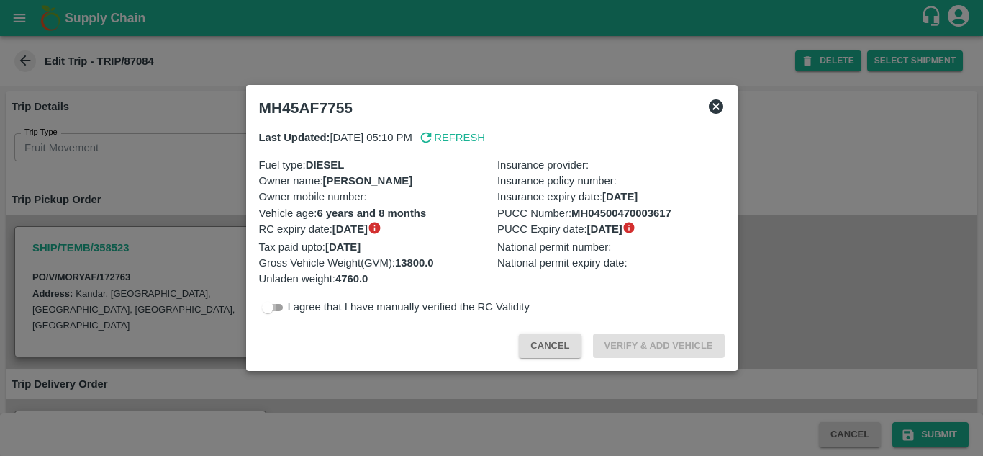
click at [281, 309] on input "checkbox" at bounding box center [268, 307] width 52 height 17
checkbox input "true"
click at [688, 340] on button "Verify & Add Vehicle" at bounding box center [659, 345] width 132 height 25
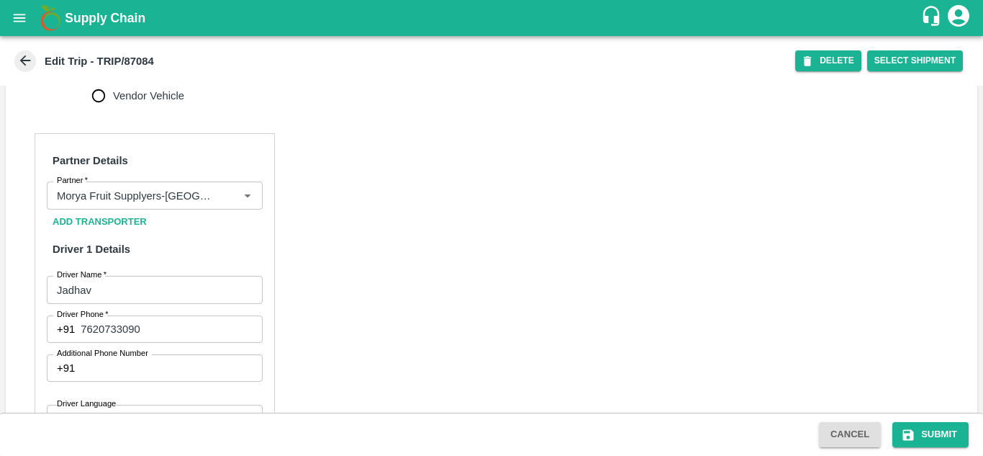
scroll to position [734, 0]
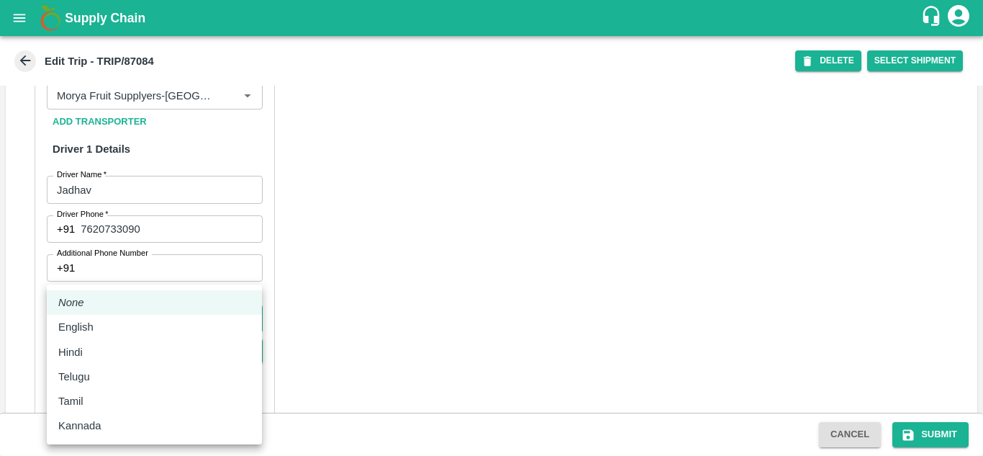
click at [123, 345] on body "Supply Chain Edit Trip - TRIP/87084 DELETE Select Shipment Trip Details Trip Ty…" at bounding box center [491, 228] width 983 height 456
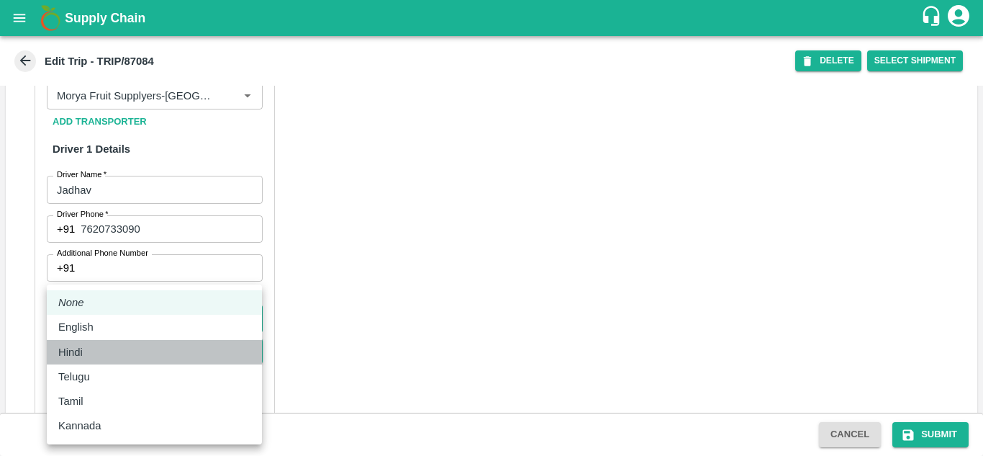
click at [105, 354] on div "Hindi" at bounding box center [154, 352] width 192 height 16
type input "hi"
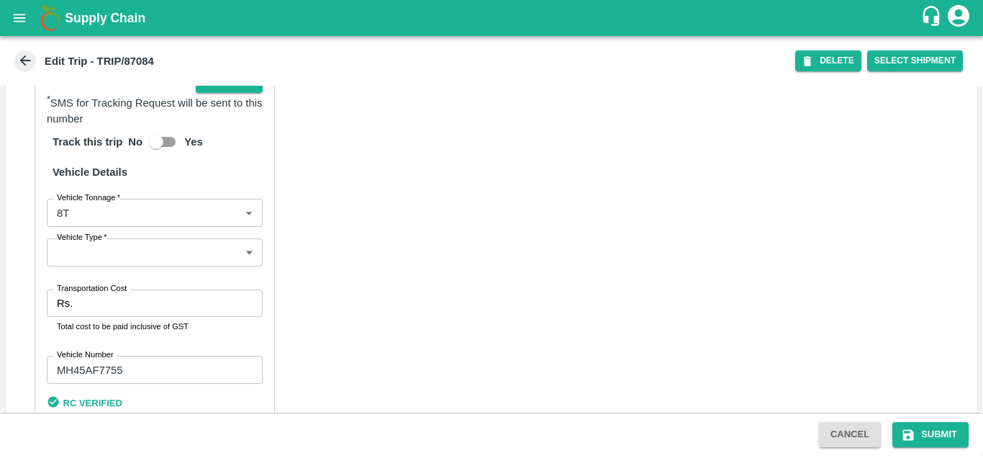
scroll to position [1039, 0]
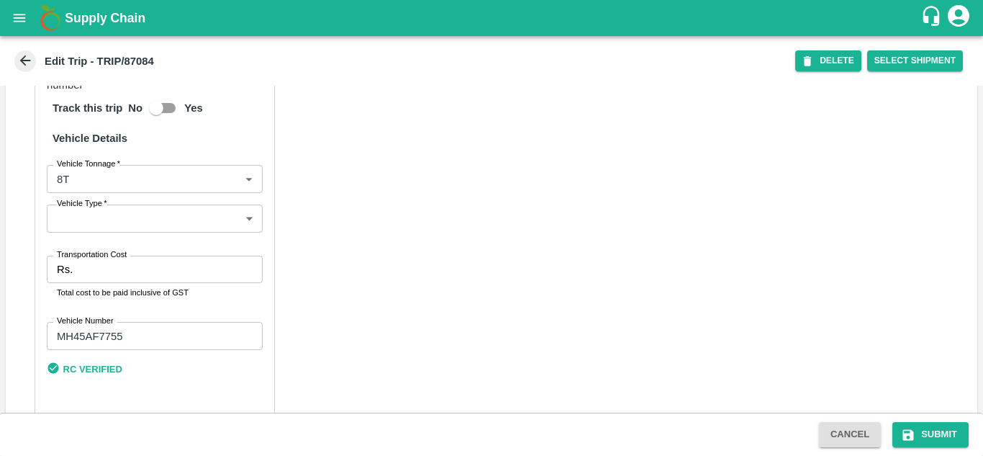
click at [81, 245] on body "Supply Chain Edit Trip - TRIP/87084 DELETE Select Shipment Trip Details Trip Ty…" at bounding box center [491, 228] width 983 height 456
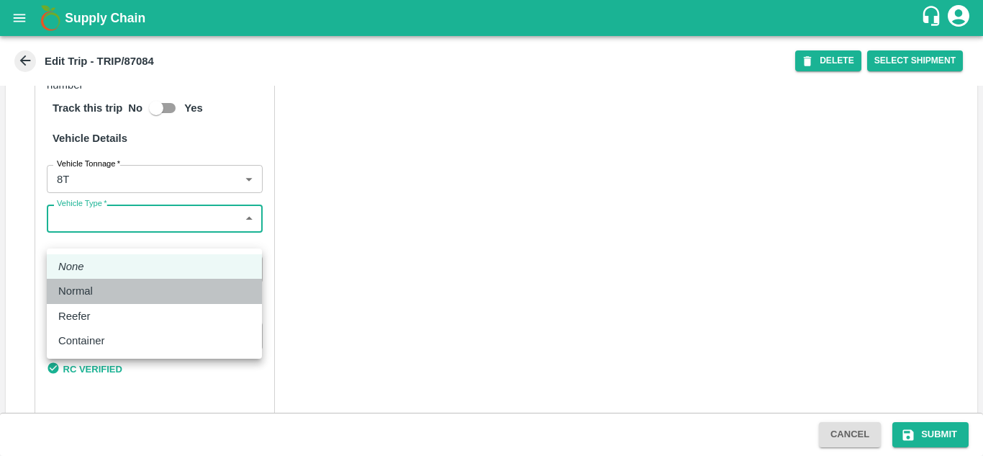
click at [89, 283] on p "Normal" at bounding box center [75, 291] width 35 height 16
type input "Normal"
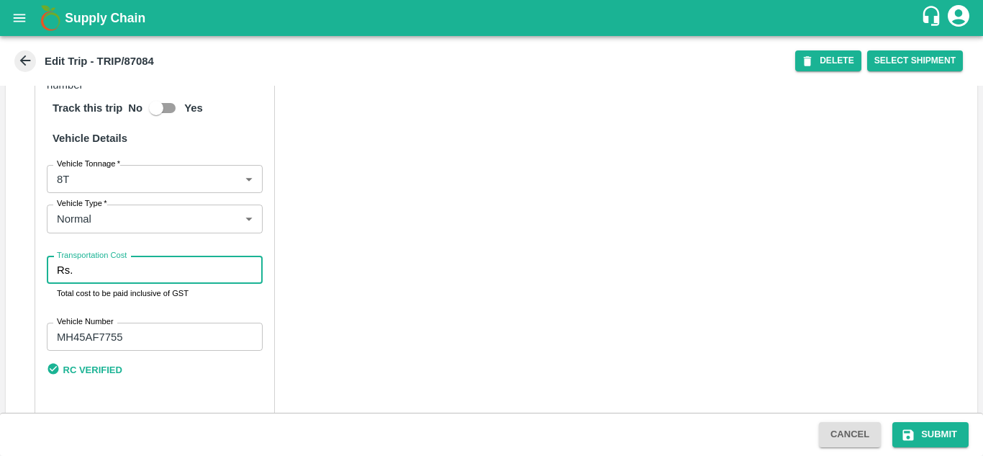
click at [94, 284] on input "Transportation Cost" at bounding box center [170, 269] width 184 height 27
click at [148, 279] on input "Transportation Cost" at bounding box center [170, 269] width 184 height 27
type input "5000"
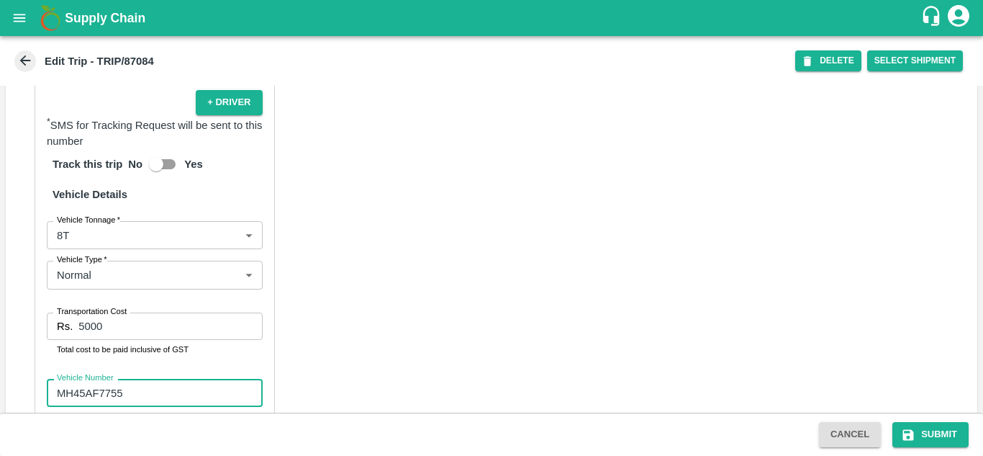
scroll to position [1080, 0]
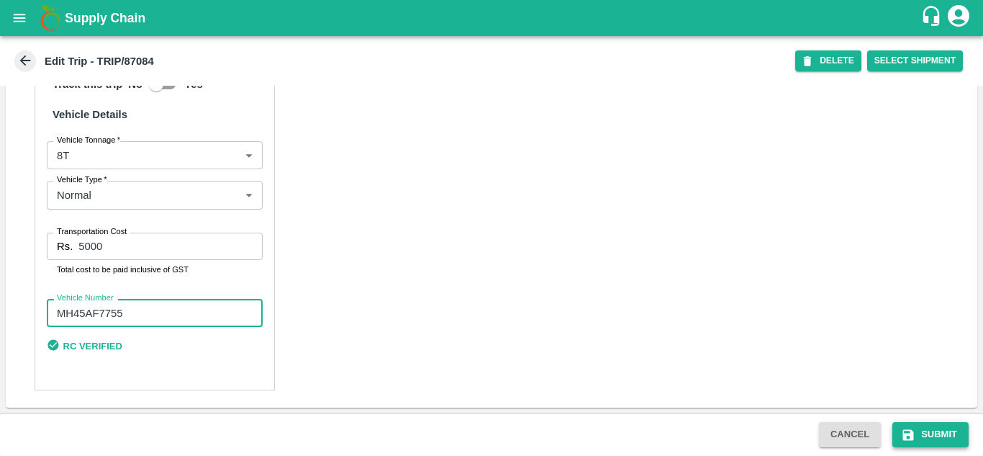
click at [944, 433] on button "Submit" at bounding box center [930, 434] width 76 height 25
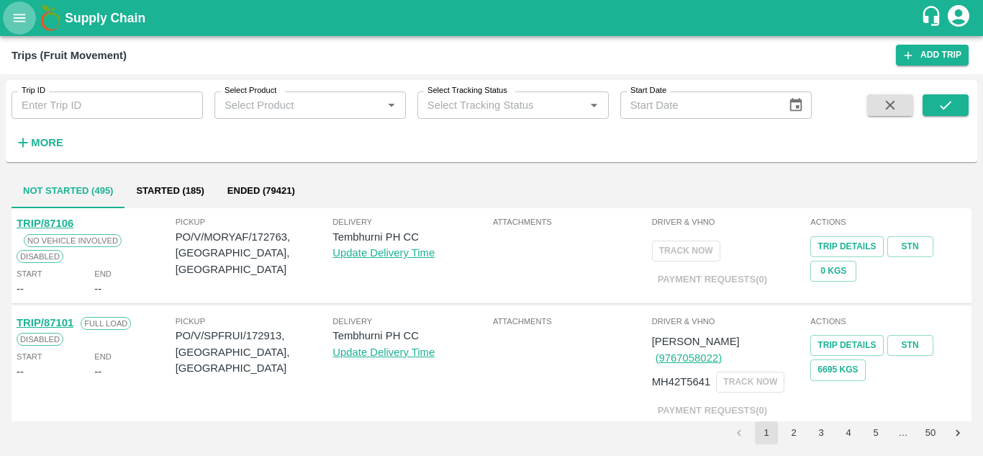
click at [16, 15] on icon "open drawer" at bounding box center [20, 18] width 12 height 8
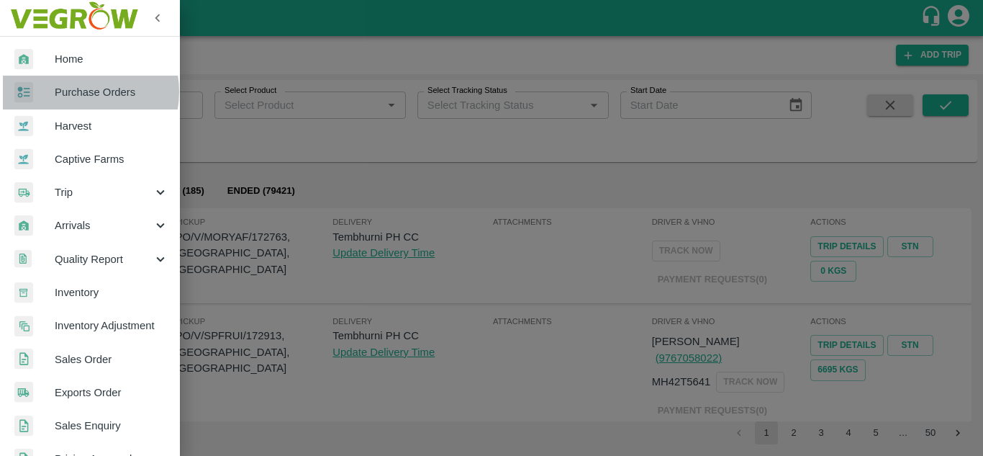
click at [81, 91] on span "Purchase Orders" at bounding box center [112, 92] width 114 height 16
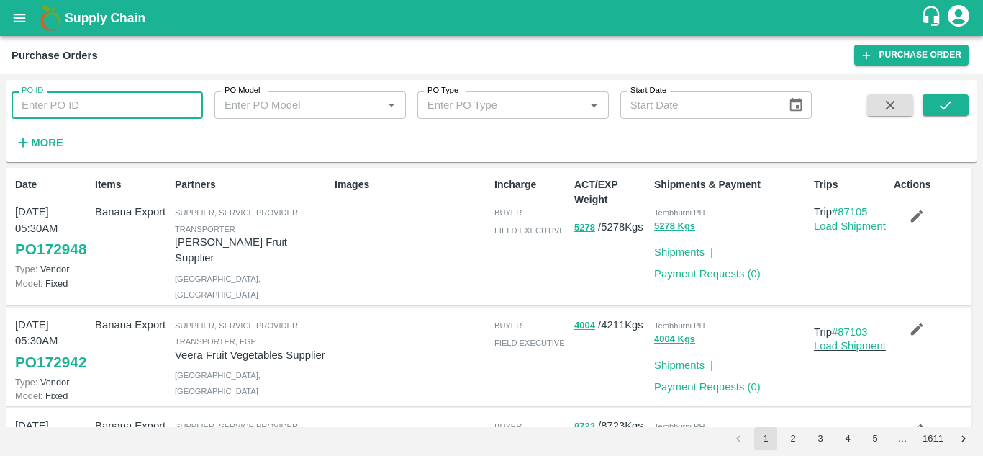
click at [67, 112] on input "PO ID" at bounding box center [107, 104] width 191 height 27
click at [58, 111] on input "V" at bounding box center [107, 104] width 191 height 27
type input "V"
paste input "text"
type input "172763"
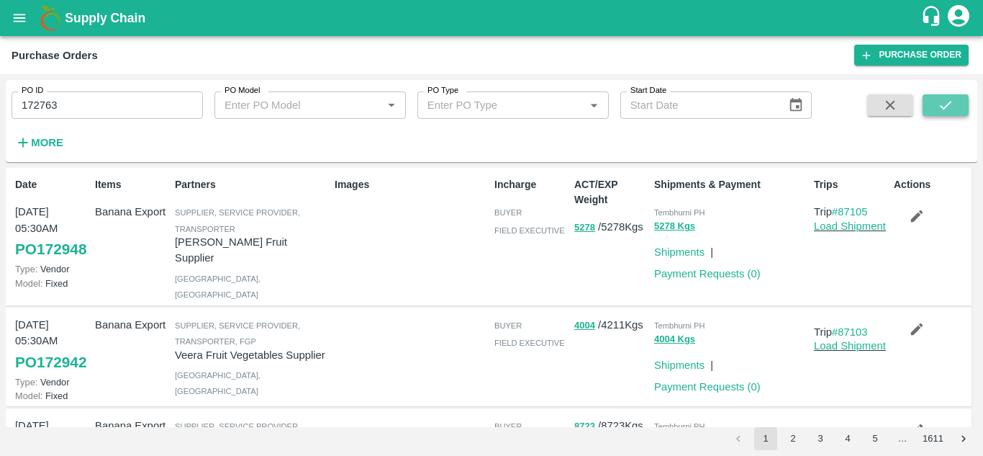
click at [944, 107] on icon "submit" at bounding box center [946, 105] width 16 height 16
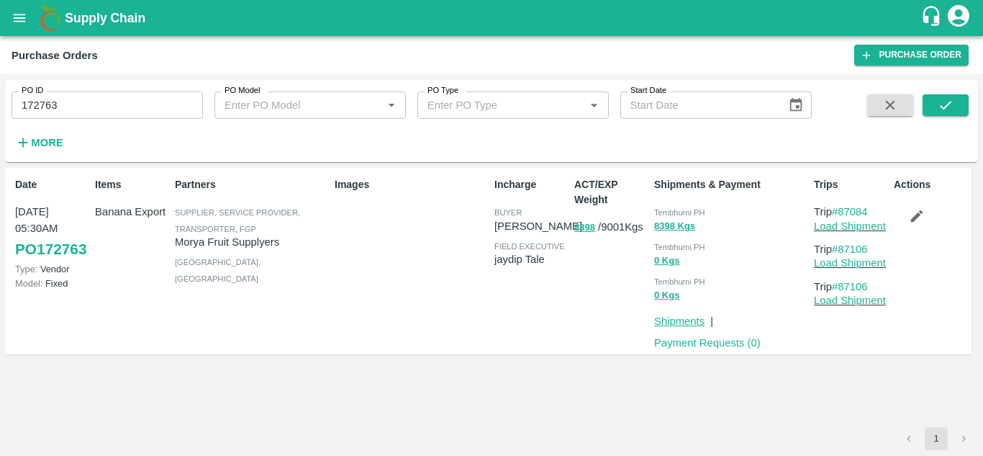
click at [669, 323] on link "Shipments" at bounding box center [679, 321] width 50 height 12
click at [858, 229] on link "Load Shipment" at bounding box center [850, 226] width 72 height 12
click at [330, 175] on div "Images" at bounding box center [409, 260] width 160 height 179
click at [664, 320] on link "Shipments" at bounding box center [679, 321] width 50 height 12
click at [854, 222] on link "Load Shipment" at bounding box center [850, 226] width 72 height 12
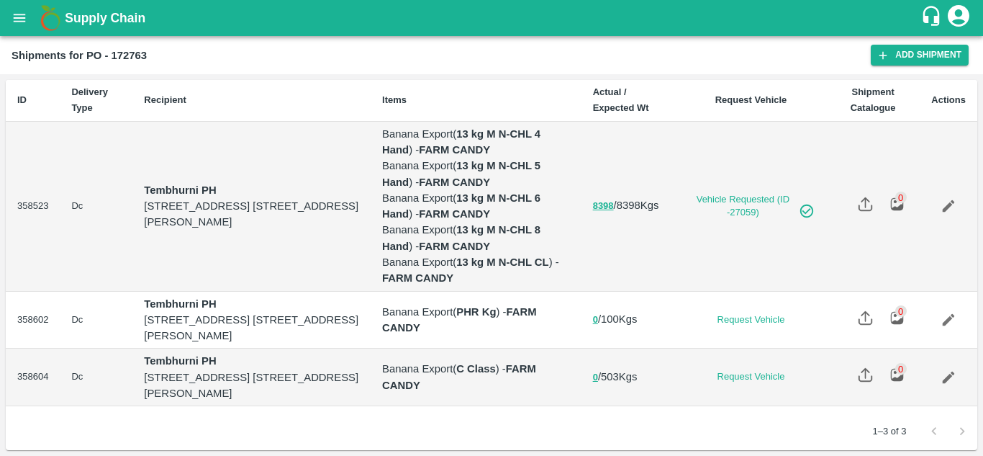
scroll to position [19, 0]
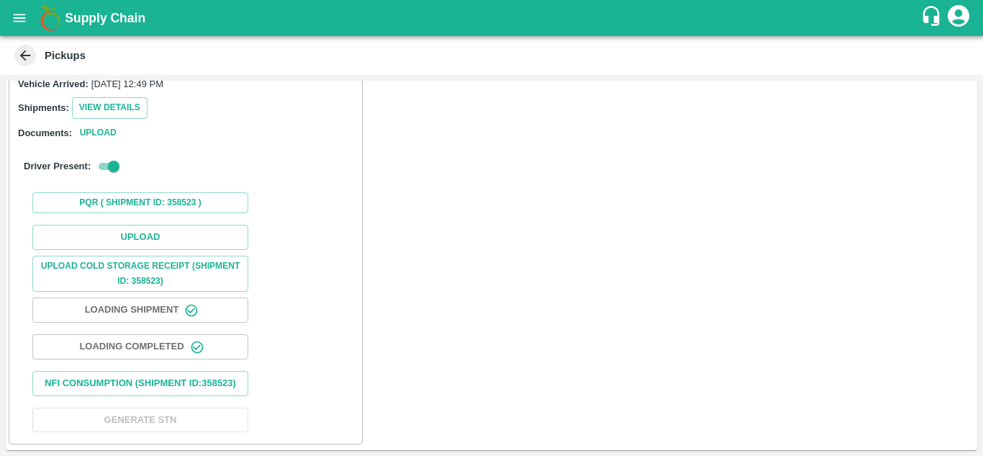
scroll to position [185, 0]
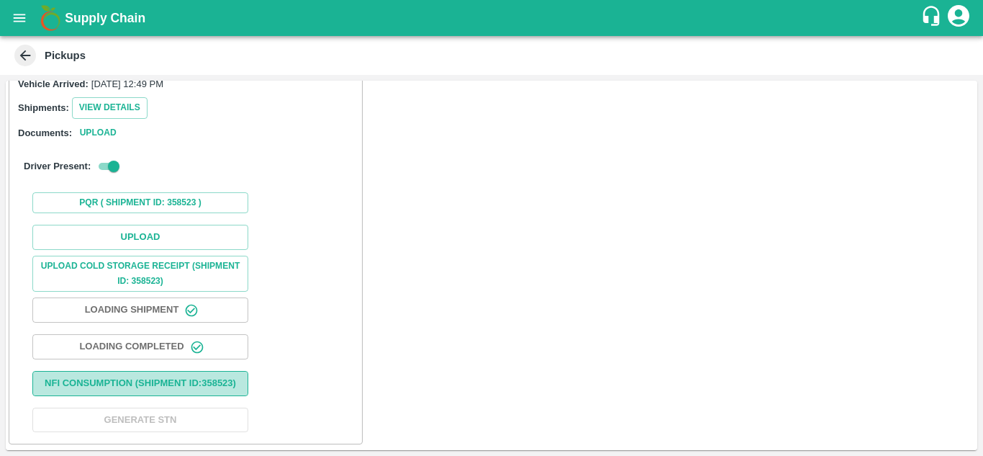
click at [186, 371] on button "Nfi Consumption (SHIPMENT ID: 358523 )" at bounding box center [140, 383] width 216 height 25
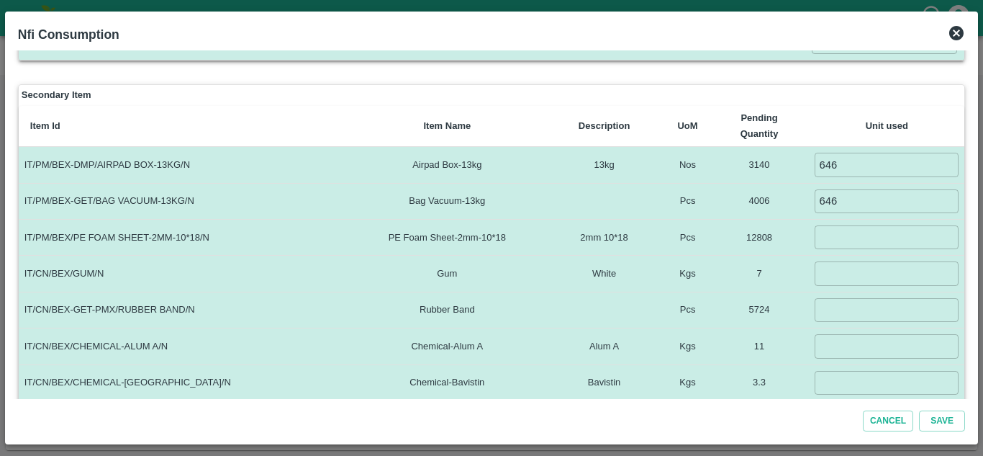
scroll to position [168, 0]
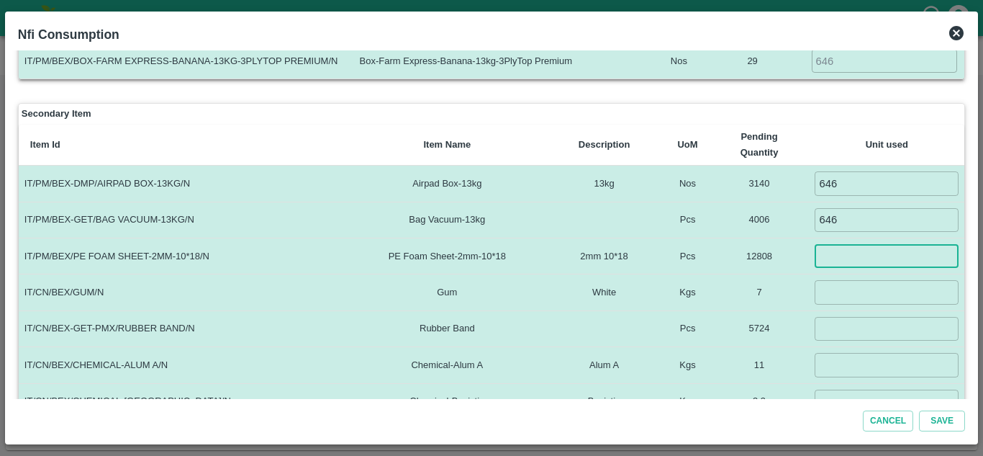
click at [852, 252] on input "number" at bounding box center [887, 256] width 144 height 24
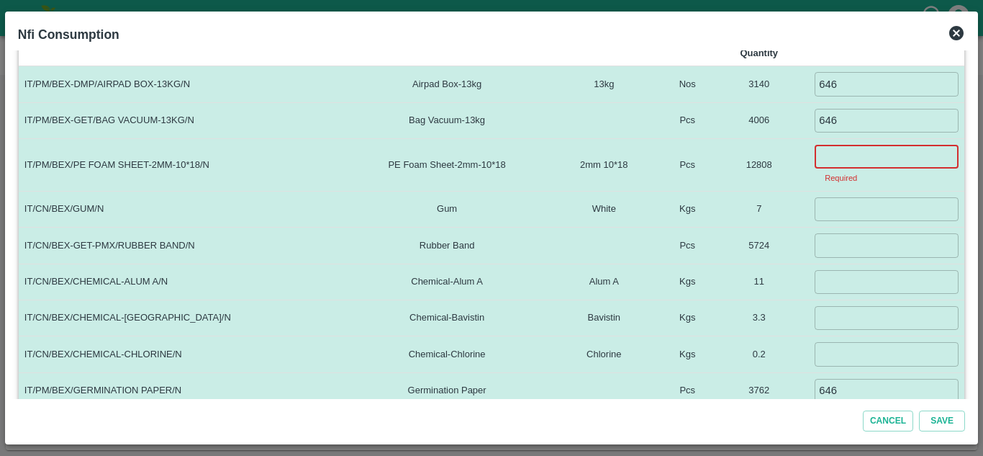
scroll to position [266, 0]
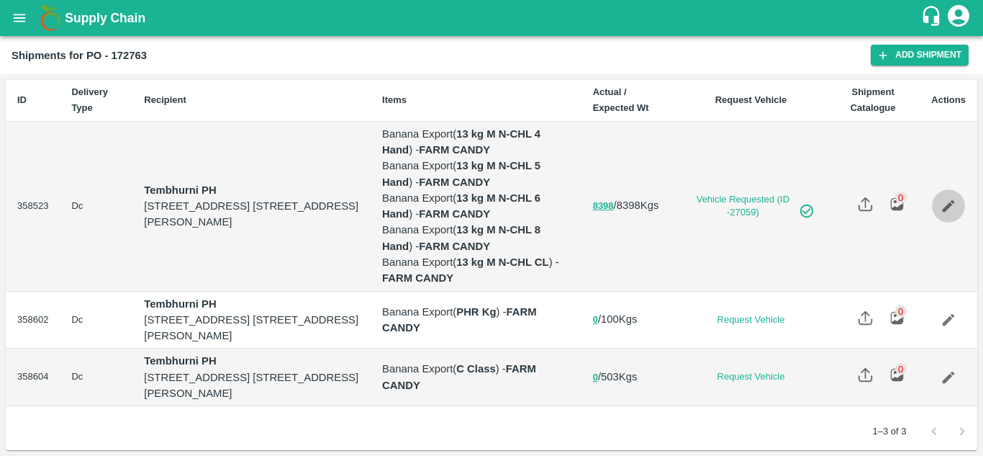
click at [954, 212] on icon "Edit" at bounding box center [949, 206] width 16 height 16
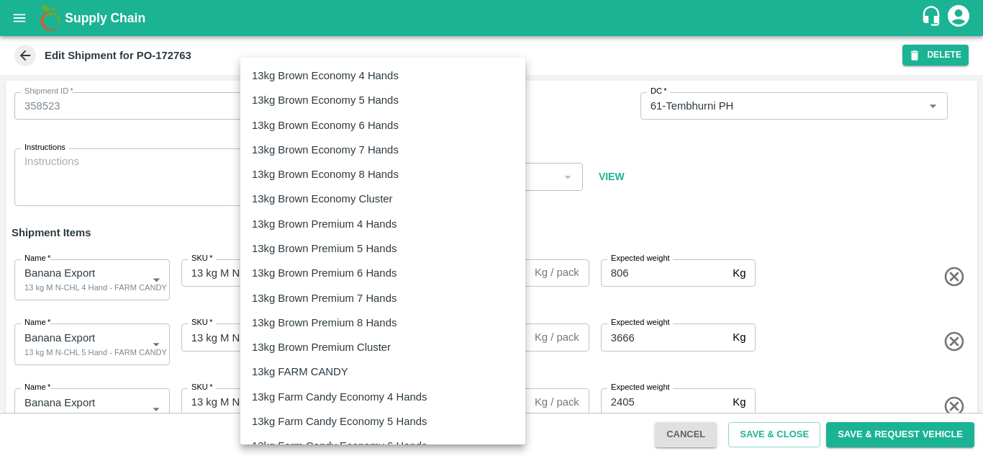
click at [396, 279] on body "Supply Chain Edit Shipment for PO-172763 DELETE Shipment ID   * 358523 Shipment…" at bounding box center [491, 228] width 983 height 456
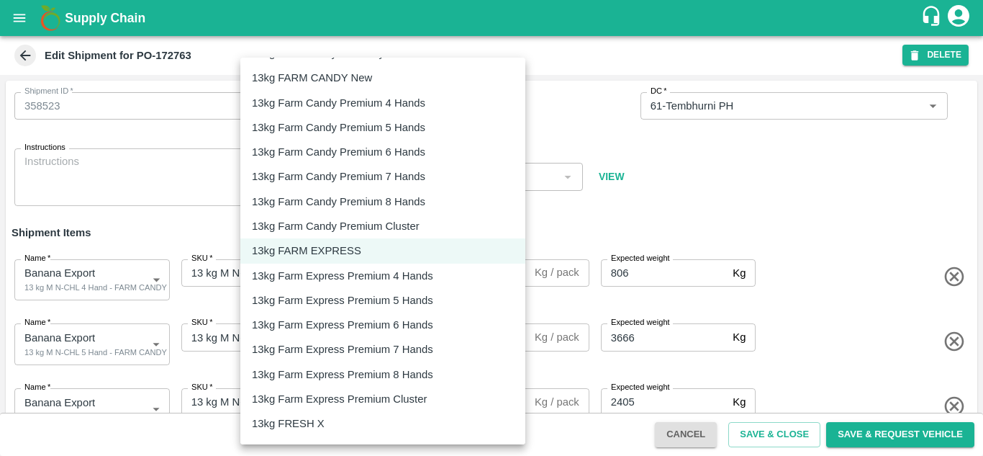
click at [740, 214] on div at bounding box center [491, 228] width 983 height 456
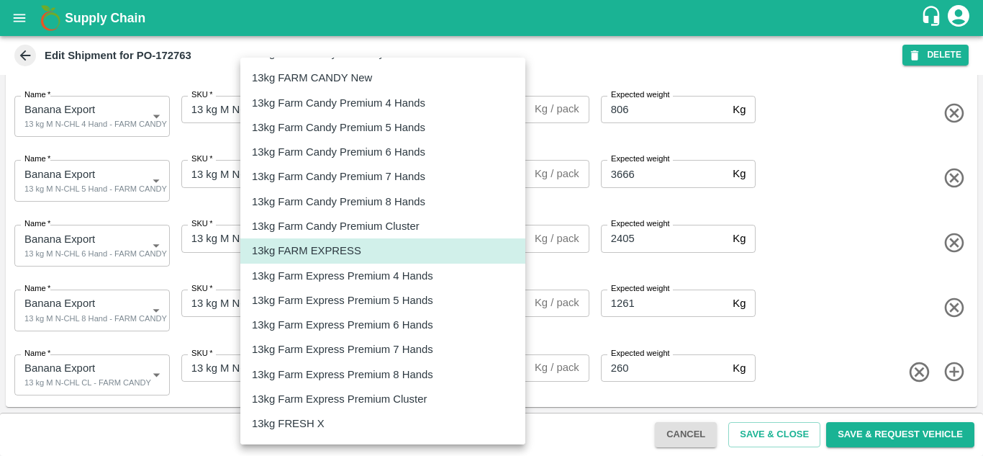
click at [381, 119] on body "Supply Chain Edit Shipment for PO-172763 DELETE Shipment ID   * 358523 Shipment…" at bounding box center [491, 228] width 983 height 456
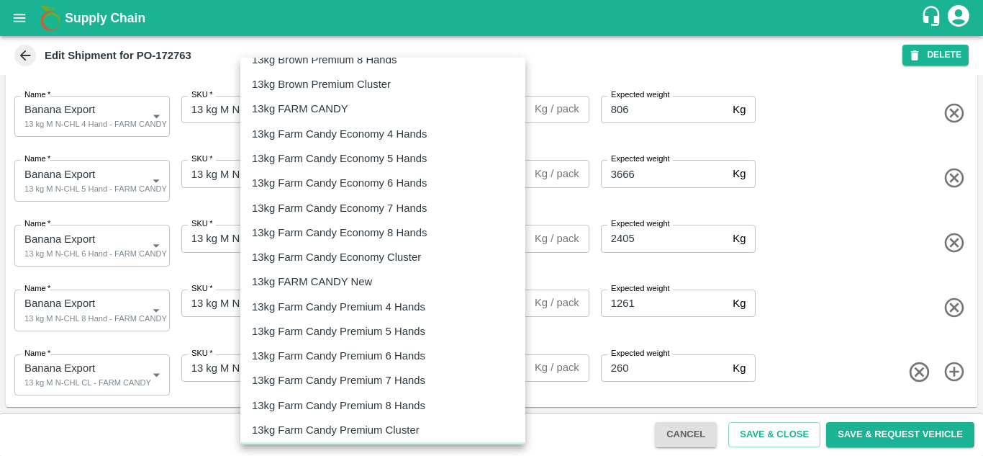
scroll to position [262, 0]
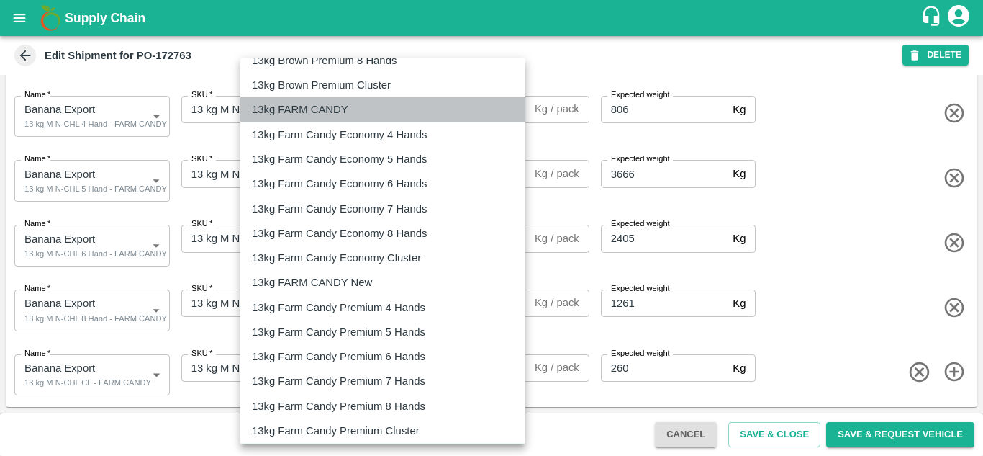
click at [307, 107] on p "13kg FARM CANDY" at bounding box center [300, 109] width 96 height 16
type input "466"
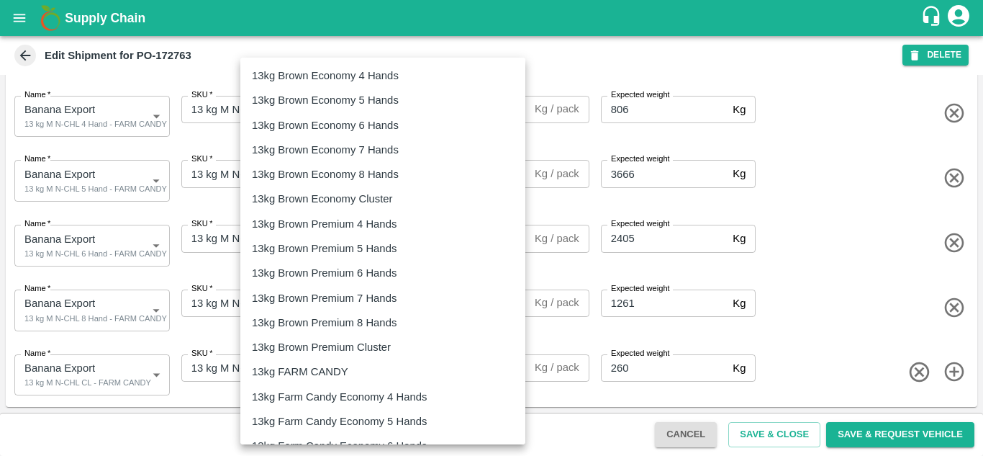
click at [384, 171] on body "Supply Chain Edit Shipment for PO-172763 DELETE Shipment ID   * 358523 Shipment…" at bounding box center [491, 228] width 983 height 456
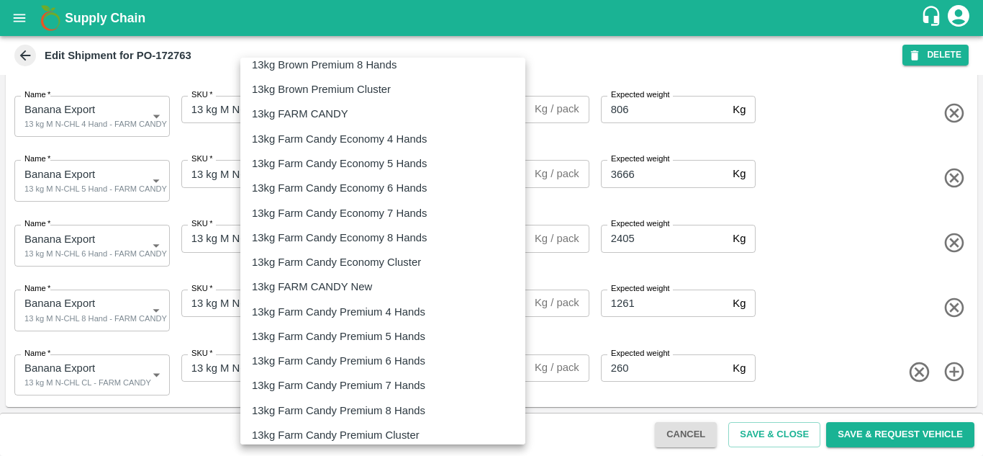
scroll to position [257, 0]
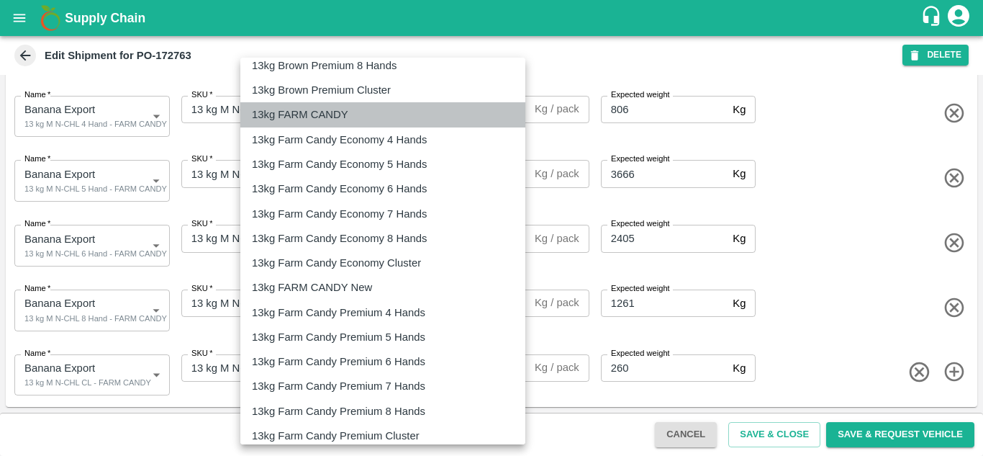
click at [335, 120] on p "13kg FARM CANDY" at bounding box center [300, 115] width 96 height 16
type input "466"
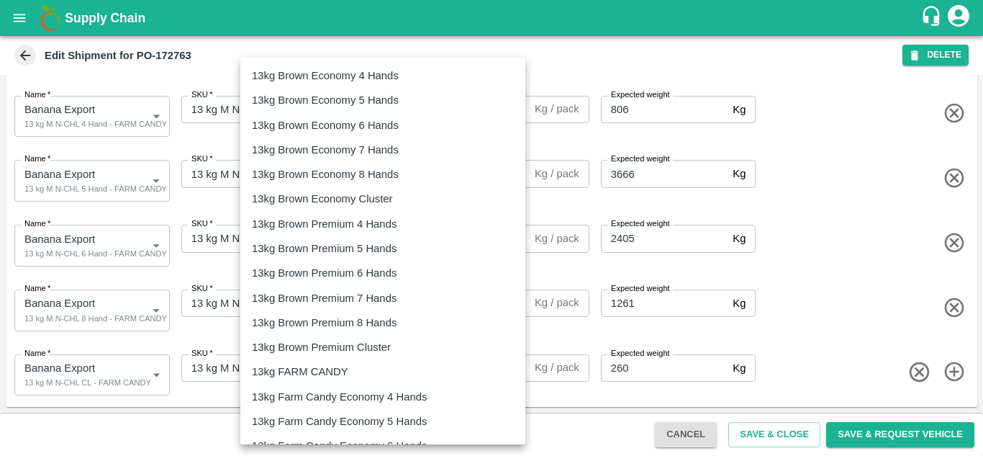
click at [388, 243] on body "Supply Chain Edit Shipment for PO-172763 DELETE Shipment ID   * 358523 Shipment…" at bounding box center [491, 228] width 983 height 456
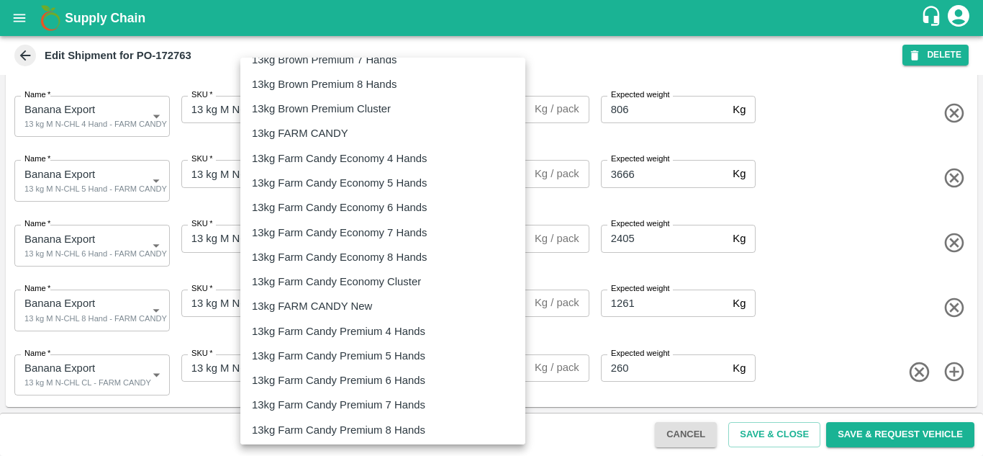
scroll to position [238, 0]
click at [319, 130] on p "13kg FARM CANDY" at bounding box center [300, 134] width 96 height 16
type input "466"
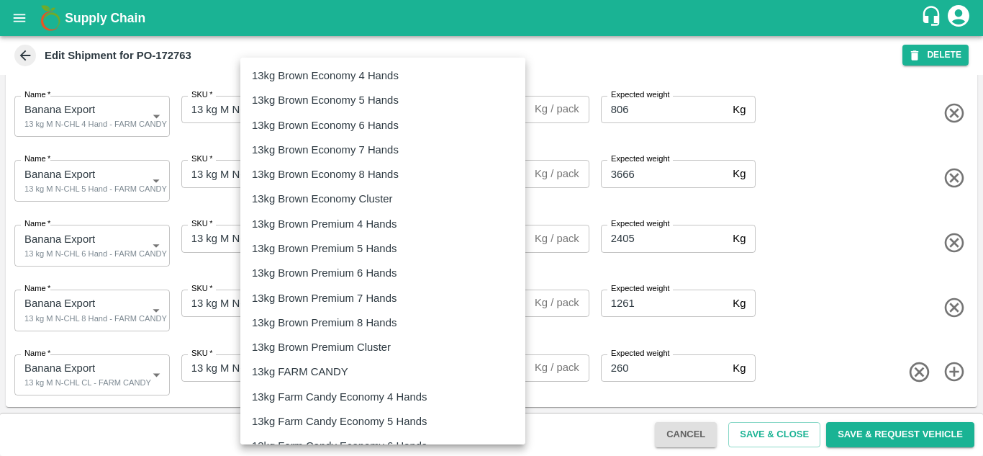
click at [401, 304] on body "Supply Chain Edit Shipment for PO-172763 DELETE Shipment ID   * 358523 Shipment…" at bounding box center [491, 228] width 983 height 456
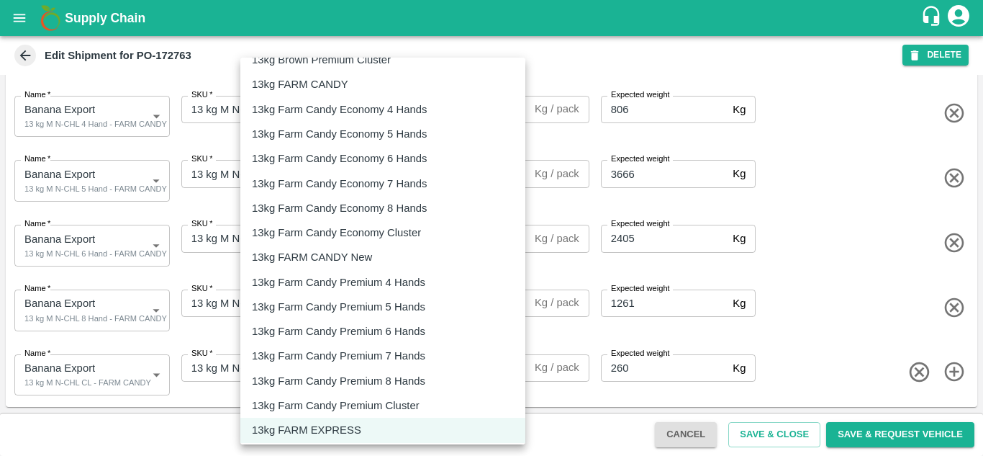
scroll to position [283, 0]
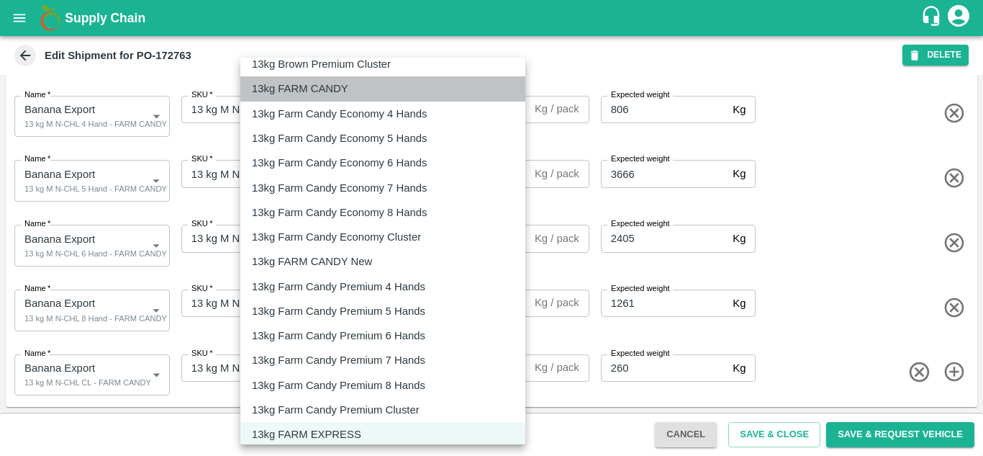
click at [324, 86] on p "13kg FARM CANDY" at bounding box center [300, 89] width 96 height 16
type input "466"
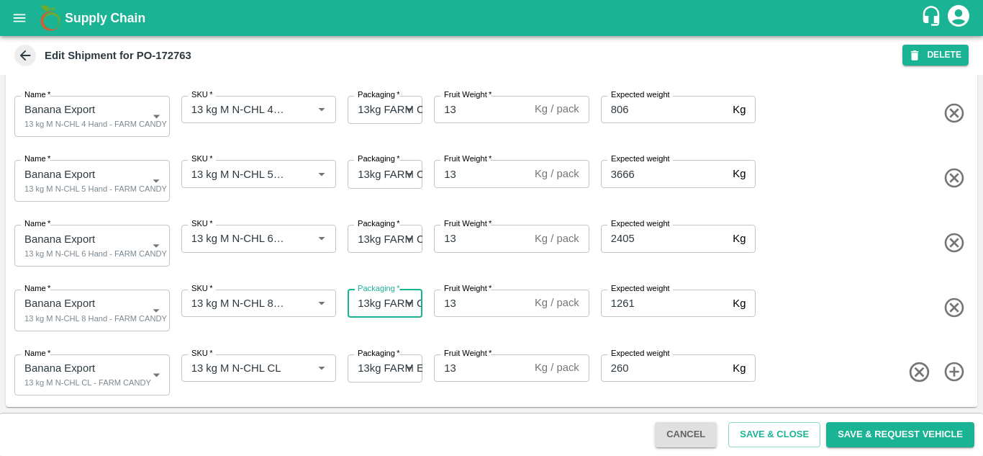
click at [388, 361] on body "Supply Chain Edit Shipment for PO-172763 DELETE Shipment ID   * 358523 Shipment…" at bounding box center [491, 228] width 983 height 456
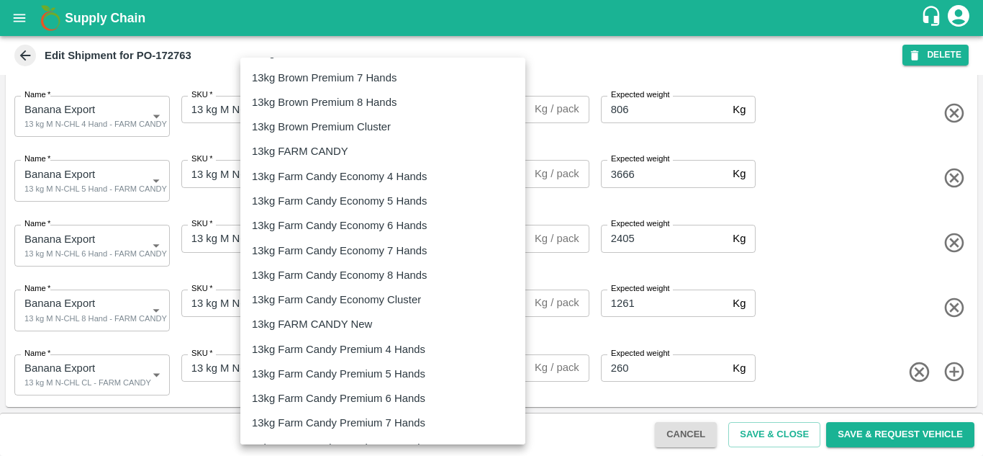
scroll to position [220, 0]
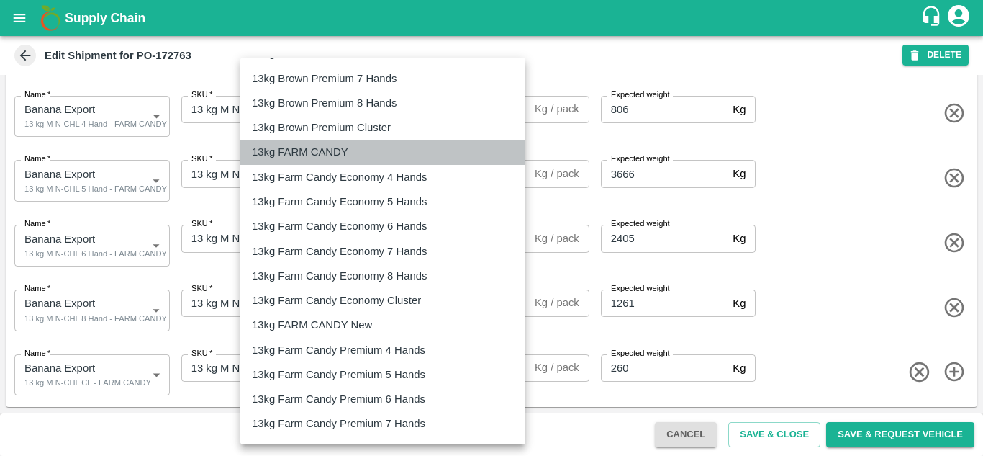
click at [328, 140] on li "13kg FARM CANDY" at bounding box center [382, 152] width 285 height 24
type input "466"
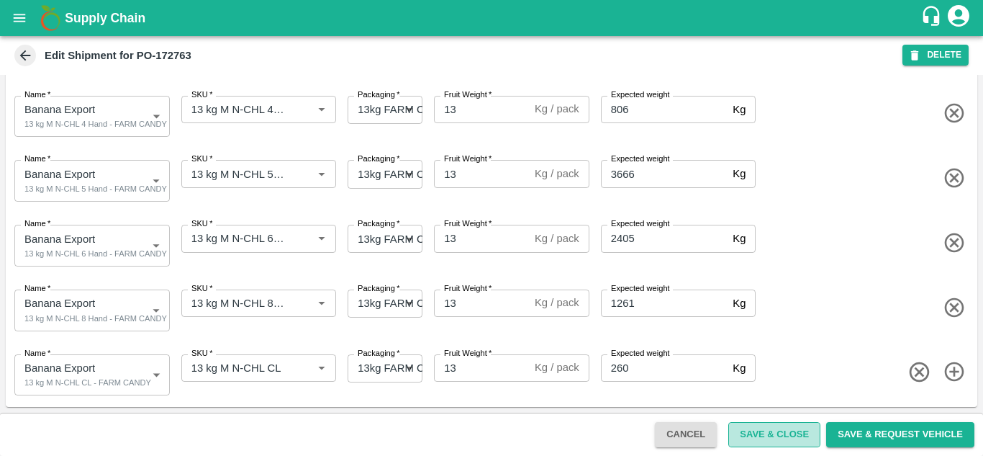
click at [774, 428] on button "Save & Close" at bounding box center [774, 434] width 92 height 25
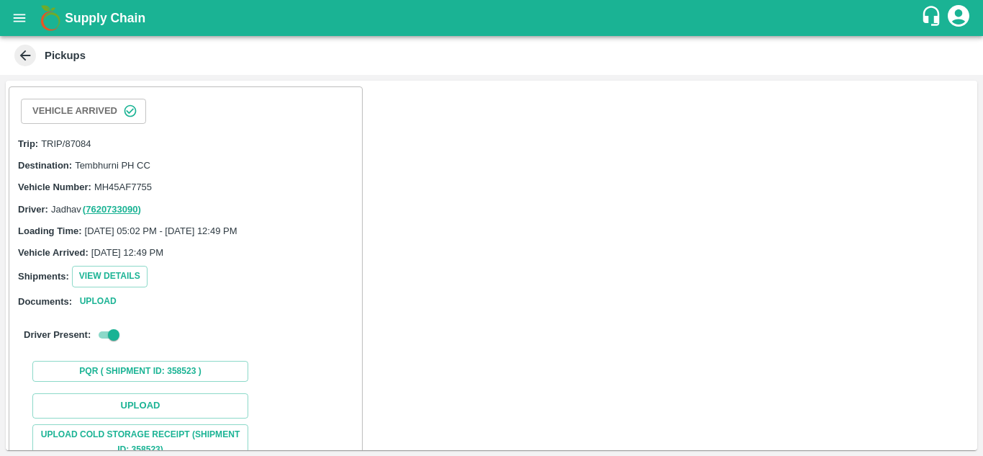
scroll to position [185, 0]
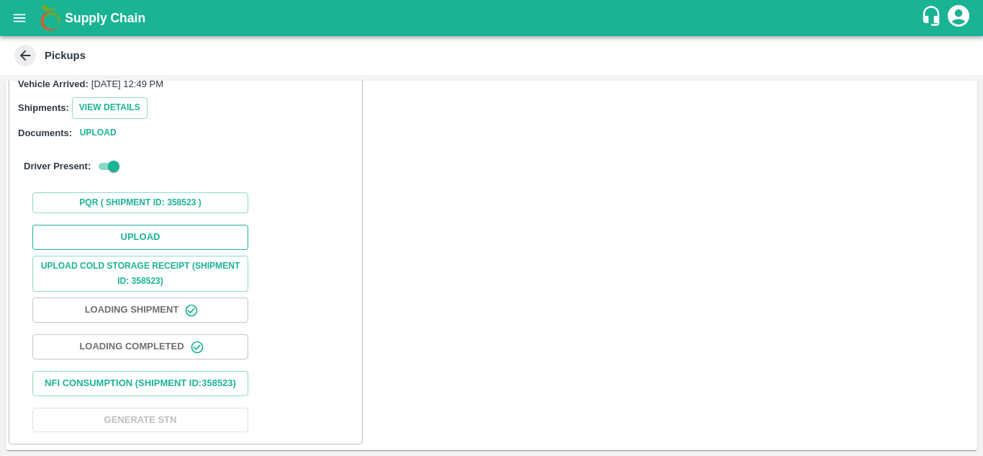
click at [166, 225] on button "Upload" at bounding box center [140, 237] width 216 height 25
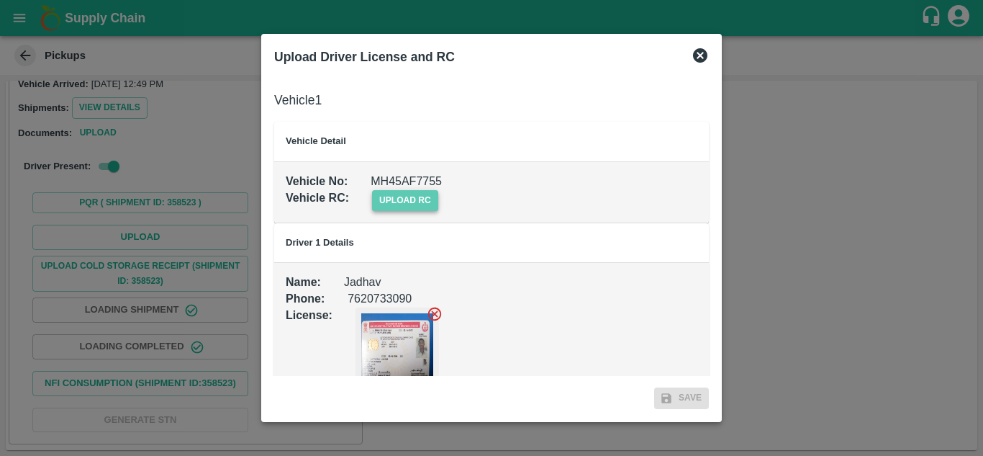
click at [419, 190] on span "upload rc" at bounding box center [405, 200] width 66 height 21
click at [0, 0] on input "upload rc" at bounding box center [0, 0] width 0 height 0
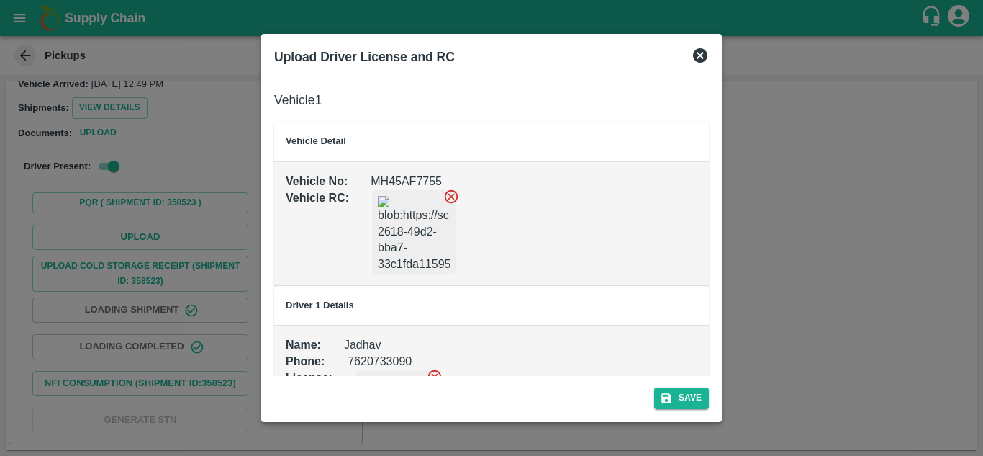
scroll to position [95, 0]
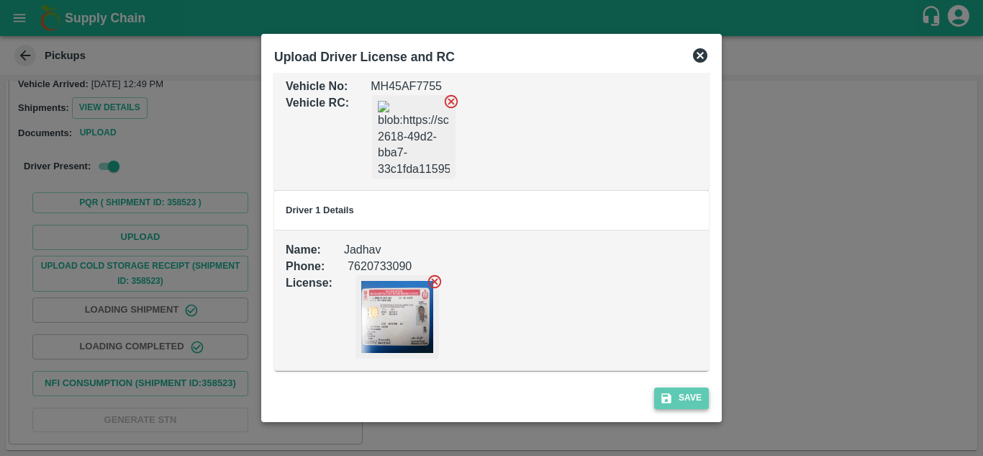
click at [685, 404] on button "Save" at bounding box center [681, 397] width 55 height 21
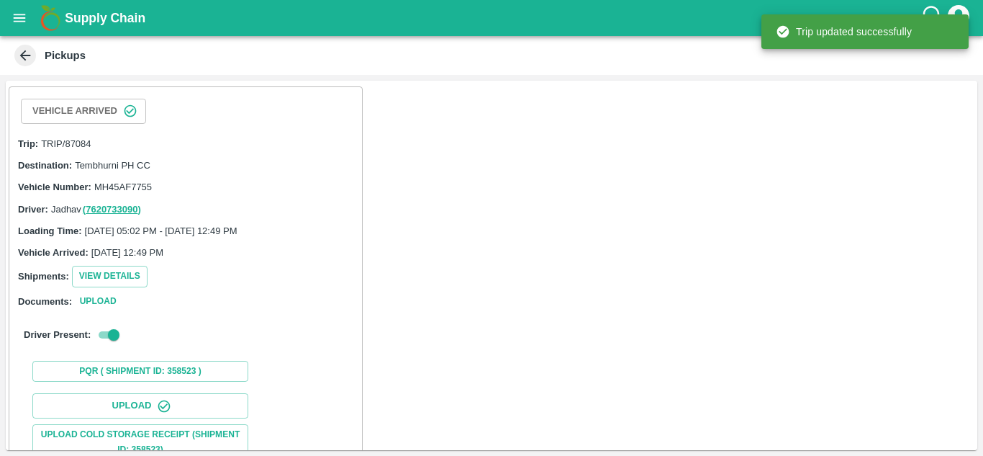
scroll to position [222, 0]
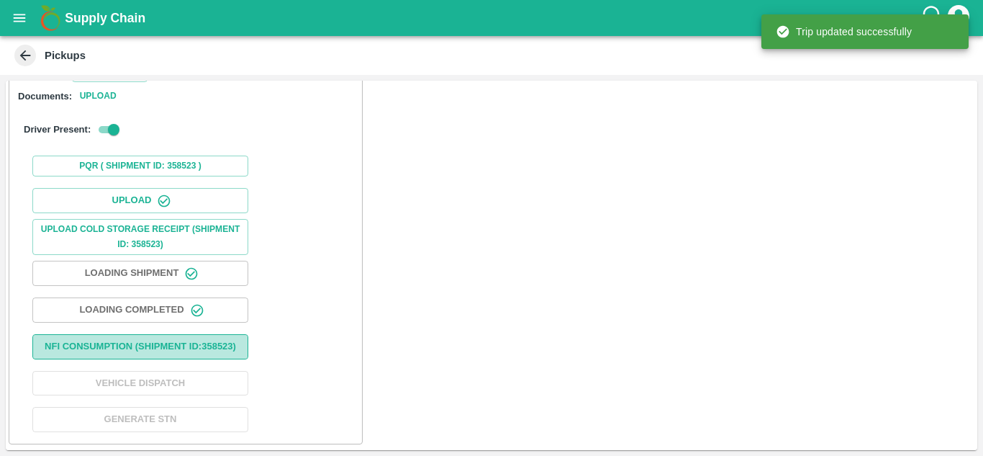
click at [162, 334] on button "Nfi Consumption (SHIPMENT ID: 358523 )" at bounding box center [140, 346] width 216 height 25
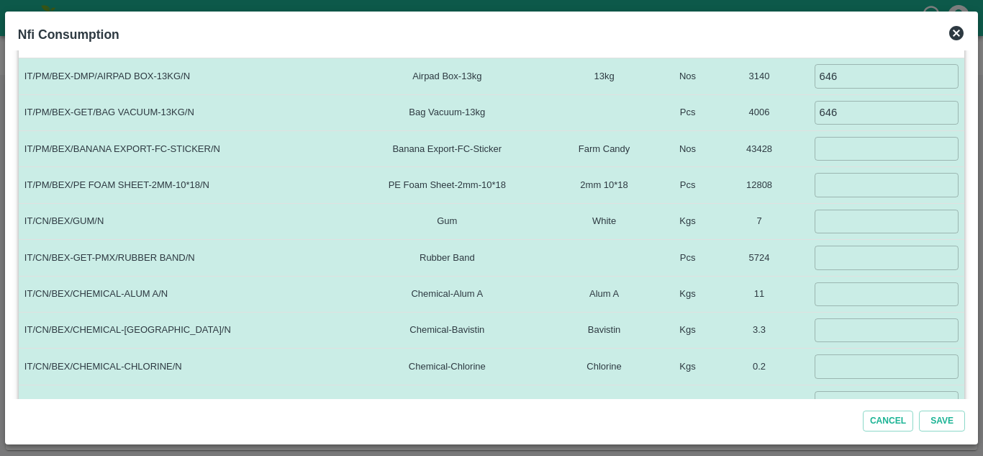
scroll to position [276, 0]
click at [833, 152] on input "number" at bounding box center [887, 148] width 144 height 24
type input "10000"
click at [830, 179] on input "number" at bounding box center [887, 184] width 144 height 24
type input "4522"
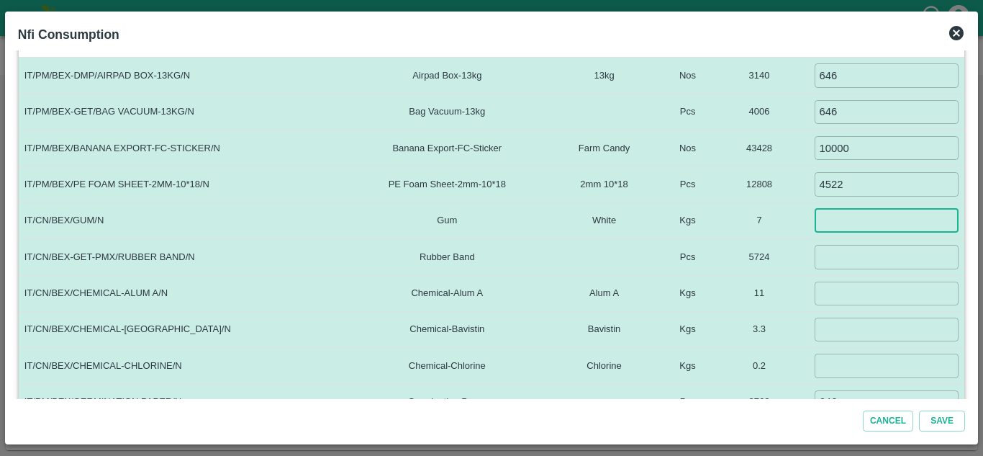
click at [832, 219] on input "number" at bounding box center [887, 221] width 144 height 24
type input "4"
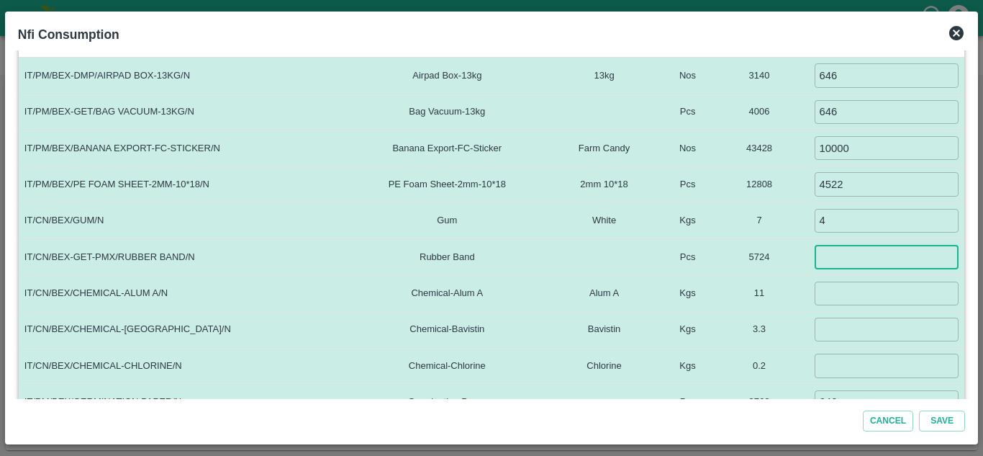
click at [838, 258] on input "number" at bounding box center [887, 257] width 144 height 24
type input "1292"
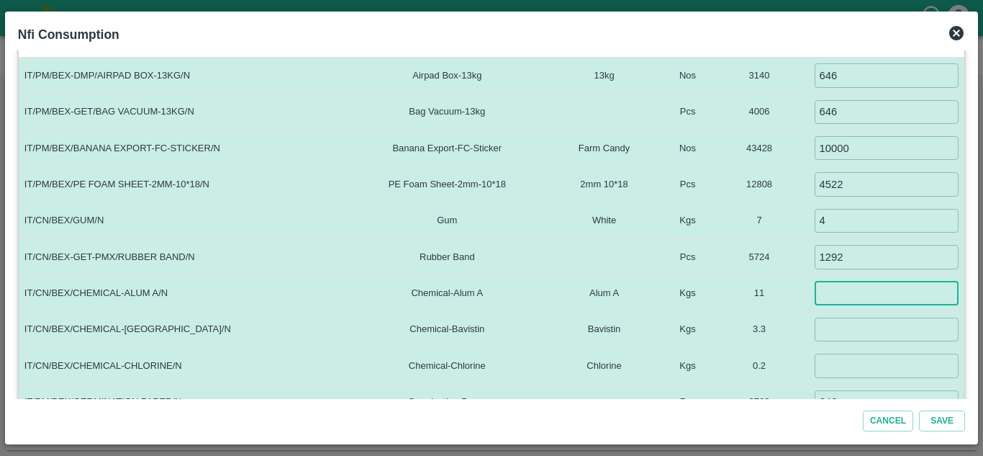
click at [853, 291] on input "number" at bounding box center [887, 293] width 144 height 24
type input "5"
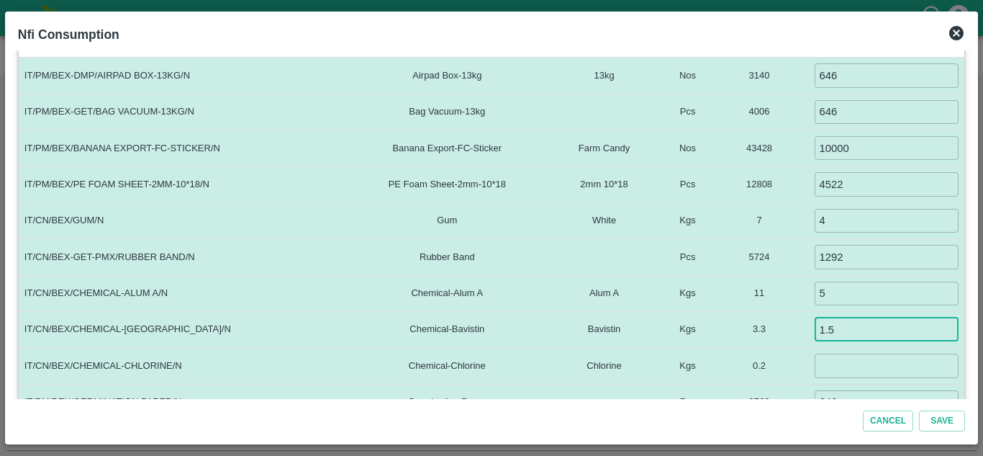
type input "1.5"
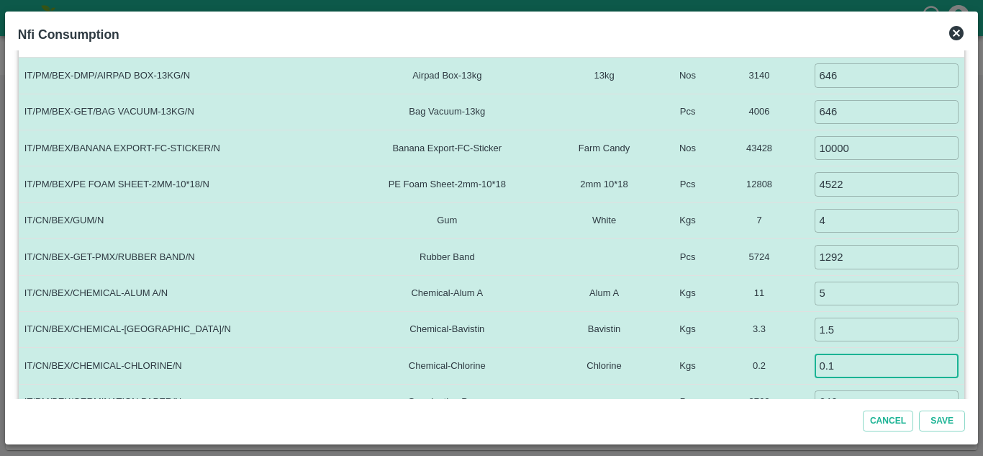
type input "0.1"
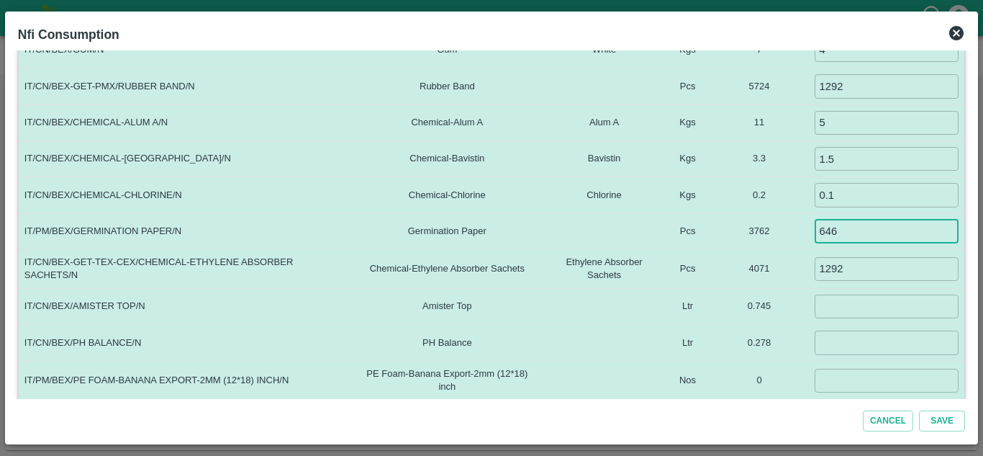
scroll to position [455, 0]
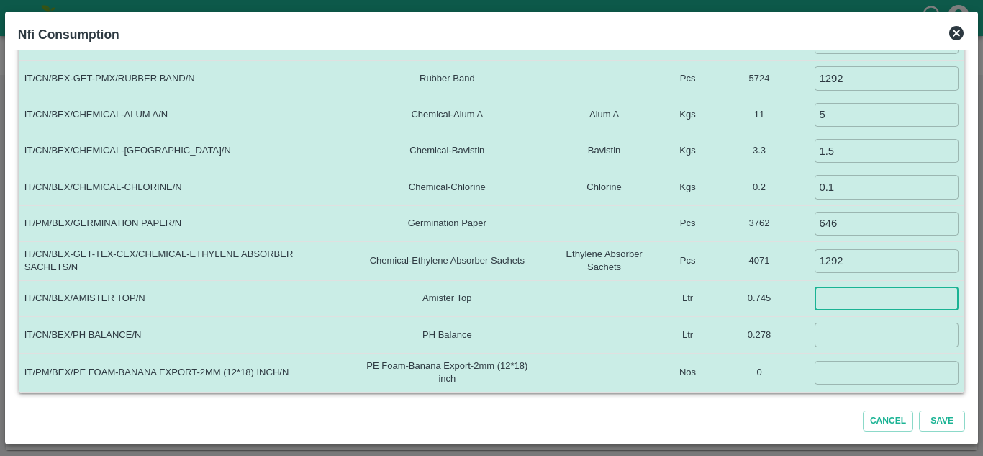
click at [826, 296] on input "number" at bounding box center [887, 298] width 144 height 24
type input "0.060"
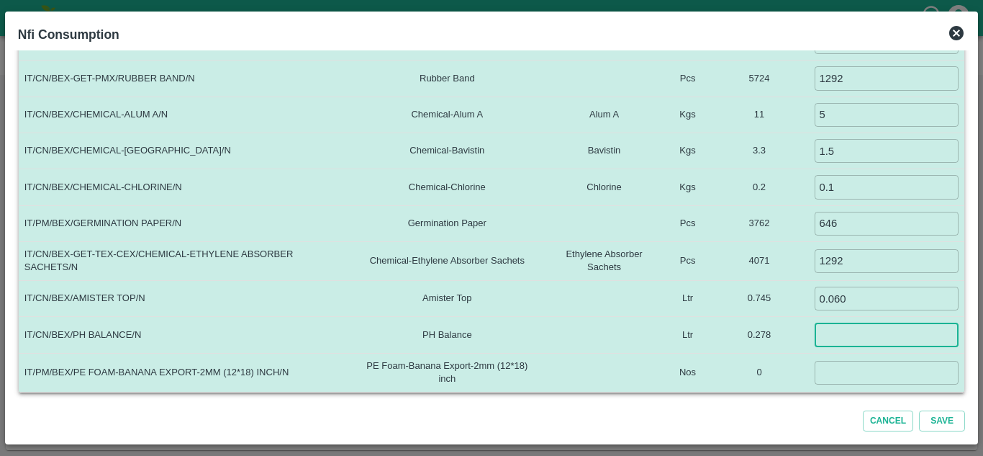
click at [828, 333] on input "number" at bounding box center [887, 334] width 144 height 24
type input "0.035"
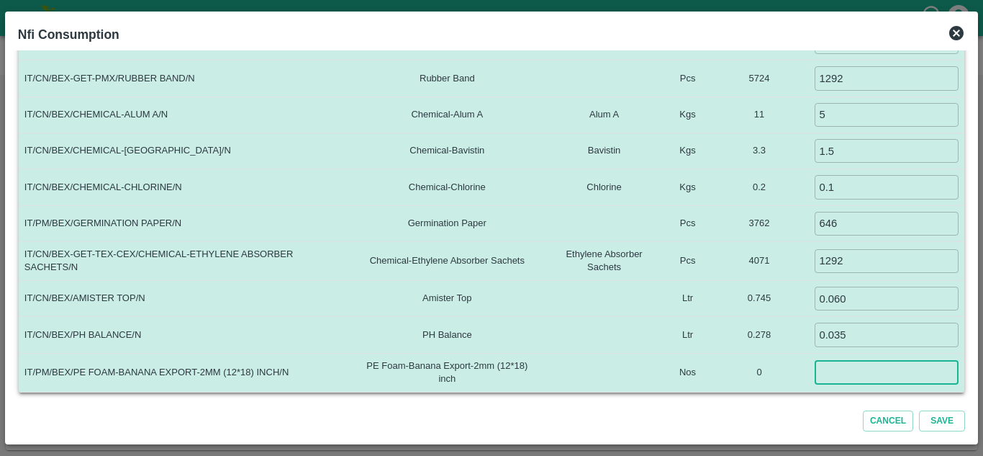
click at [840, 378] on input "number" at bounding box center [887, 373] width 144 height 24
type input "0"
click at [731, 315] on td "0.745" at bounding box center [760, 299] width 100 height 36
click at [603, 330] on td at bounding box center [605, 335] width 124 height 36
click at [943, 420] on button "Save" at bounding box center [942, 420] width 46 height 21
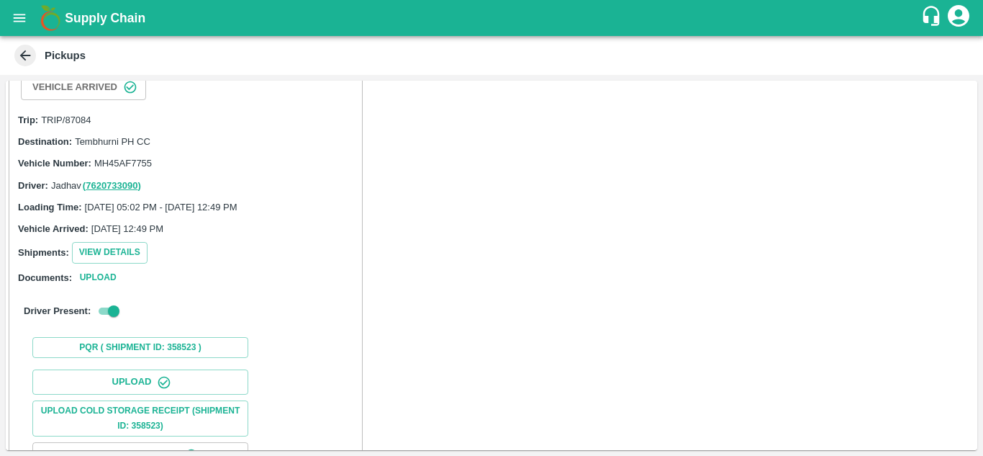
scroll to position [23, 0]
click at [14, 18] on icon "open drawer" at bounding box center [20, 18] width 12 height 8
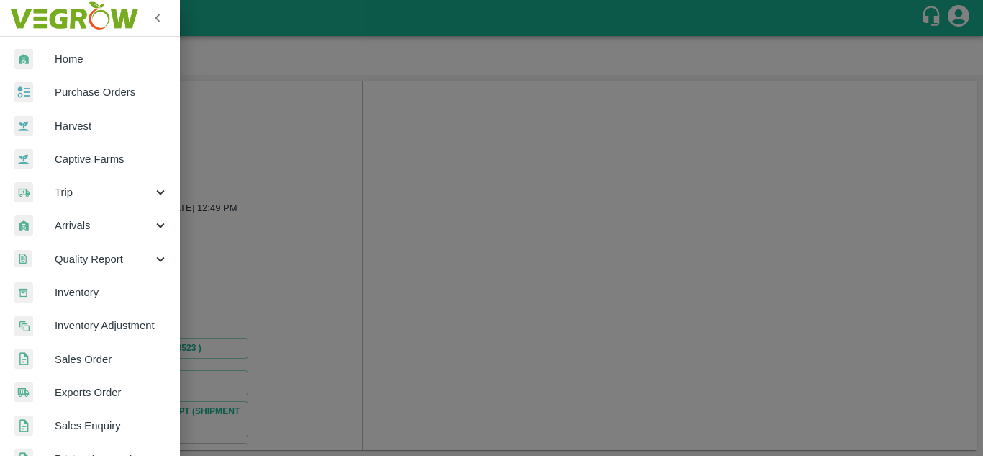
click at [115, 99] on span "Purchase Orders" at bounding box center [112, 92] width 114 height 16
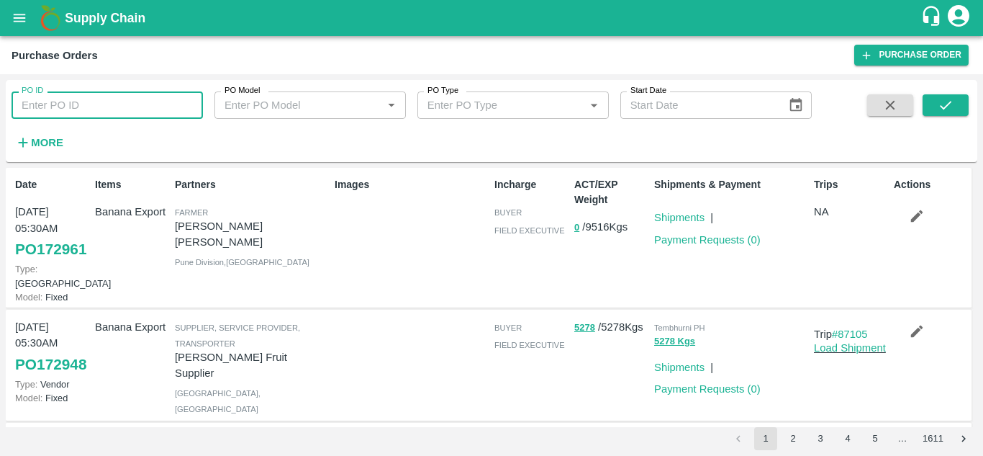
click at [112, 104] on input "PO ID" at bounding box center [107, 104] width 191 height 27
type input "172763"
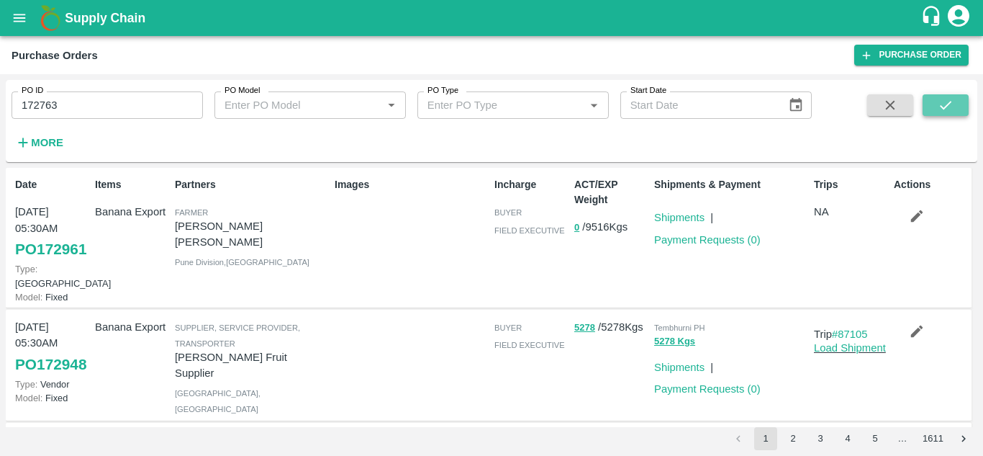
click at [959, 108] on button "submit" at bounding box center [946, 105] width 46 height 22
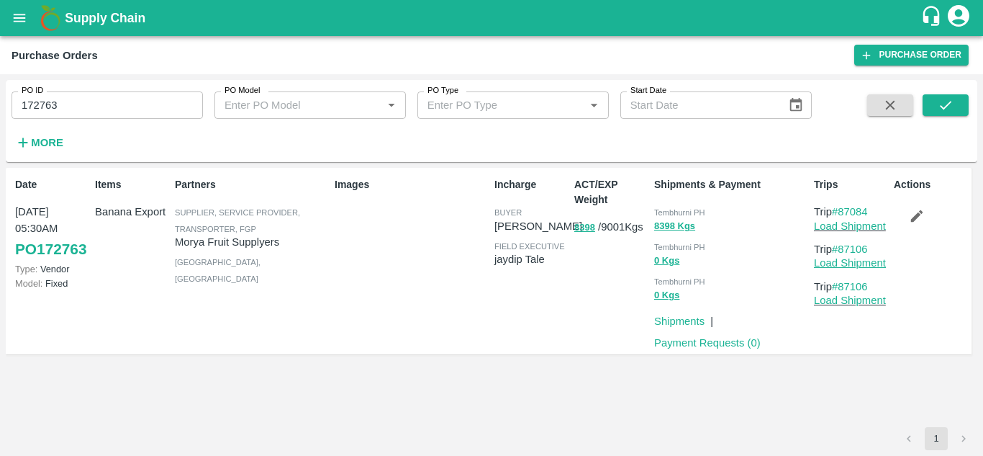
click at [863, 259] on link "Load Shipment" at bounding box center [850, 263] width 72 height 12
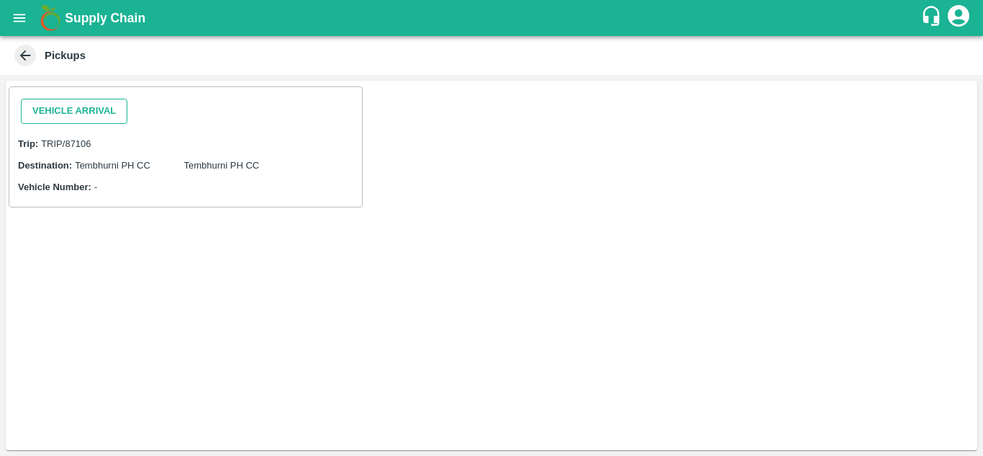
click at [121, 105] on button "Vehicle Arrival" at bounding box center [74, 111] width 107 height 25
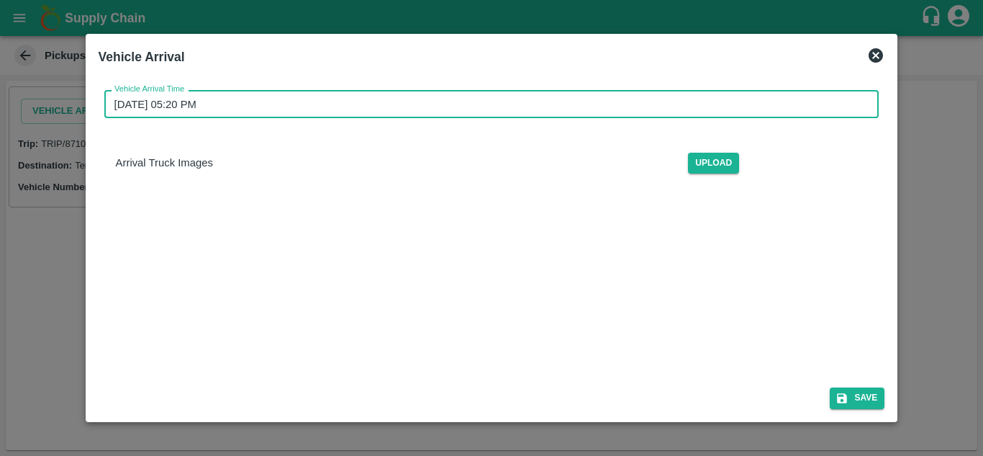
click at [173, 108] on input "31/08/2025 05:20 PM" at bounding box center [486, 103] width 765 height 27
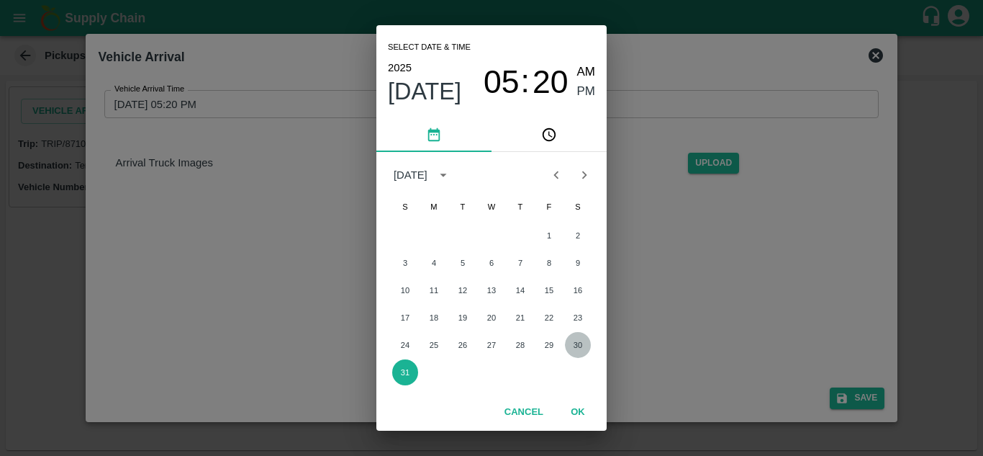
click at [579, 340] on button "30" at bounding box center [578, 345] width 26 height 26
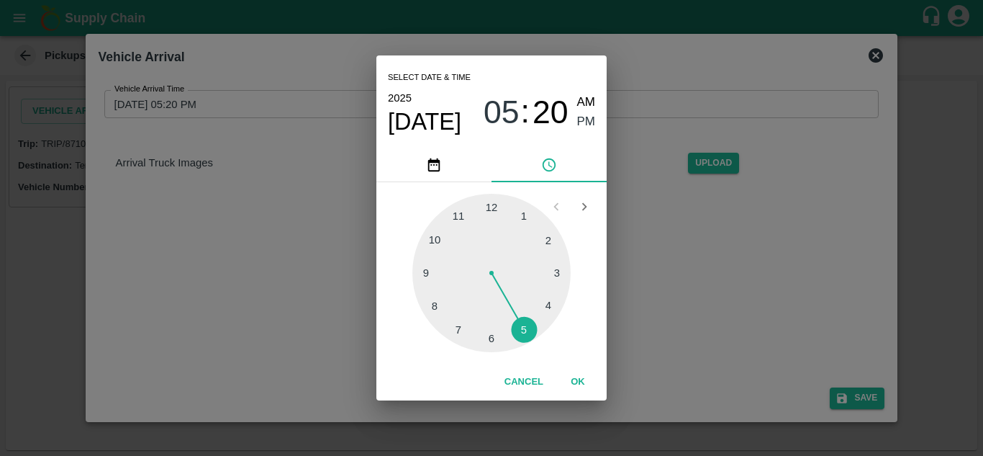
click at [434, 238] on div at bounding box center [491, 273] width 158 height 158
click at [490, 200] on div at bounding box center [491, 273] width 158 height 158
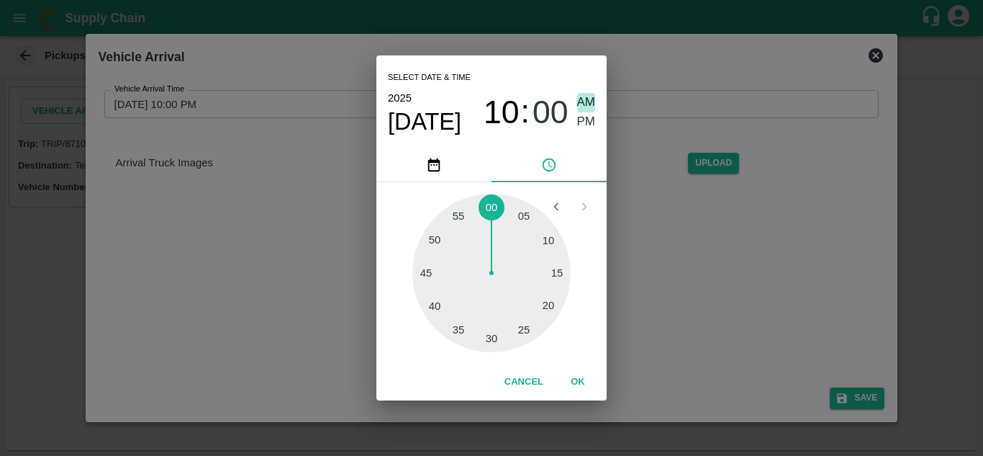
click at [590, 101] on span "AM" at bounding box center [586, 102] width 19 height 19
type input "30/08/2025 10:00 AM"
click at [584, 379] on button "OK" at bounding box center [578, 381] width 46 height 25
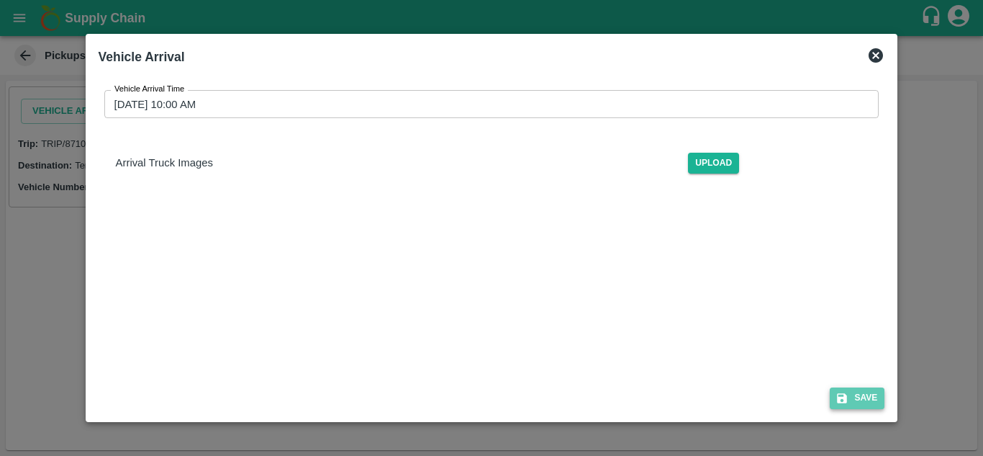
click at [856, 394] on button "Save" at bounding box center [857, 397] width 55 height 21
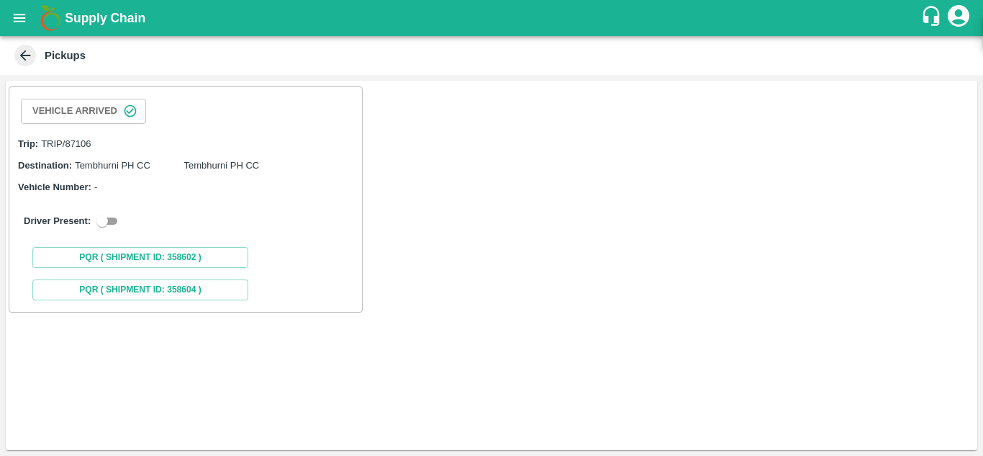
click at [112, 217] on input "checkbox" at bounding box center [102, 220] width 52 height 17
checkbox input "true"
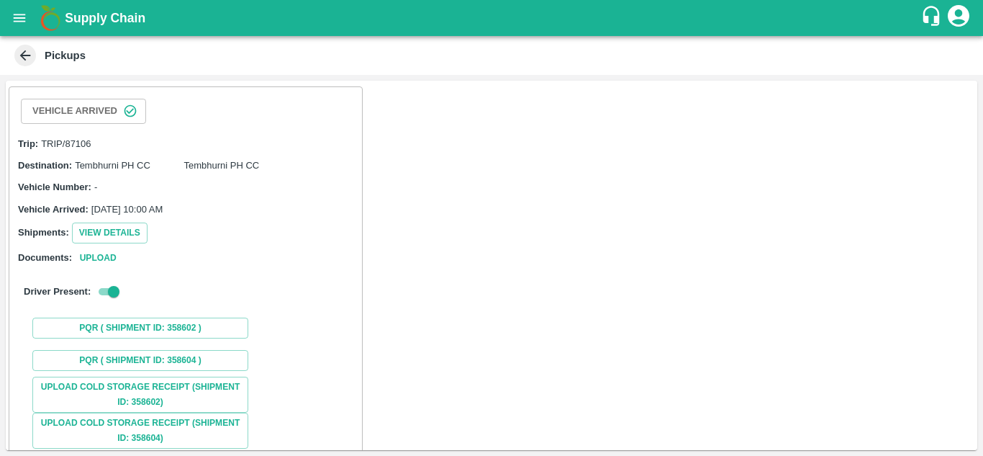
scroll to position [158, 0]
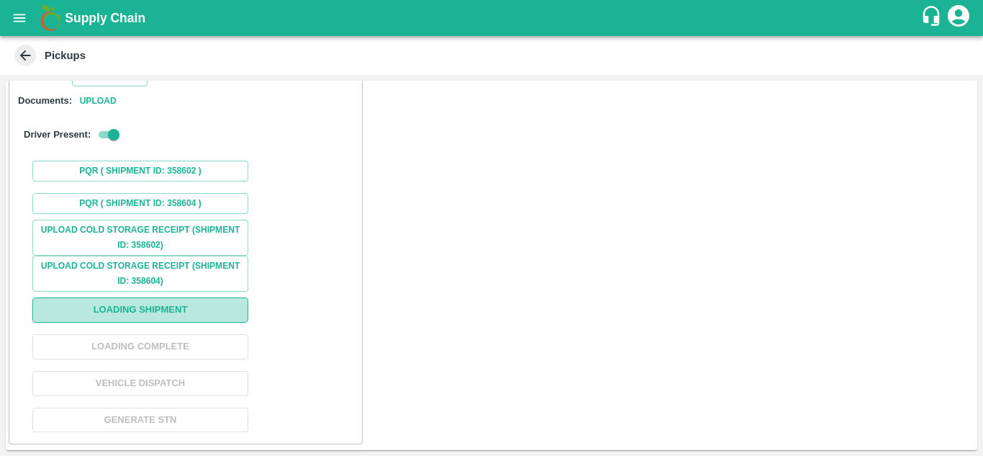
click at [176, 306] on button "Loading Shipment" at bounding box center [140, 309] width 216 height 25
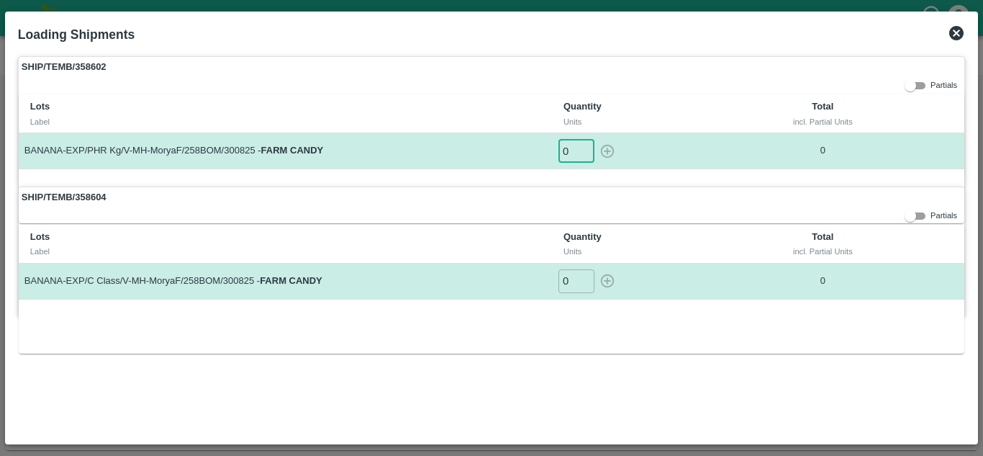
click at [566, 155] on input "0" at bounding box center [577, 151] width 36 height 24
type input "1"
click at [596, 139] on button "button" at bounding box center [607, 151] width 23 height 24
type input "0"
click at [570, 278] on input "0" at bounding box center [577, 281] width 36 height 24
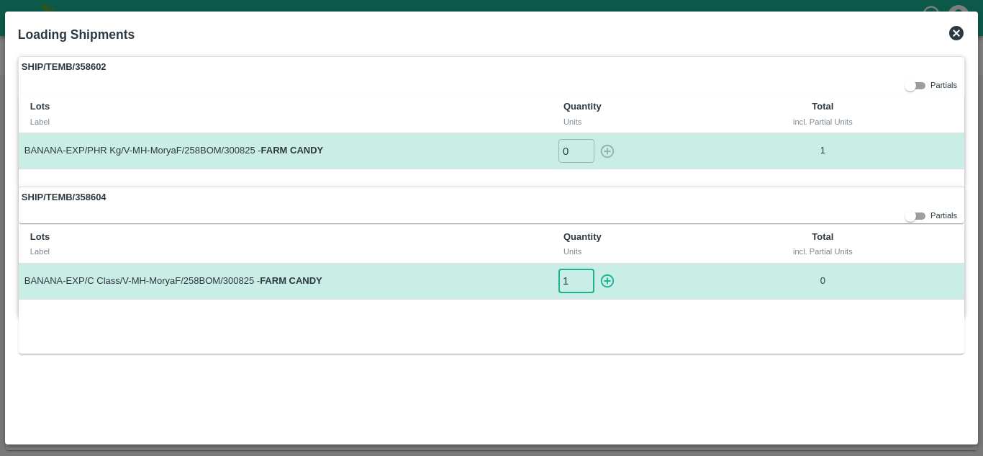
type input "1"
click at [596, 269] on button "button" at bounding box center [607, 281] width 23 height 24
type input "0"
click at [569, 375] on div "SHIP/TEMB/358602 Partials Lots Label Quantity Units Total incl. Partial Units B…" at bounding box center [491, 243] width 959 height 386
click at [956, 27] on icon at bounding box center [956, 33] width 14 height 14
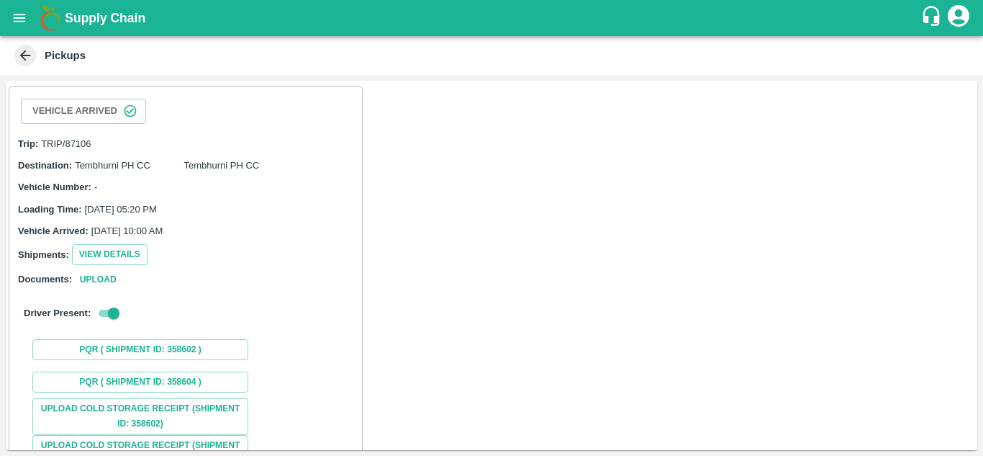
scroll to position [179, 0]
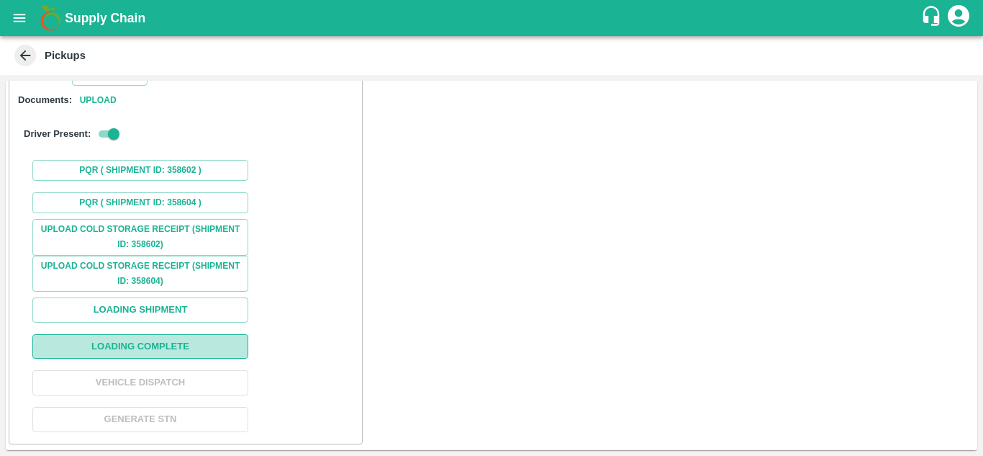
click at [144, 344] on button "Loading Complete" at bounding box center [140, 346] width 216 height 25
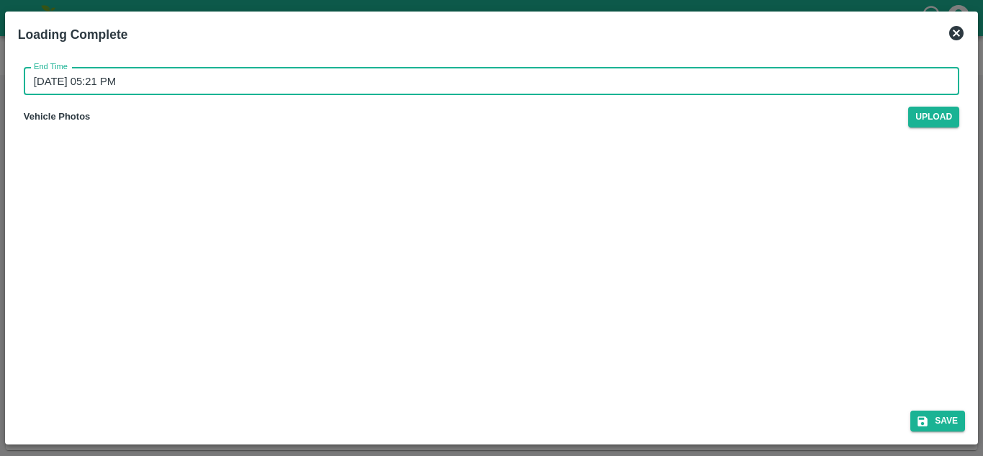
click at [126, 85] on input "31/08/2025 05:21 PM" at bounding box center [487, 81] width 926 height 27
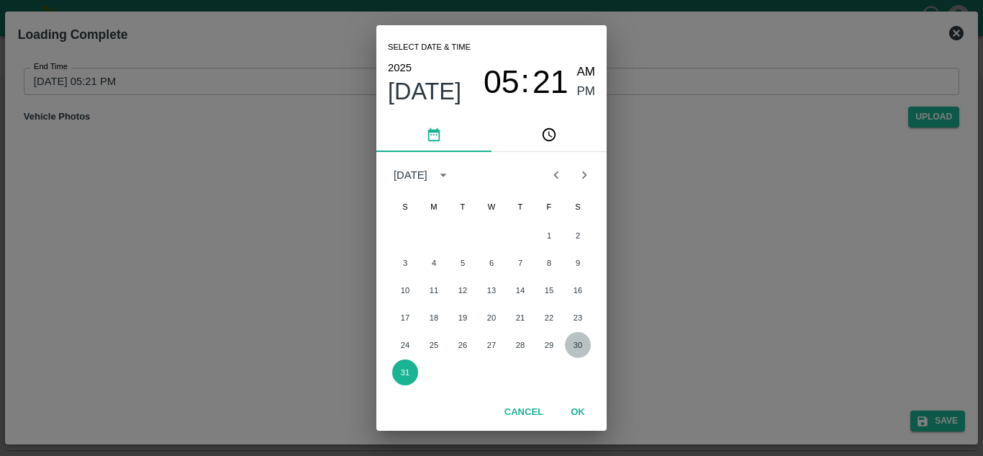
click at [575, 344] on button "30" at bounding box center [578, 345] width 26 height 26
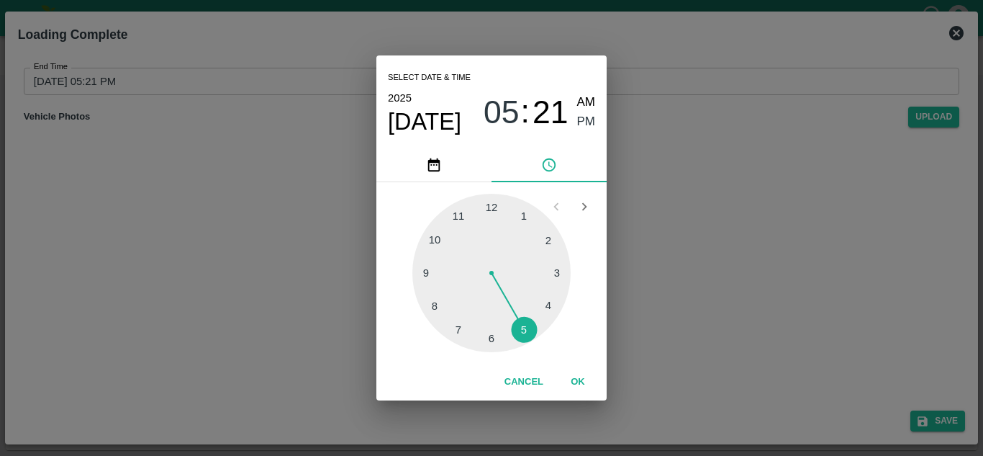
click at [525, 334] on div at bounding box center [491, 273] width 158 height 158
click at [492, 205] on div at bounding box center [491, 273] width 158 height 158
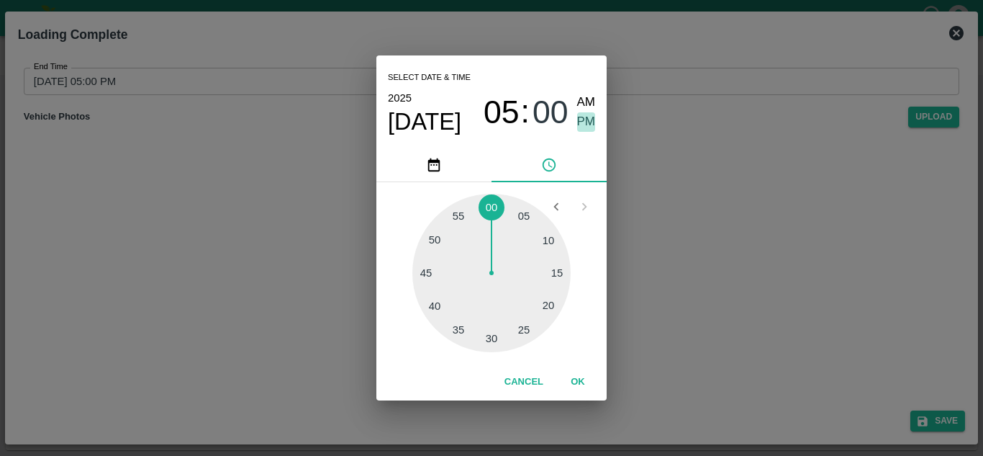
click at [582, 119] on span "PM" at bounding box center [586, 121] width 19 height 19
click at [581, 378] on button "OK" at bounding box center [578, 381] width 46 height 25
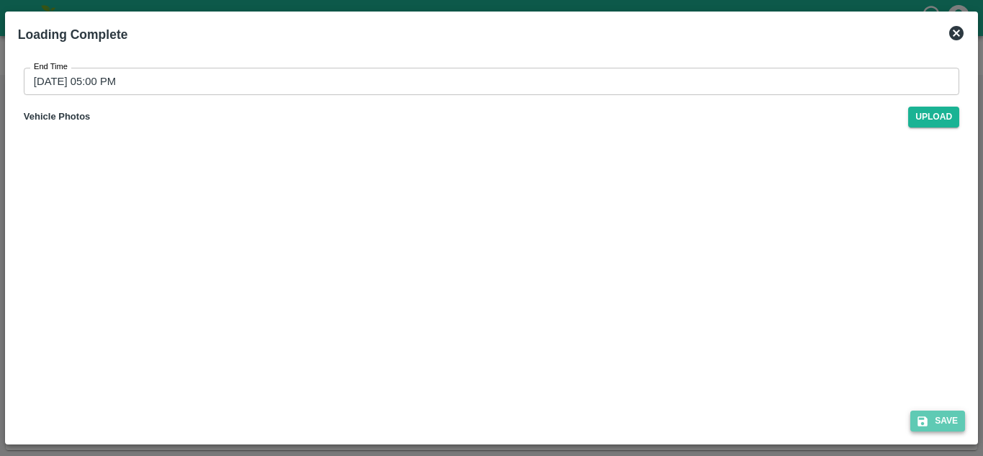
click at [939, 416] on button "Save" at bounding box center [937, 420] width 55 height 21
type input "31/08/2025 05:21 PM"
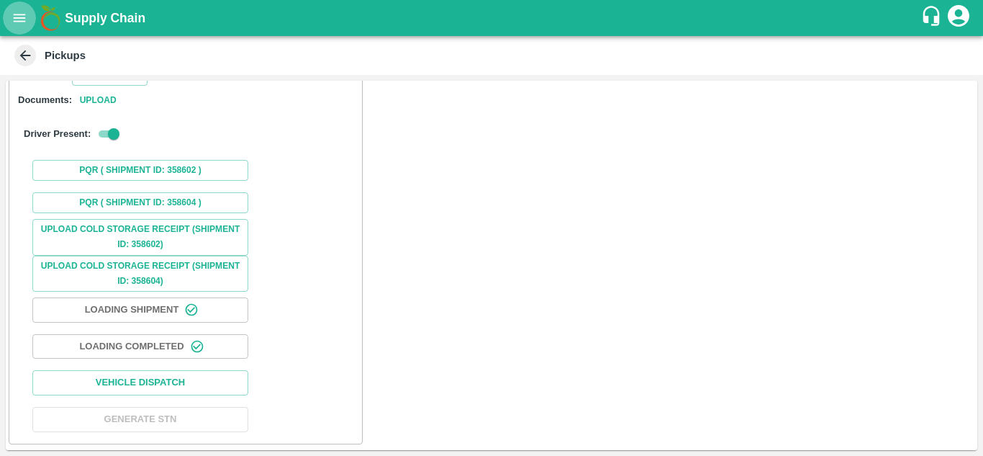
click at [19, 24] on icon "open drawer" at bounding box center [20, 18] width 16 height 16
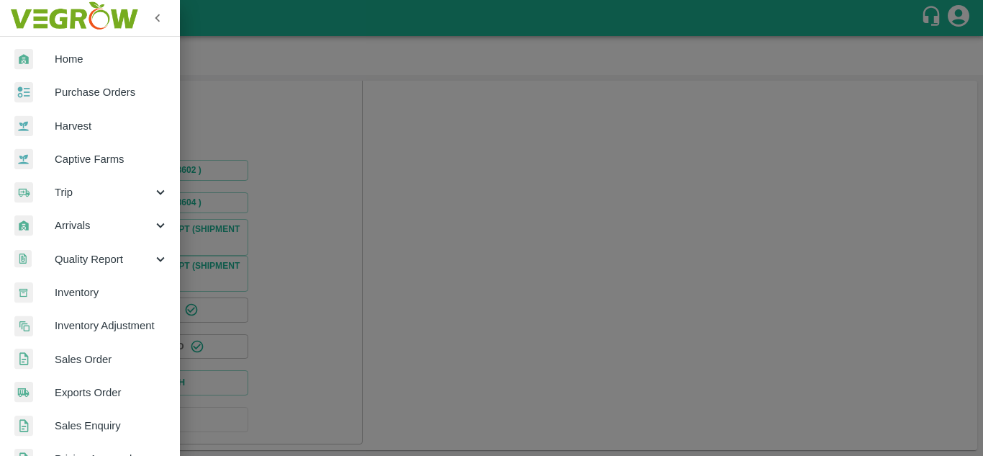
click at [108, 90] on span "Purchase Orders" at bounding box center [112, 92] width 114 height 16
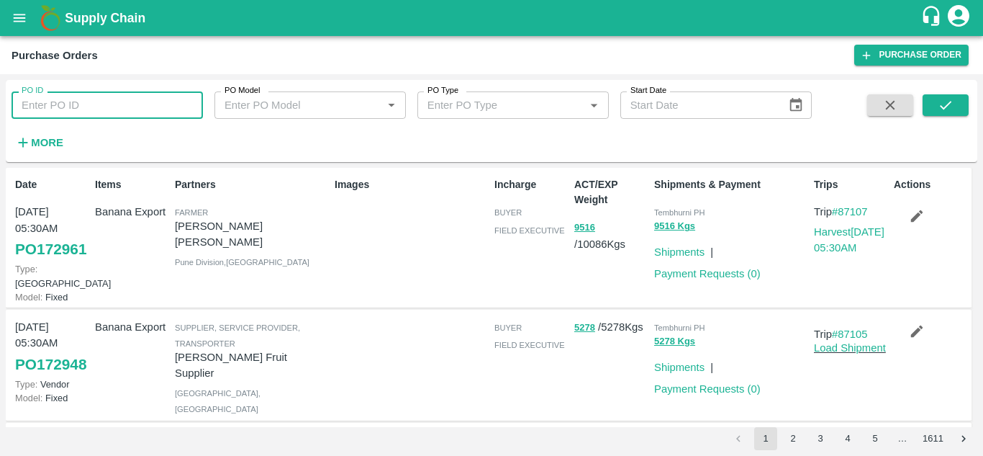
click at [101, 112] on input "PO ID" at bounding box center [107, 104] width 191 height 27
type input "172763"
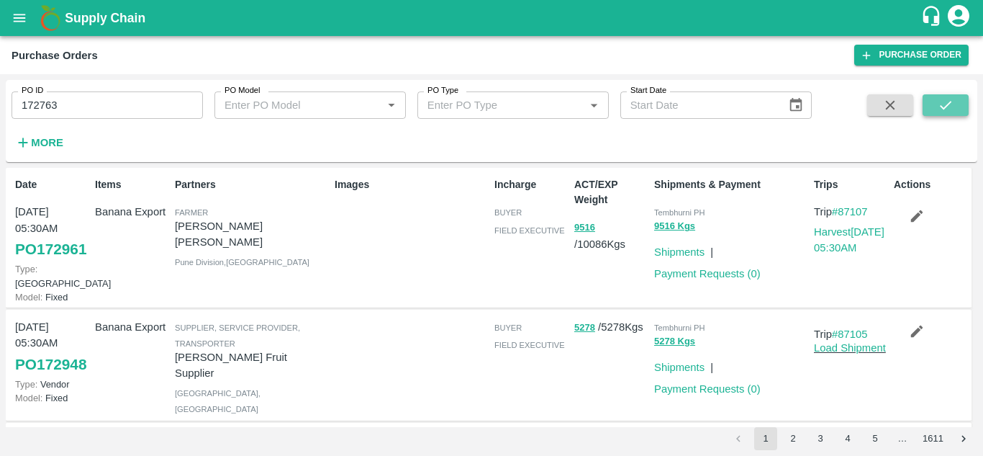
click at [946, 111] on icon "submit" at bounding box center [946, 105] width 16 height 16
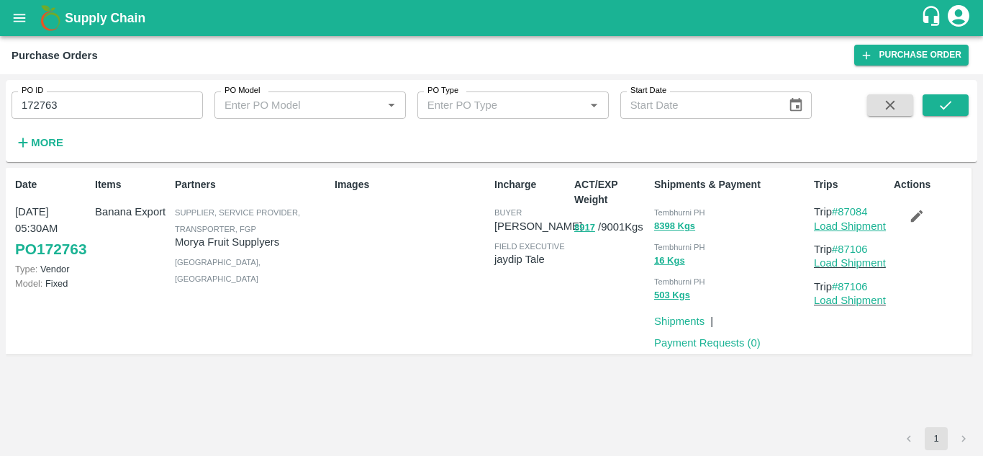
click at [856, 223] on link "Load Shipment" at bounding box center [850, 226] width 72 height 12
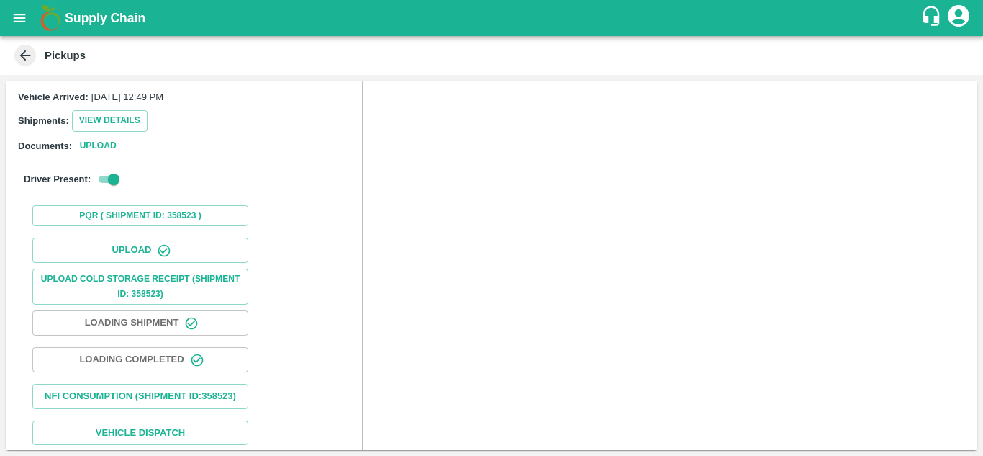
scroll to position [222, 0]
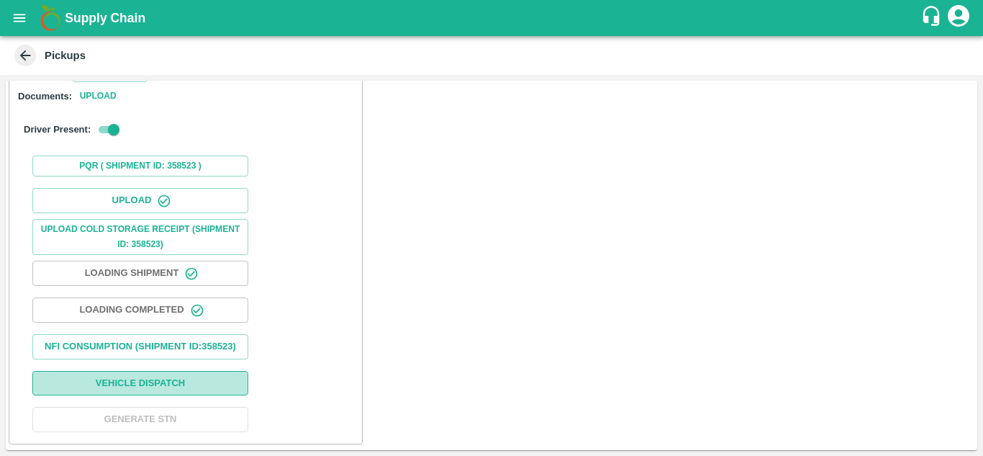
click at [150, 376] on button "Vehicle Dispatch" at bounding box center [140, 383] width 216 height 25
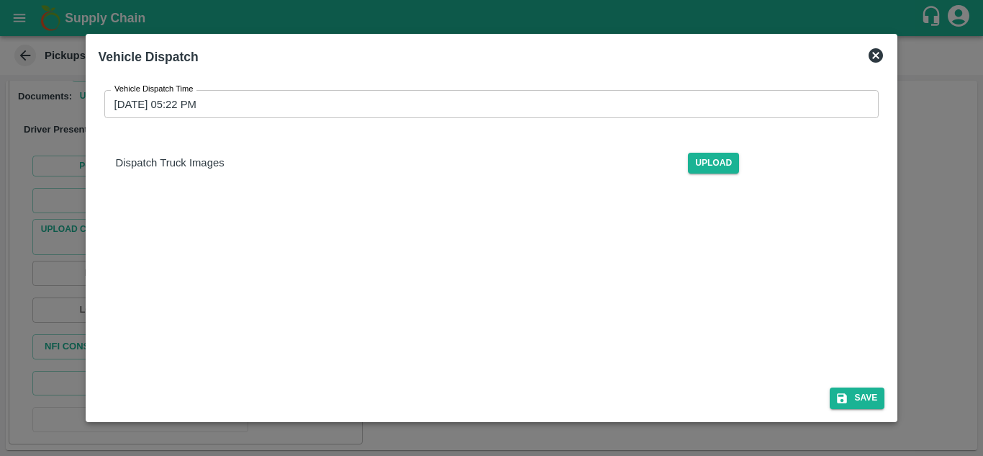
click at [173, 105] on input "[DATE] 05:22 PM" at bounding box center [486, 103] width 765 height 27
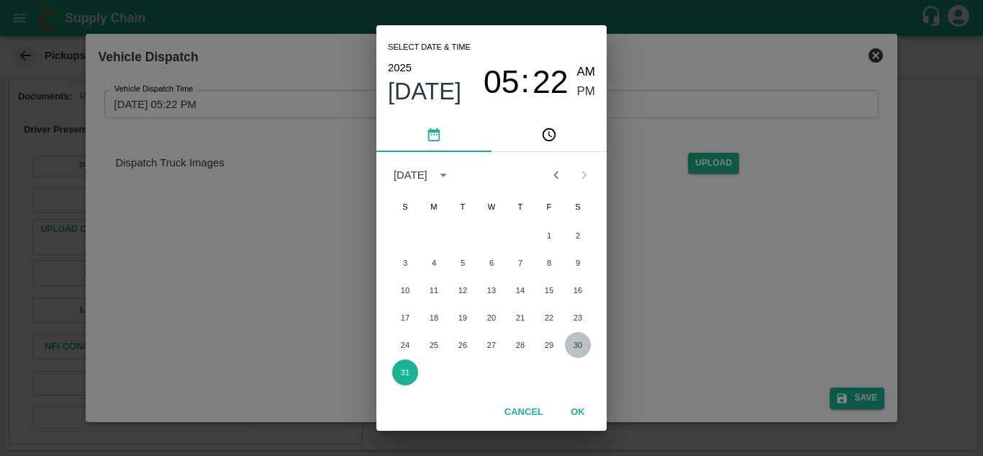
click at [578, 344] on button "30" at bounding box center [578, 345] width 26 height 26
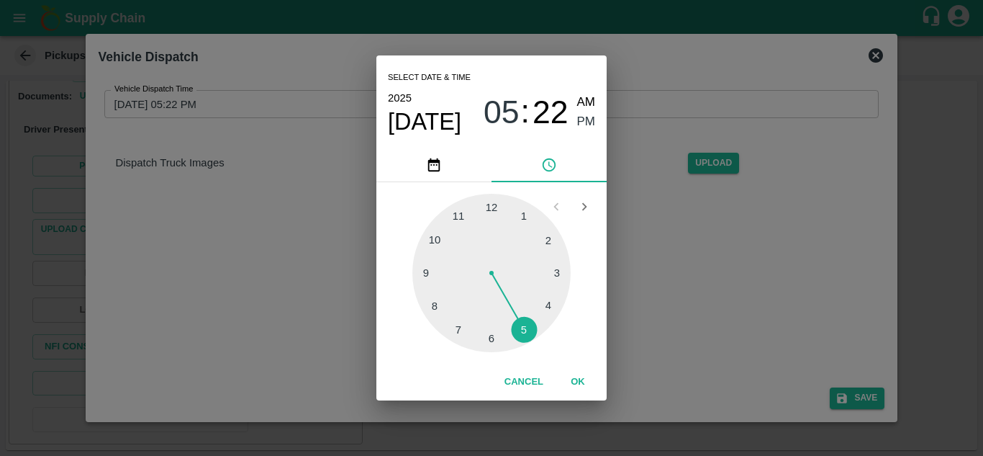
click at [523, 326] on div at bounding box center [491, 273] width 158 height 158
click at [545, 235] on div at bounding box center [491, 273] width 158 height 158
type input "[DATE] 05:09 PM"
click at [542, 235] on div at bounding box center [491, 273] width 158 height 158
click at [545, 235] on div at bounding box center [491, 273] width 158 height 158
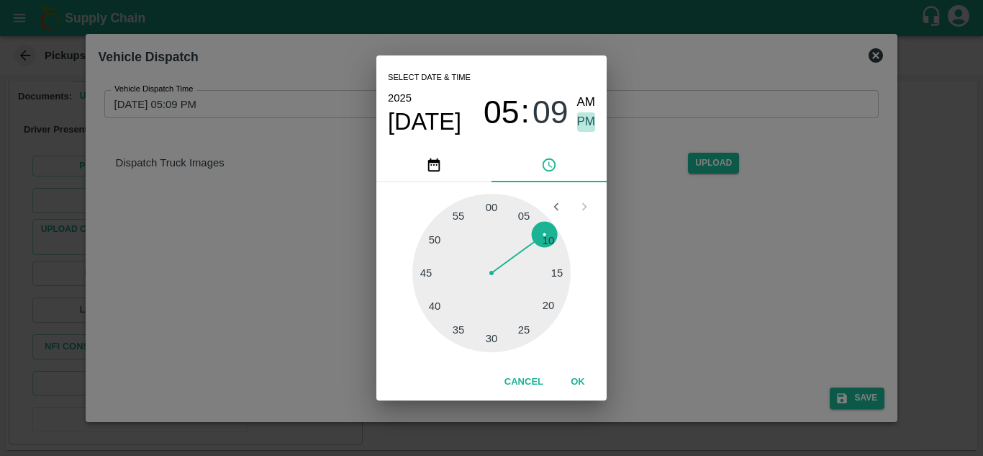
click at [589, 117] on span "PM" at bounding box center [586, 121] width 19 height 19
click at [581, 379] on button "OK" at bounding box center [578, 381] width 46 height 25
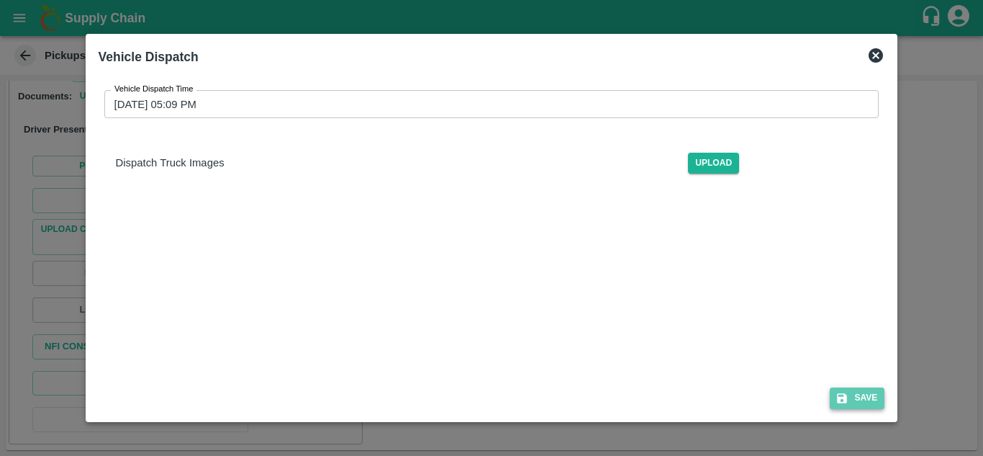
click at [869, 387] on button "Save" at bounding box center [857, 397] width 55 height 21
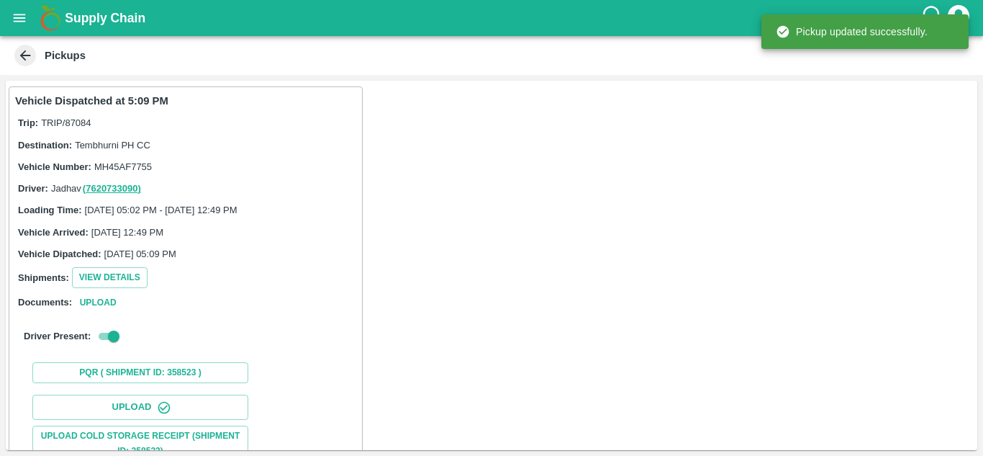
scroll to position [223, 0]
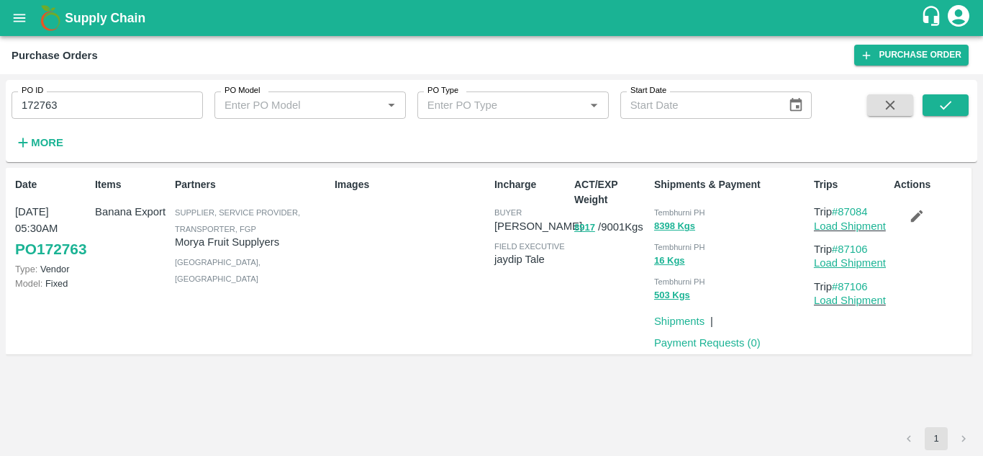
click at [865, 262] on link "Load Shipment" at bounding box center [850, 263] width 72 height 12
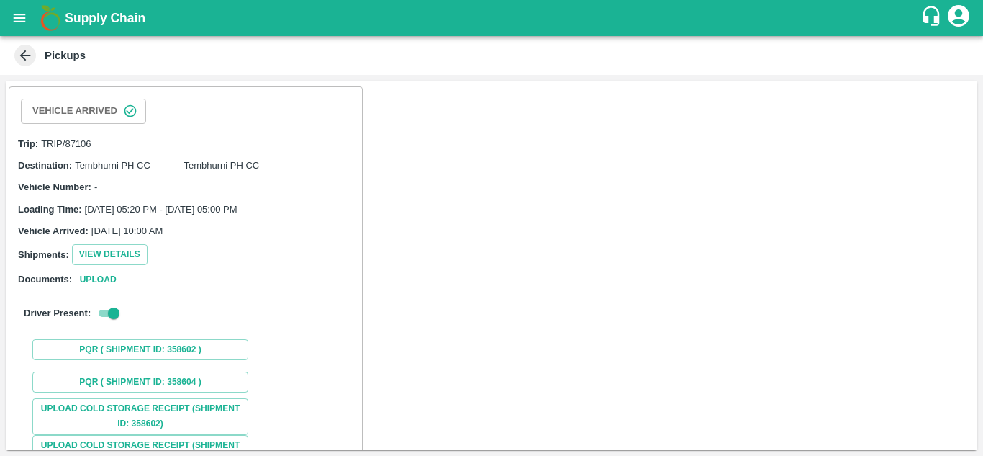
scroll to position [179, 0]
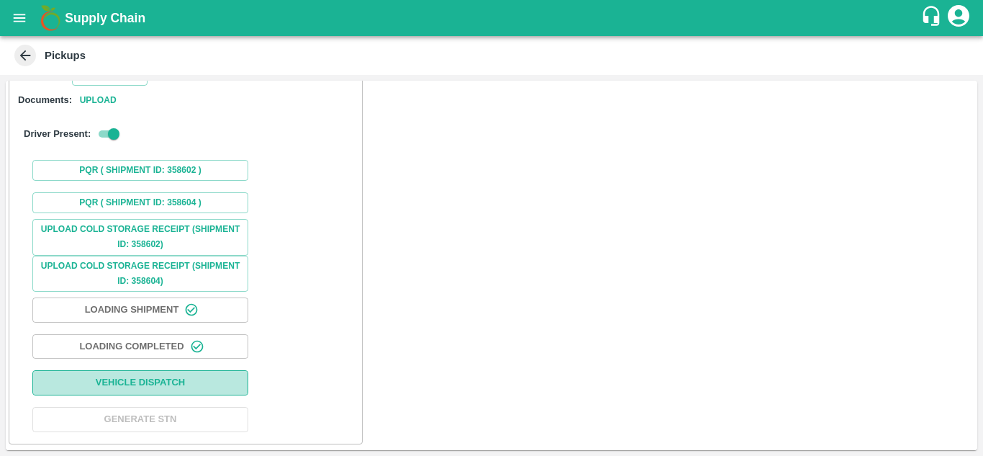
click at [166, 379] on button "Vehicle Dispatch" at bounding box center [140, 382] width 216 height 25
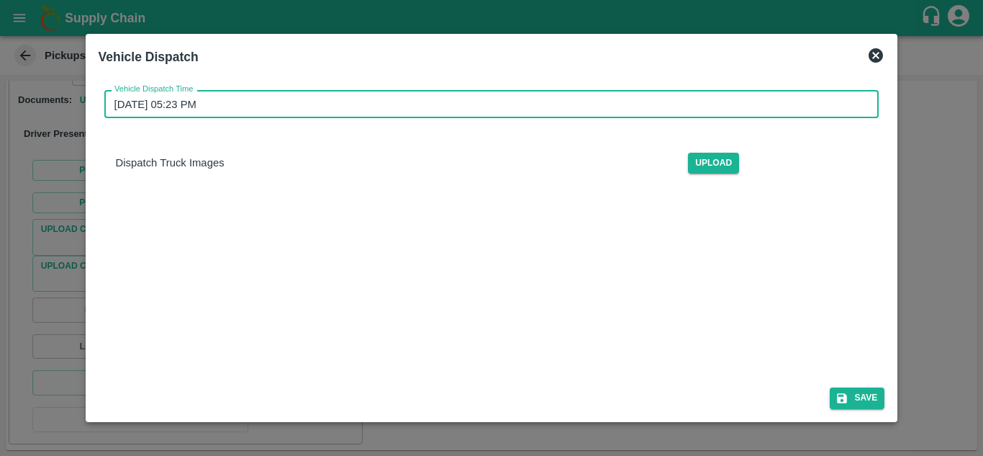
click at [186, 97] on input "[DATE] 05:23 PM" at bounding box center [486, 103] width 765 height 27
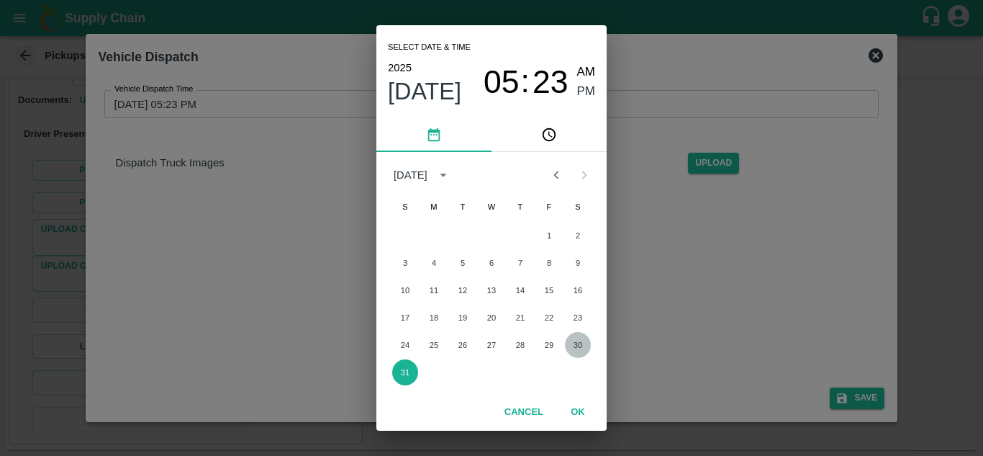
click at [581, 347] on button "30" at bounding box center [578, 345] width 26 height 26
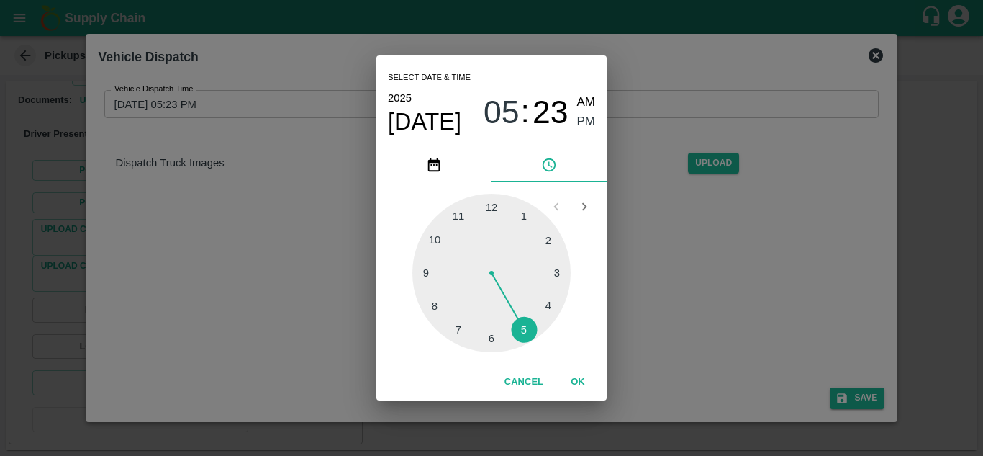
click at [519, 323] on div at bounding box center [491, 273] width 158 height 158
click at [551, 236] on div at bounding box center [491, 273] width 158 height 158
type input "[DATE] 05:10 PM"
click at [589, 119] on span "PM" at bounding box center [586, 121] width 19 height 19
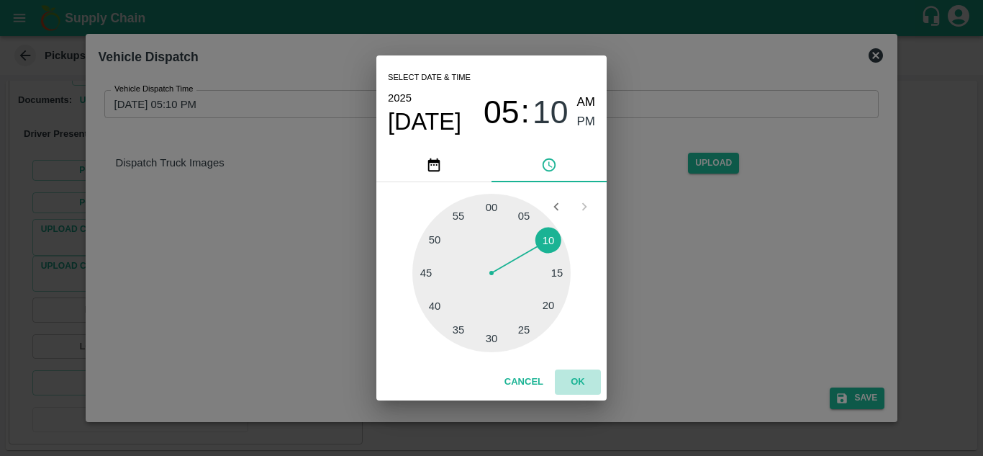
click at [580, 384] on button "OK" at bounding box center [578, 381] width 46 height 25
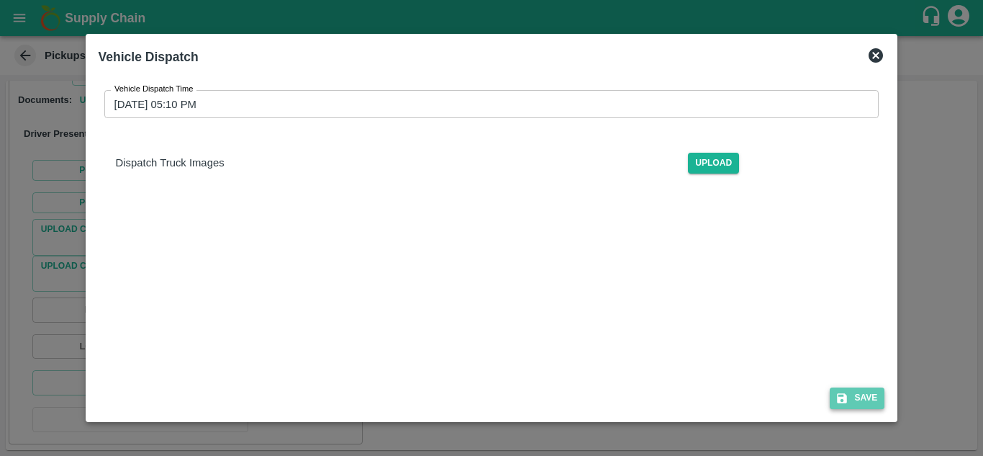
click at [877, 397] on button "Save" at bounding box center [857, 397] width 55 height 21
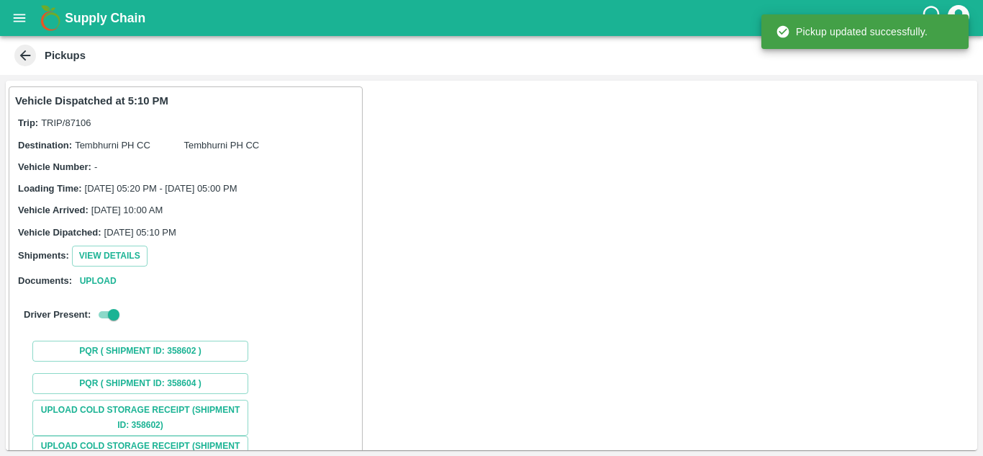
scroll to position [181, 0]
